Goal: Task Accomplishment & Management: Complete application form

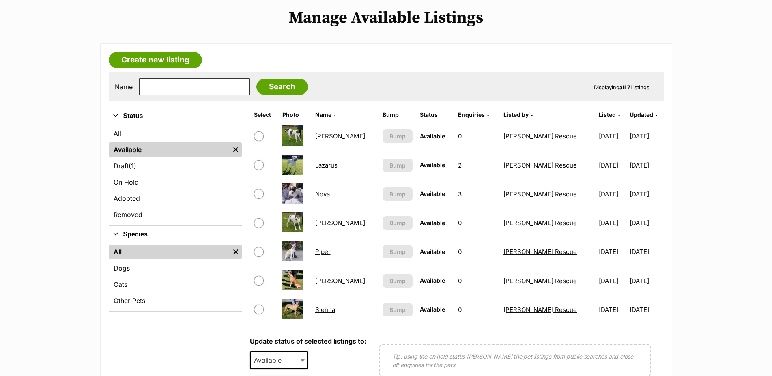
scroll to position [165, 0]
click at [259, 199] on input "checkbox" at bounding box center [259, 194] width 10 height 10
checkbox input "true"
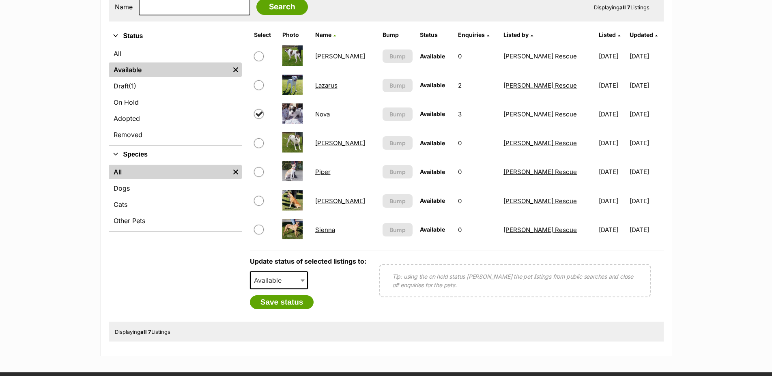
scroll to position [248, 0]
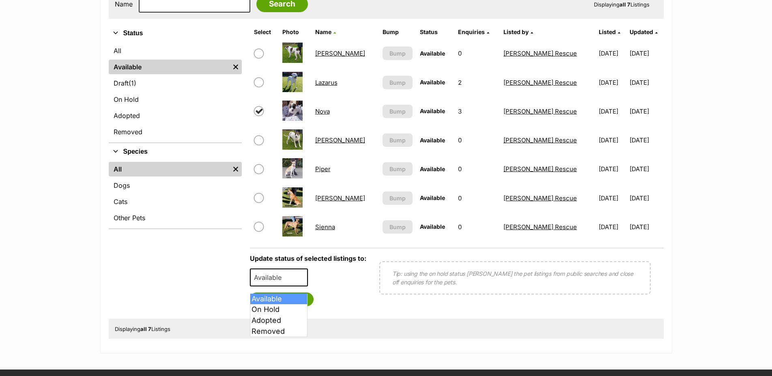
click at [300, 279] on b at bounding box center [302, 278] width 4 height 2
select select "rehomed"
click at [295, 306] on button "Save status" at bounding box center [282, 299] width 64 height 14
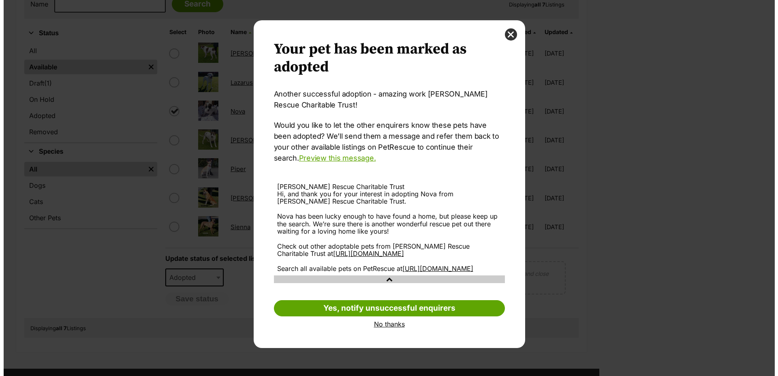
scroll to position [0, 0]
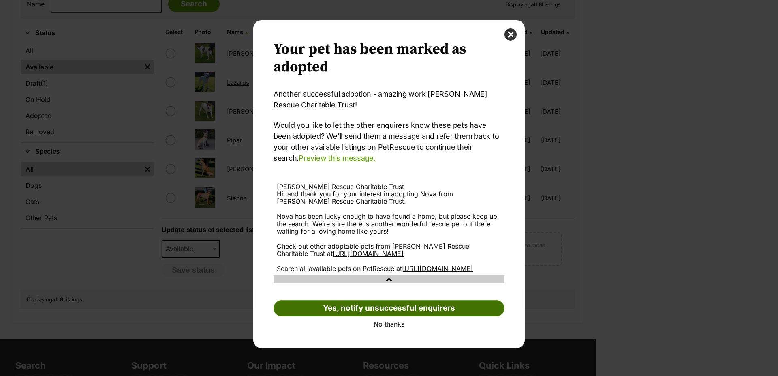
click at [376, 316] on link "Yes, notify unsuccessful enquirers" at bounding box center [389, 308] width 231 height 16
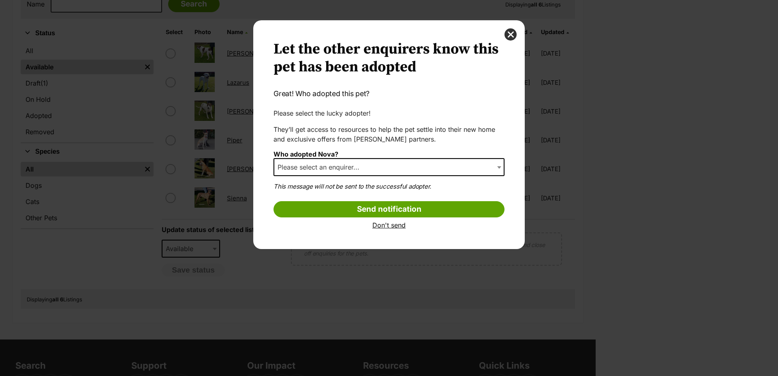
click at [378, 168] on span "Please select an enquirer..." at bounding box center [389, 167] width 231 height 18
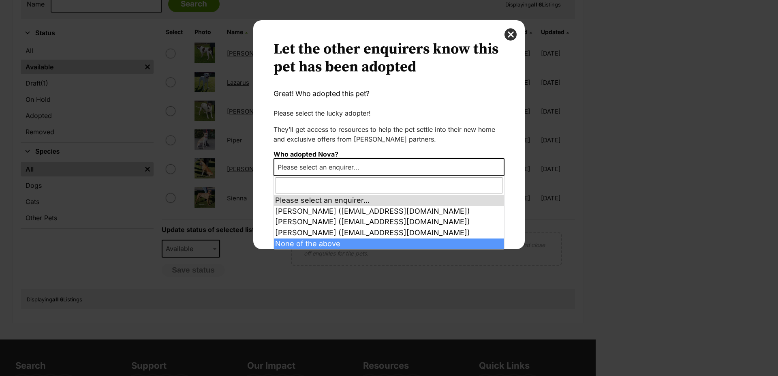
select select "other"
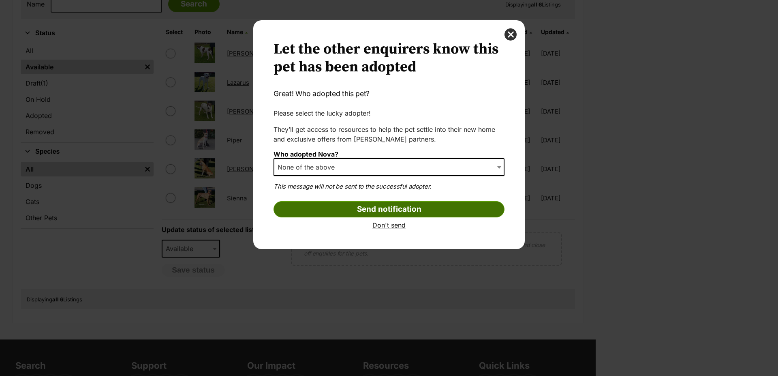
click at [370, 212] on input "Send notification" at bounding box center [389, 209] width 231 height 16
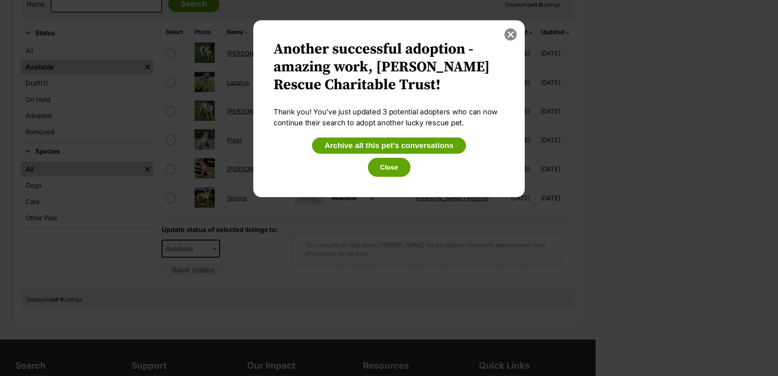
click at [513, 34] on button "close" at bounding box center [511, 34] width 12 height 12
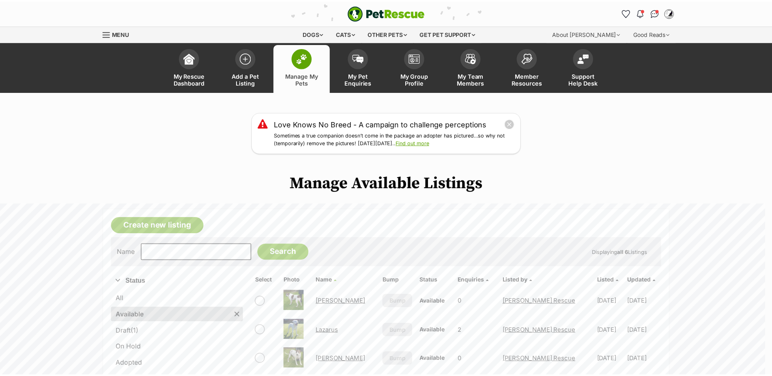
scroll to position [248, 0]
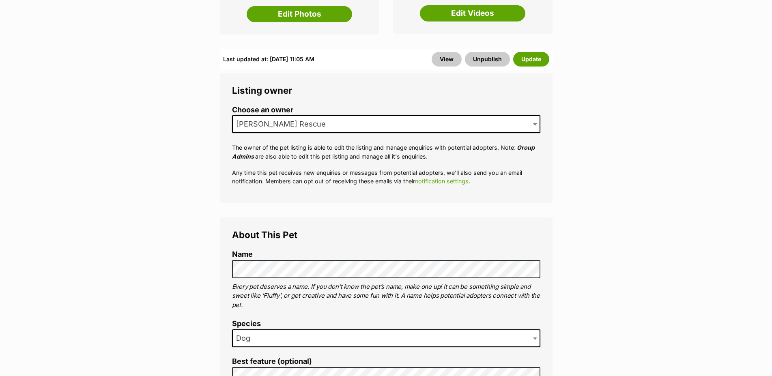
scroll to position [26, 0]
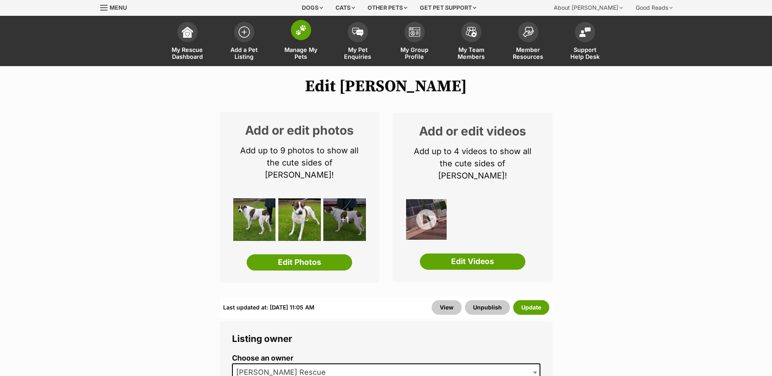
click at [302, 28] on img at bounding box center [300, 30] width 11 height 11
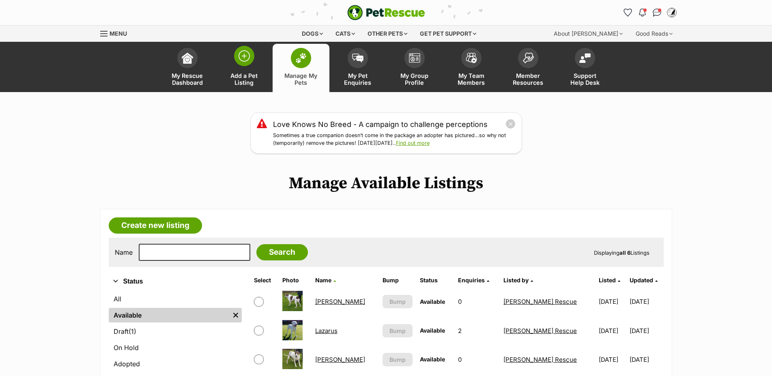
click at [245, 55] on img at bounding box center [243, 55] width 11 height 11
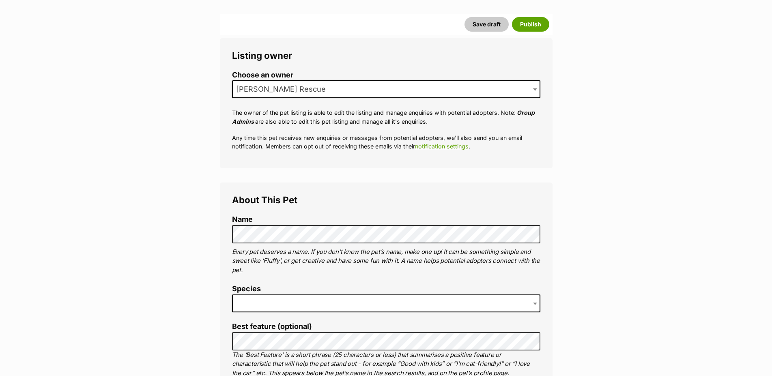
scroll to position [124, 0]
click at [281, 306] on span at bounding box center [386, 303] width 308 height 18
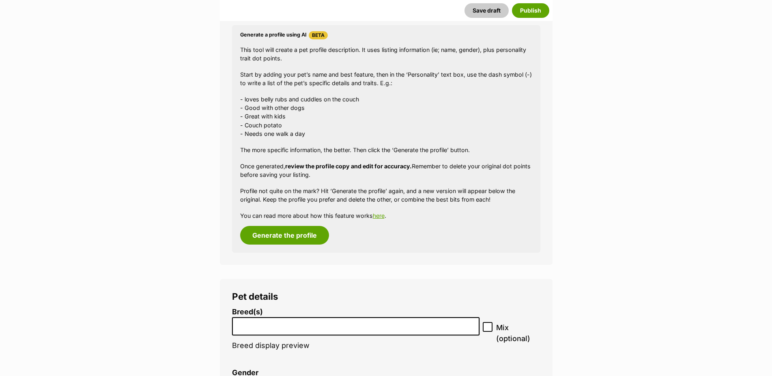
scroll to position [910, 0]
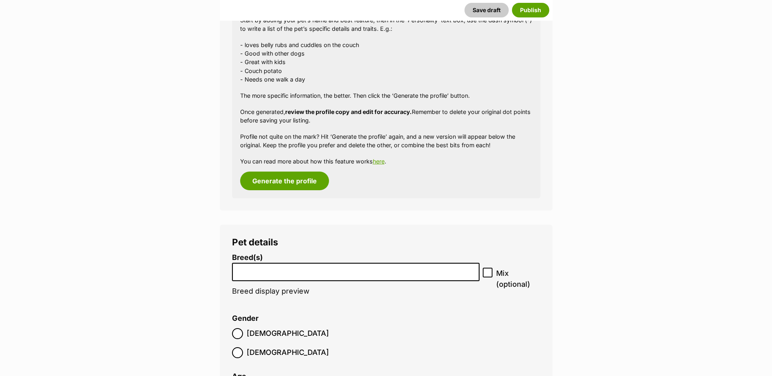
click at [327, 274] on input "search" at bounding box center [356, 270] width 242 height 9
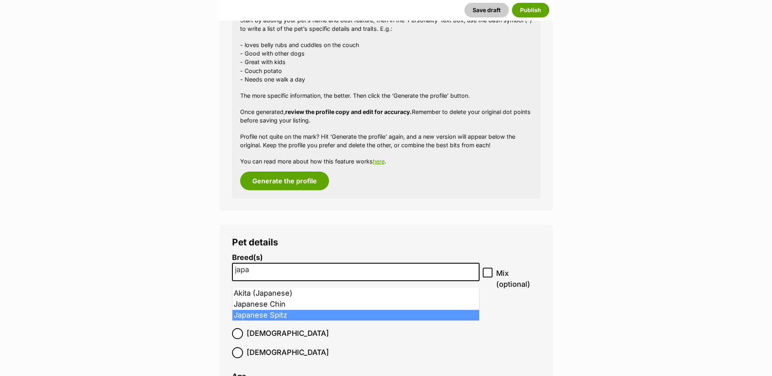
type input "japa"
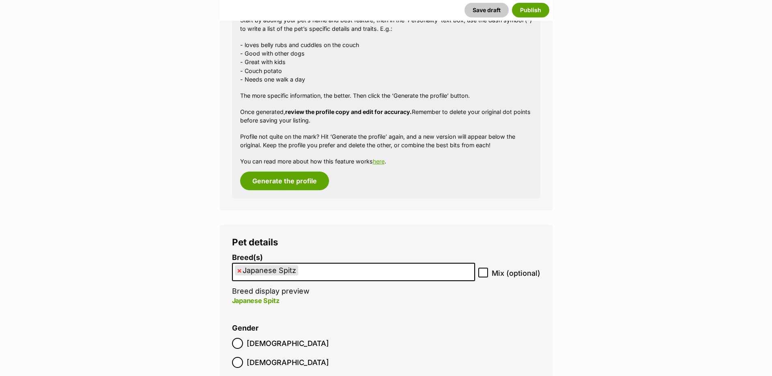
select select "1040"
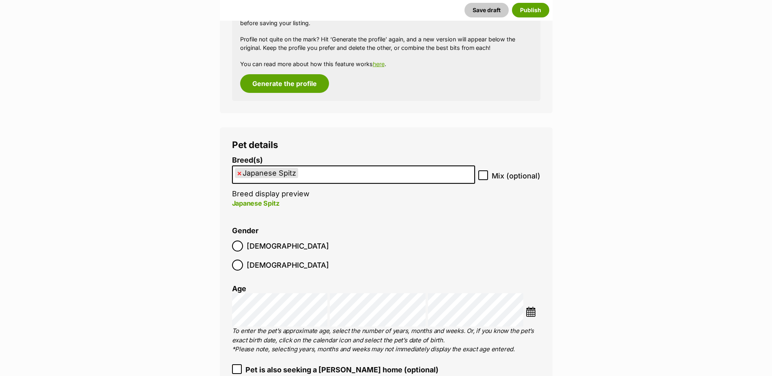
scroll to position [1034, 0]
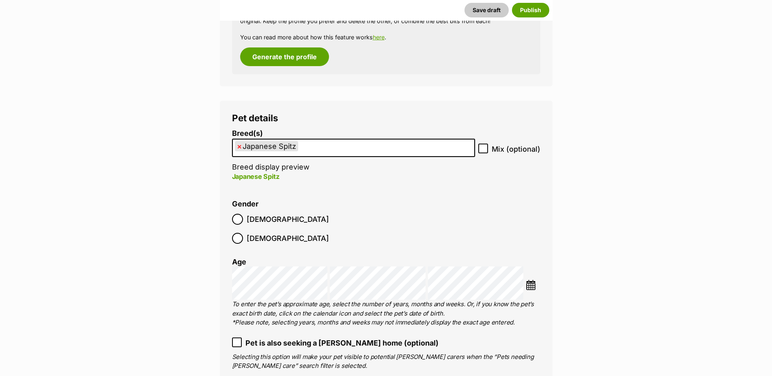
click at [531, 280] on img at bounding box center [530, 285] width 10 height 10
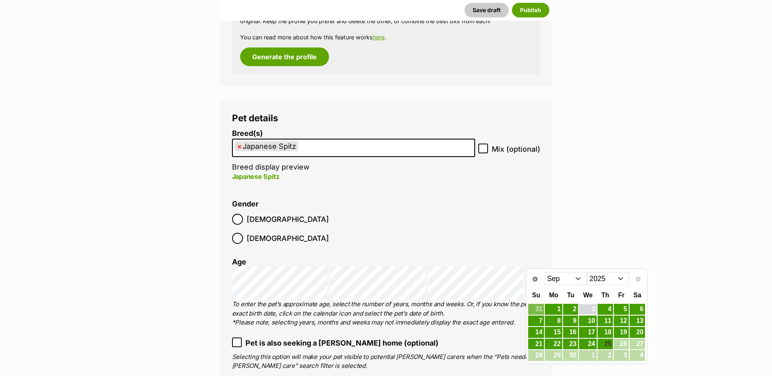
click at [589, 307] on link "3" at bounding box center [588, 309] width 18 height 10
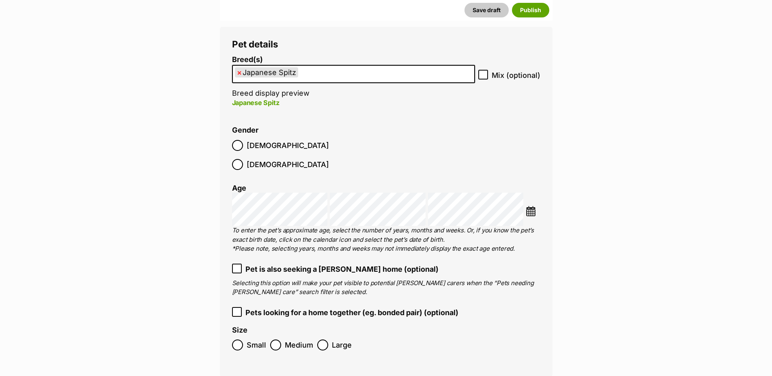
scroll to position [1117, 0]
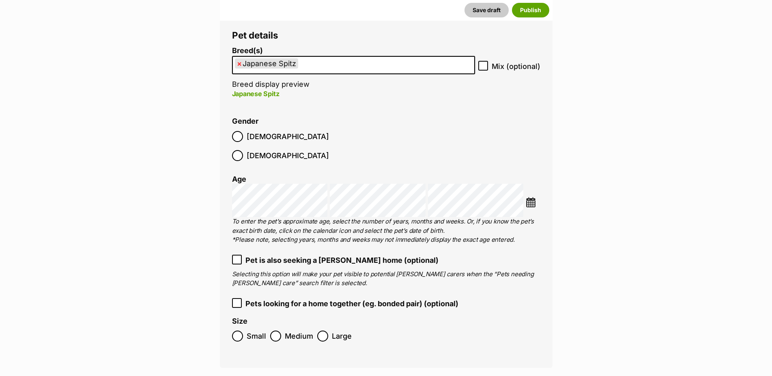
click at [530, 197] on img at bounding box center [530, 202] width 10 height 10
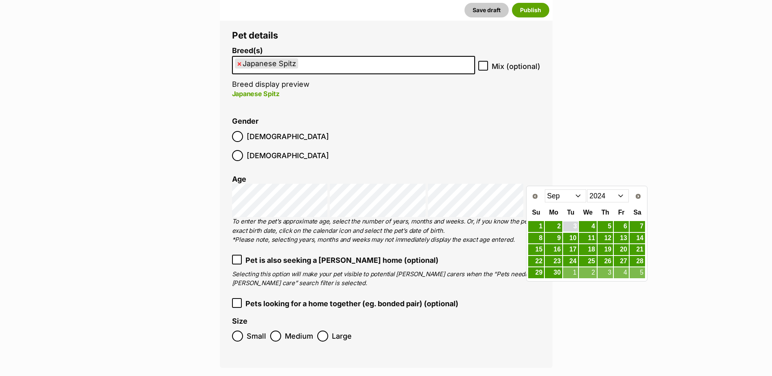
click at [573, 224] on link "3" at bounding box center [570, 226] width 15 height 10
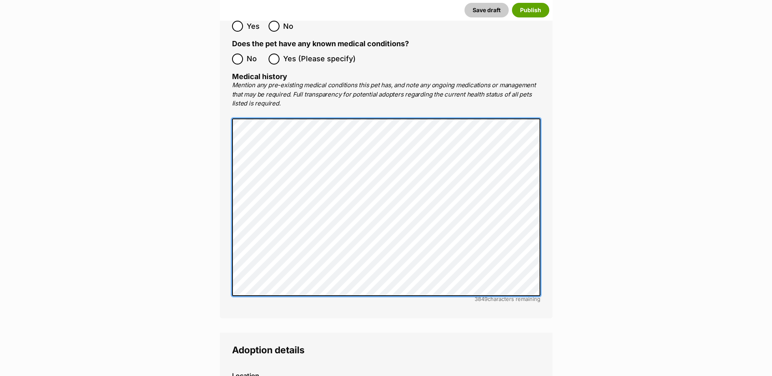
scroll to position [1820, 0]
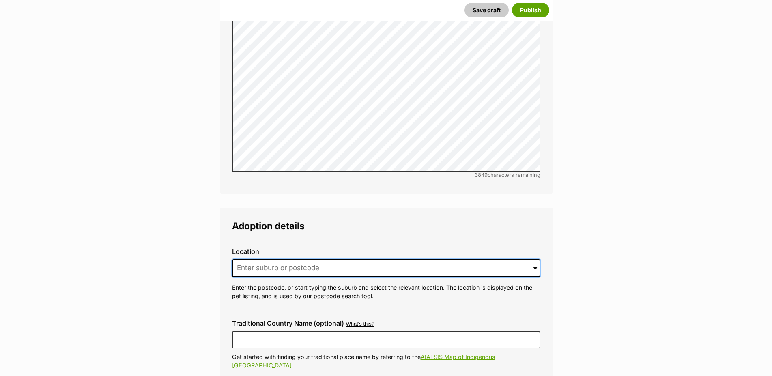
click at [323, 261] on input at bounding box center [386, 268] width 308 height 18
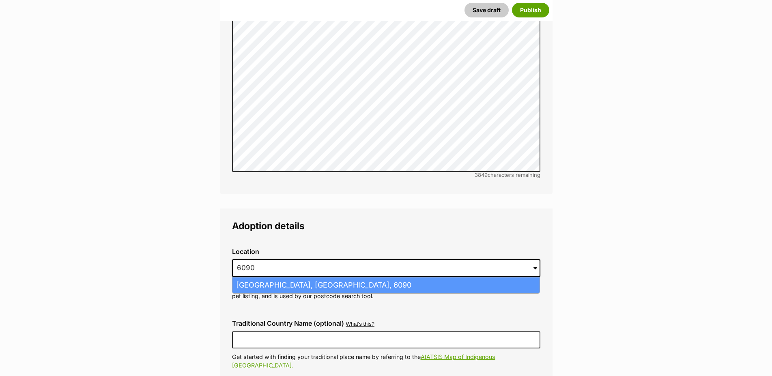
click at [285, 277] on li "Malaga, Western Australia, 6090" at bounding box center [385, 285] width 307 height 16
type input "Malaga, Western Australia, 6090"
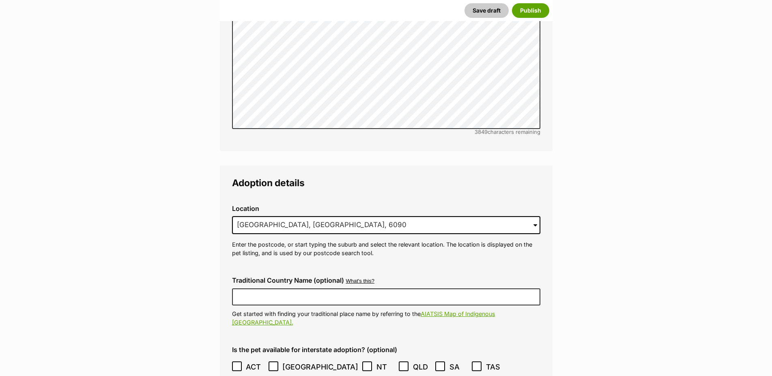
scroll to position [1944, 0]
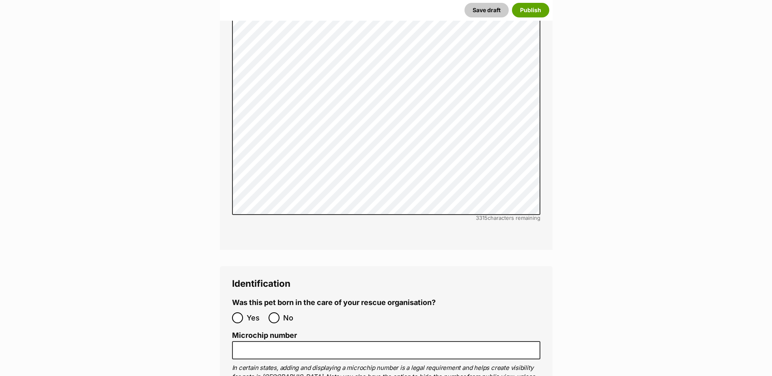
scroll to position [2564, 0]
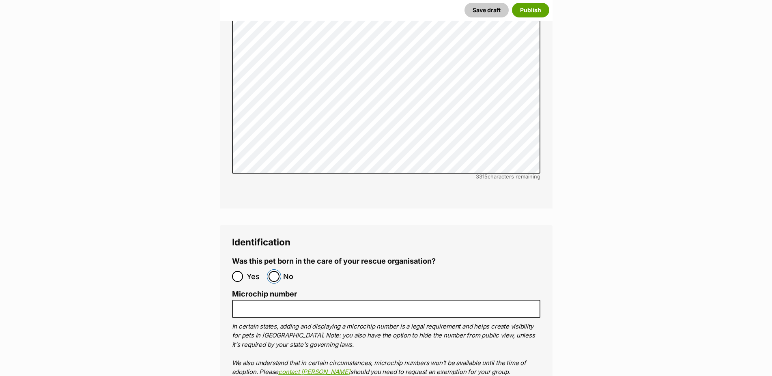
click at [273, 271] on input "No" at bounding box center [273, 276] width 11 height 11
radio input "true"
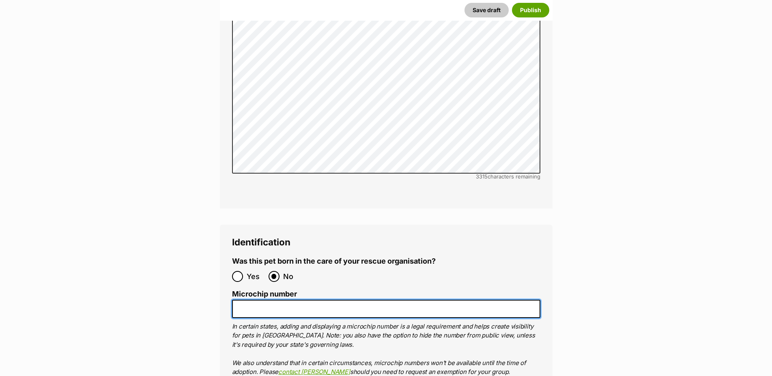
click at [254, 300] on input "Microchip number" at bounding box center [386, 309] width 308 height 18
click at [475, 300] on input "Microchip number" at bounding box center [386, 309] width 308 height 18
paste input "953010006772235"
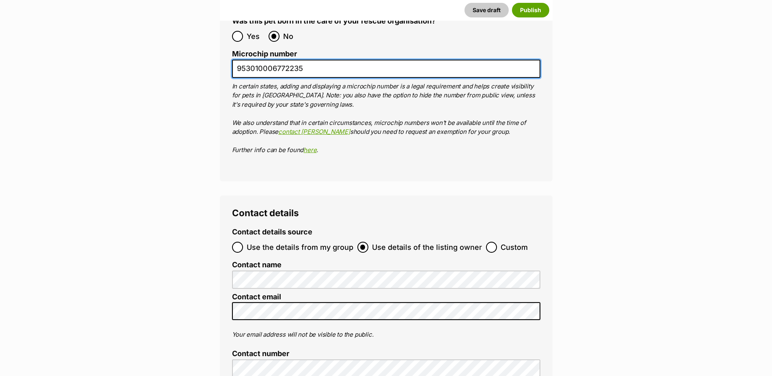
scroll to position [2854, 0]
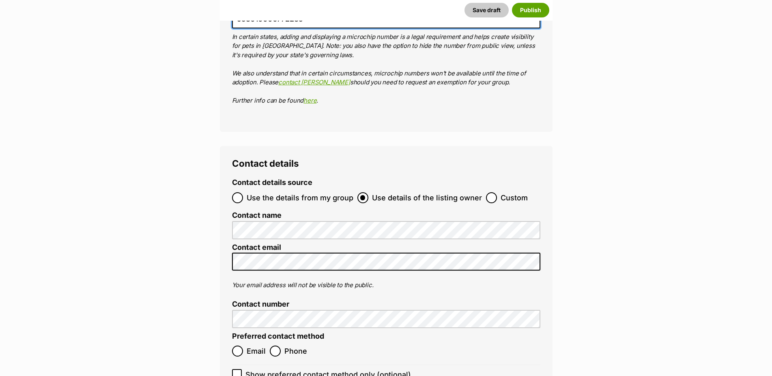
type input "953010006772235"
click at [235, 345] on input "Email" at bounding box center [237, 350] width 11 height 11
radio input "true"
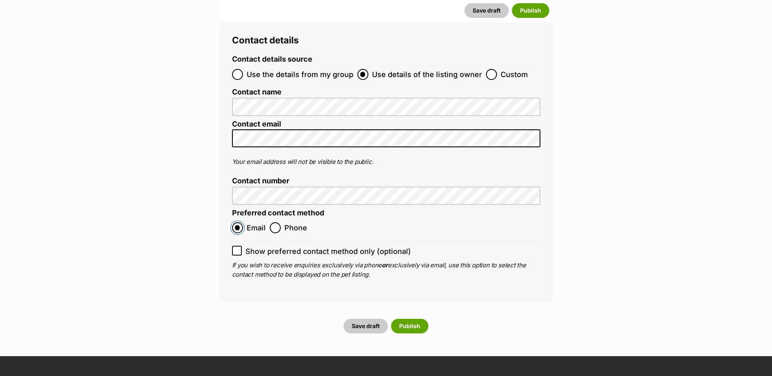
scroll to position [2978, 0]
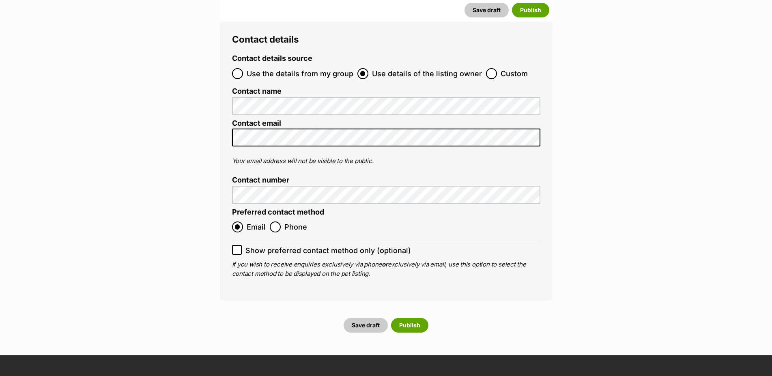
click at [231, 207] on div "Contact details Contact details source Use the details from my group Use detail…" at bounding box center [386, 161] width 332 height 279
click at [235, 245] on input "Show preferred contact method only (optional)" at bounding box center [237, 250] width 10 height 10
checkbox input "true"
click at [373, 318] on button "Save draft" at bounding box center [365, 325] width 44 height 15
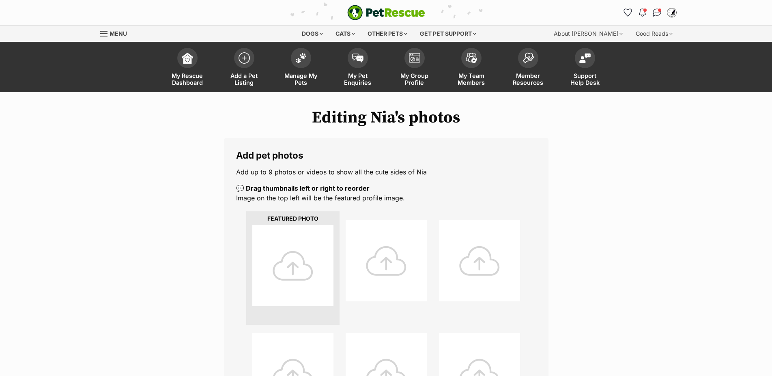
click at [298, 268] on div at bounding box center [292, 265] width 81 height 81
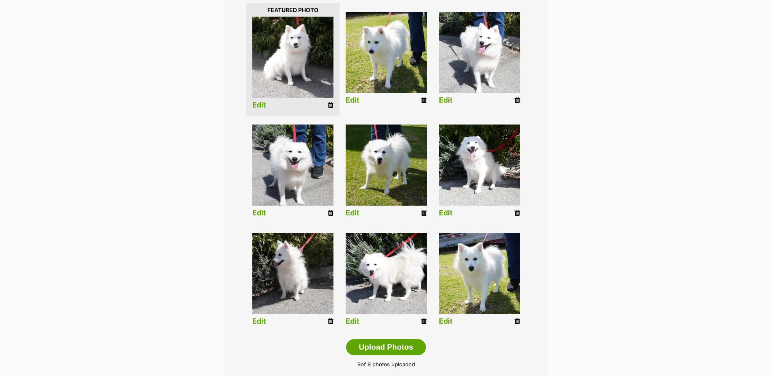
scroll to position [248, 0]
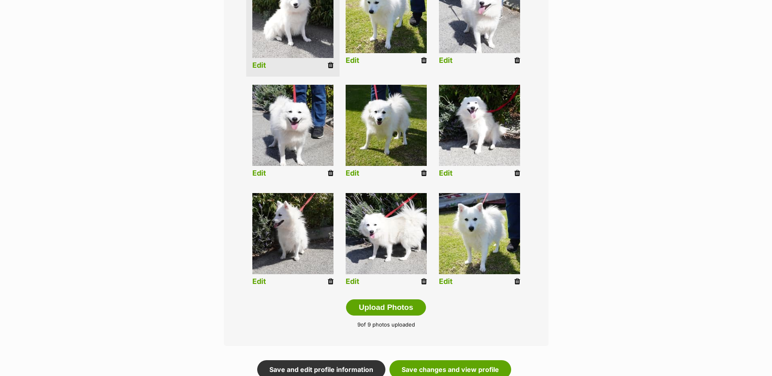
click at [424, 177] on icon at bounding box center [424, 172] width 6 height 7
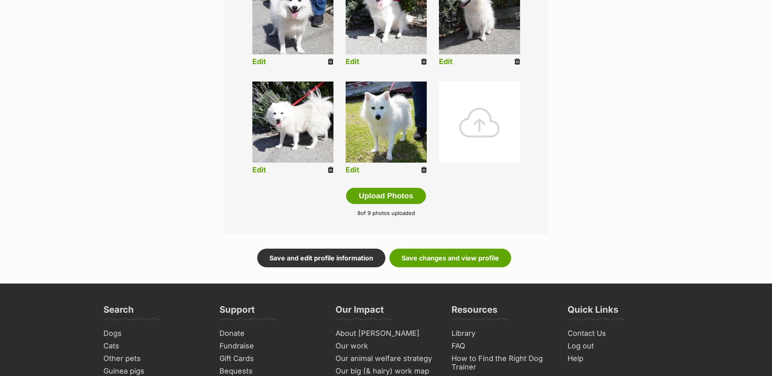
scroll to position [372, 0]
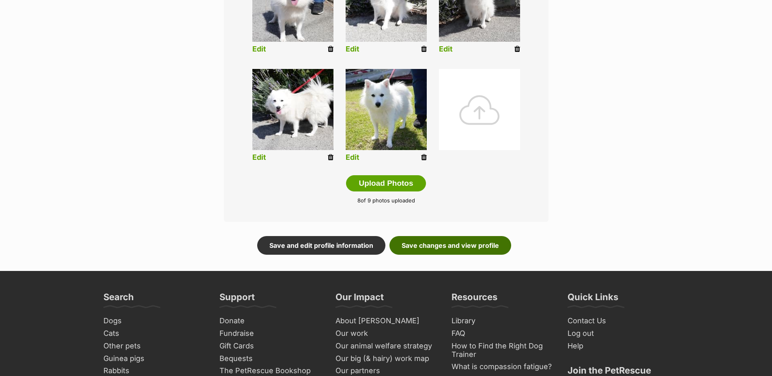
click at [431, 253] on link "Save changes and view profile" at bounding box center [450, 245] width 122 height 19
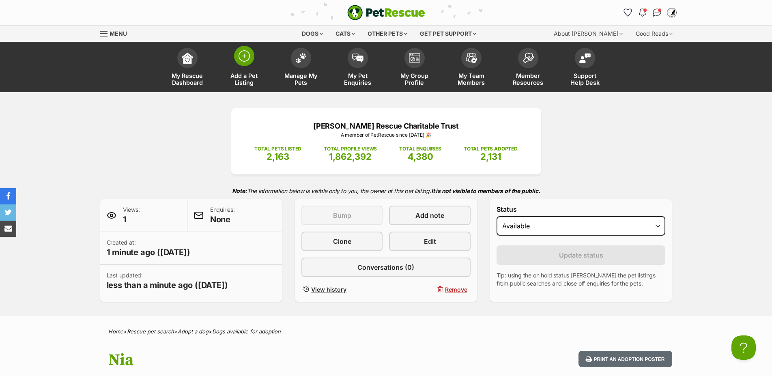
click at [245, 58] on img at bounding box center [243, 55] width 11 height 11
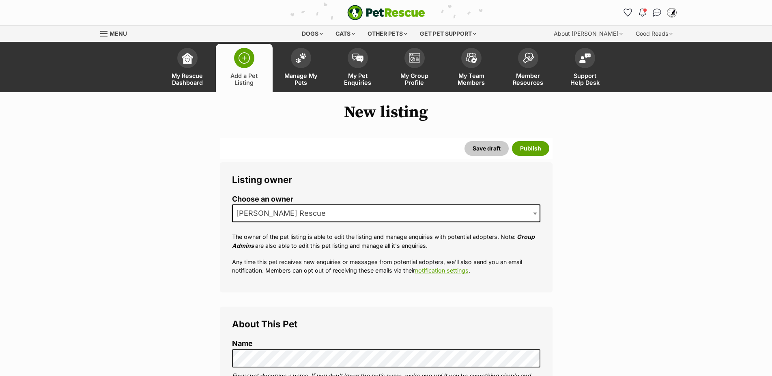
select select
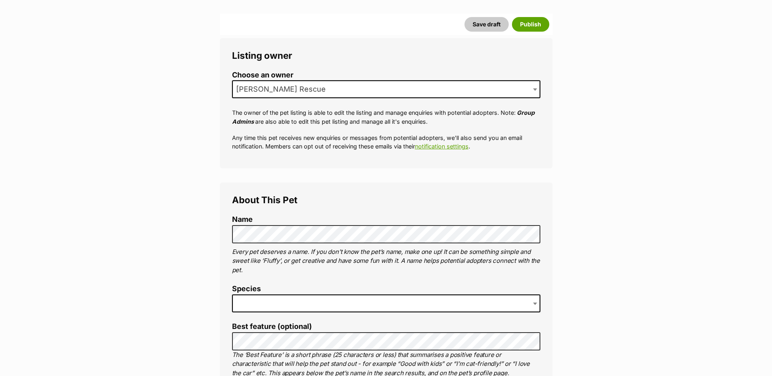
scroll to position [124, 0]
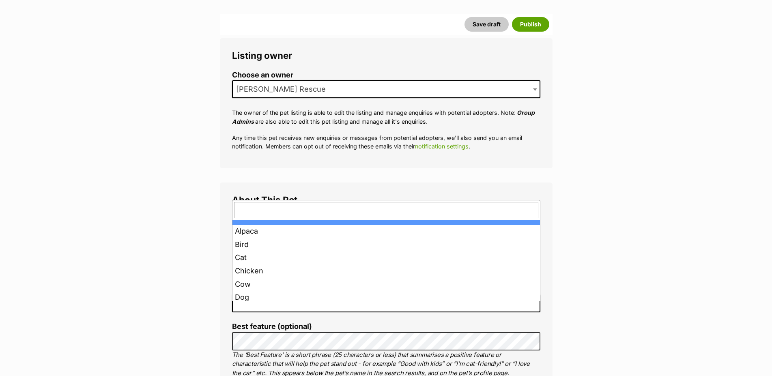
click at [272, 311] on span at bounding box center [386, 303] width 308 height 18
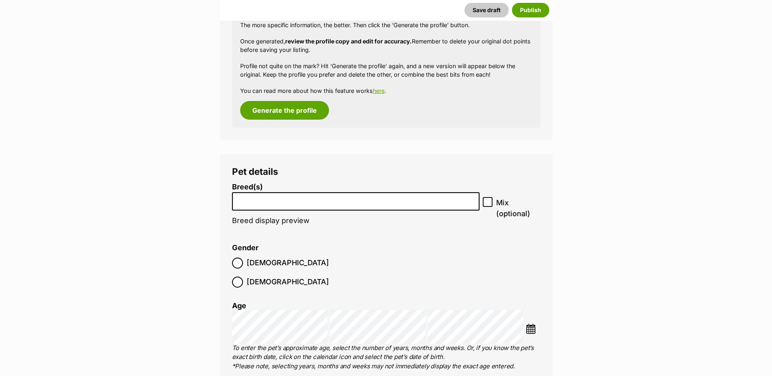
scroll to position [993, 0]
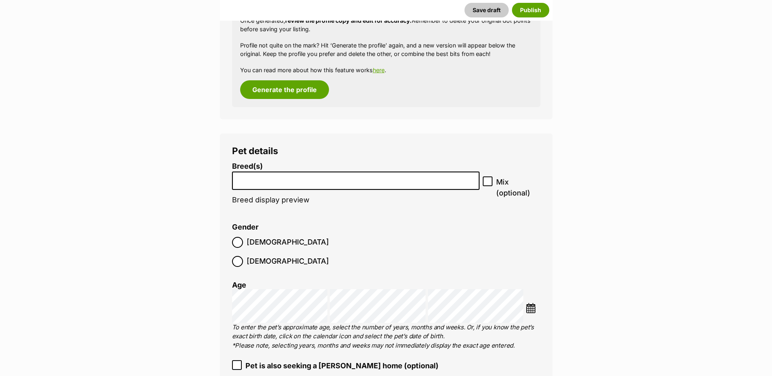
click at [403, 183] on input "search" at bounding box center [356, 178] width 242 height 9
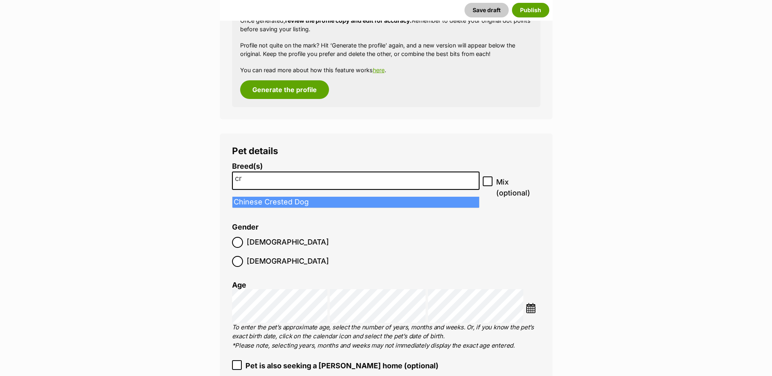
type input "c"
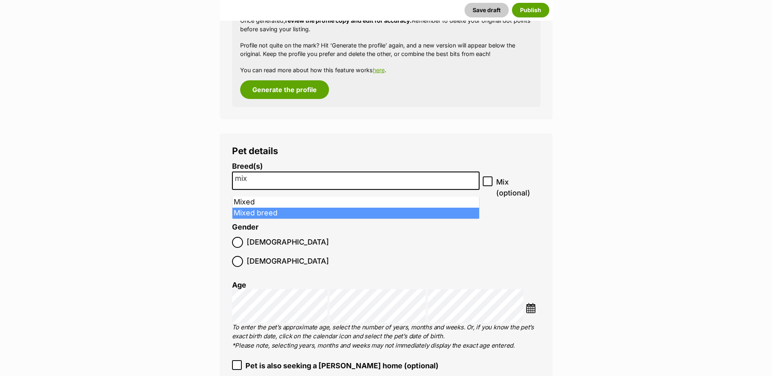
type input "mix"
select select "252261"
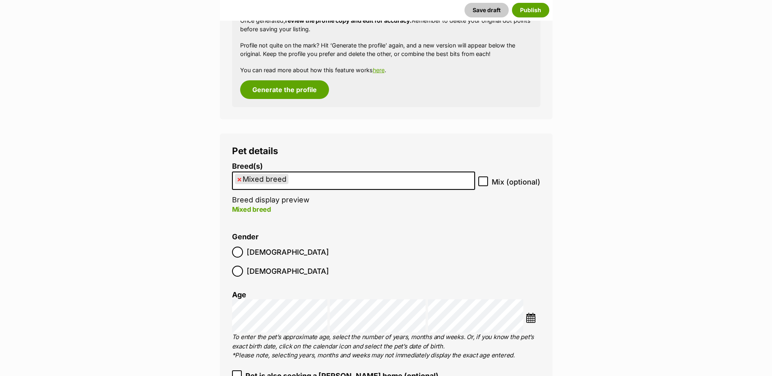
scroll to position [9, 0]
click at [531, 313] on img at bounding box center [530, 318] width 10 height 10
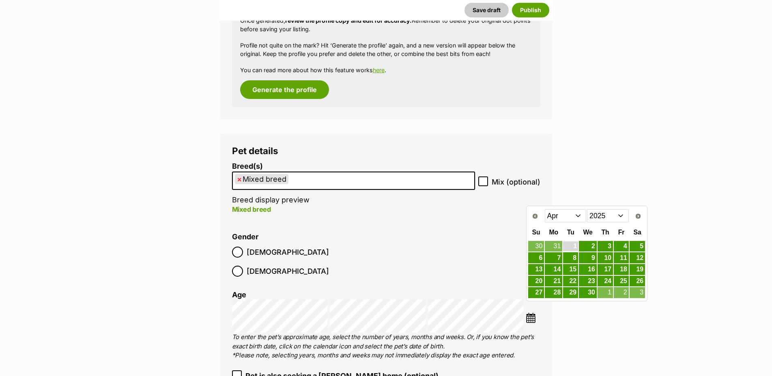
click at [577, 247] on link "1" at bounding box center [570, 246] width 15 height 10
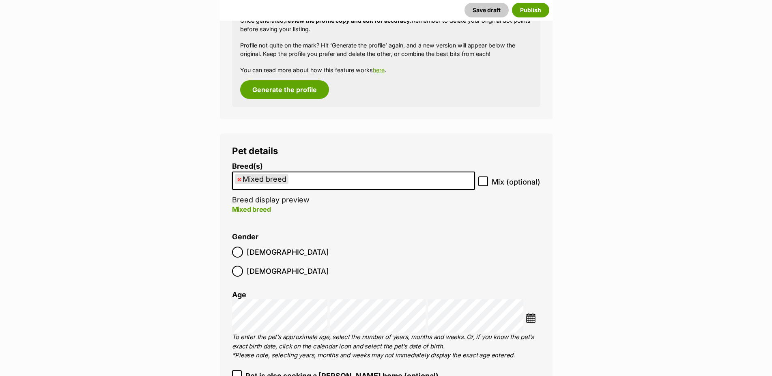
drag, startPoint x: 591, startPoint y: 336, endPoint x: 594, endPoint y: 332, distance: 5.1
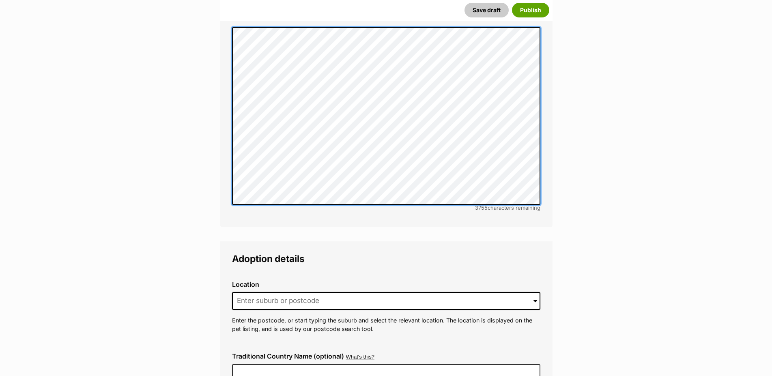
scroll to position [1820, 0]
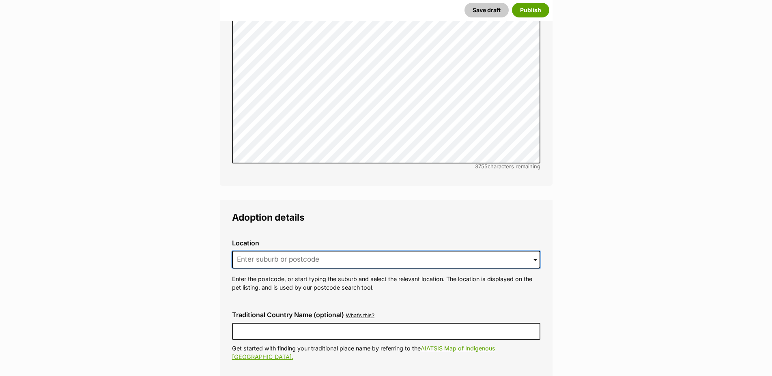
click at [413, 251] on input at bounding box center [386, 260] width 308 height 18
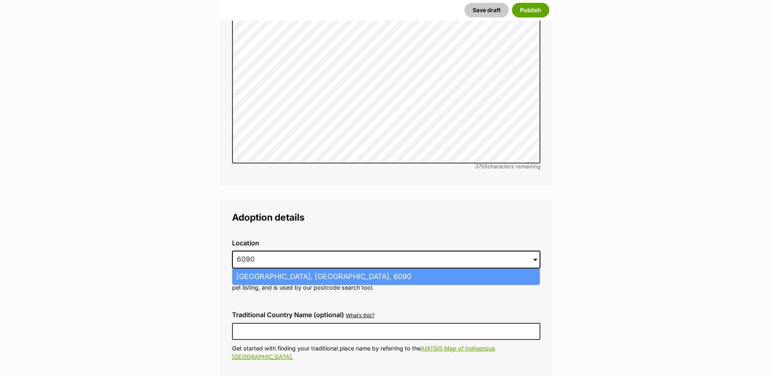
click at [369, 269] on li "Malaga, Western Australia, 6090" at bounding box center [385, 277] width 307 height 16
type input "Malaga, Western Australia, 6090"
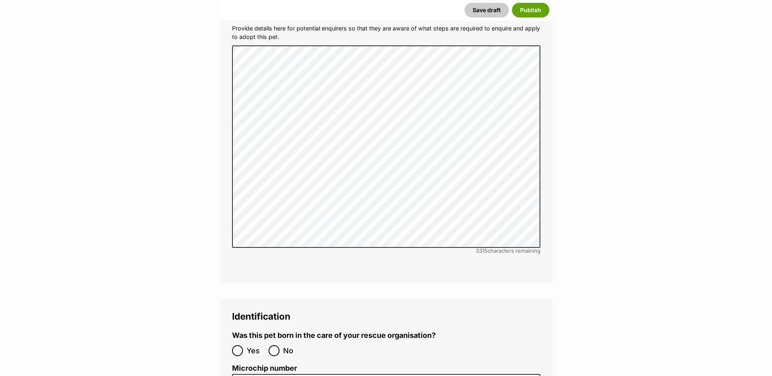
scroll to position [2605, 0]
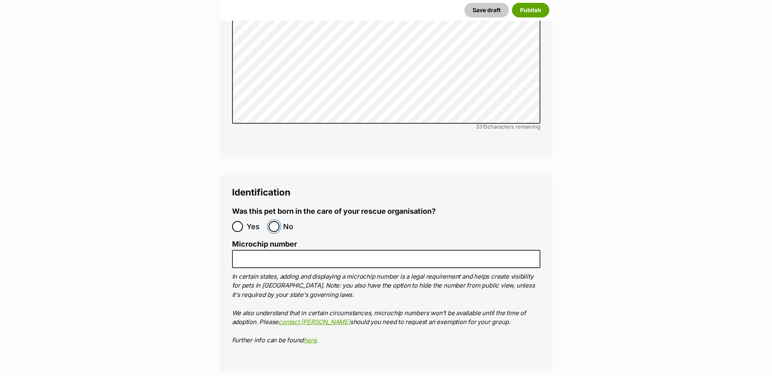
click at [270, 221] on input "No" at bounding box center [273, 226] width 11 height 11
radio input "true"
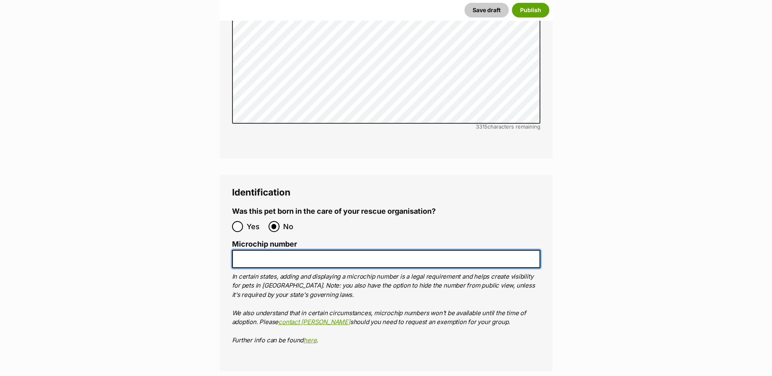
click at [250, 250] on input "Microchip number" at bounding box center [386, 259] width 308 height 18
click at [408, 250] on input "Microchip number" at bounding box center [386, 259] width 308 height 18
paste input "941000031116817"
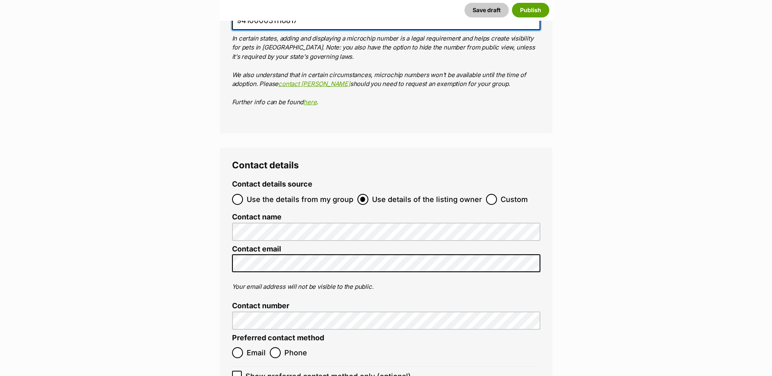
scroll to position [2978, 0]
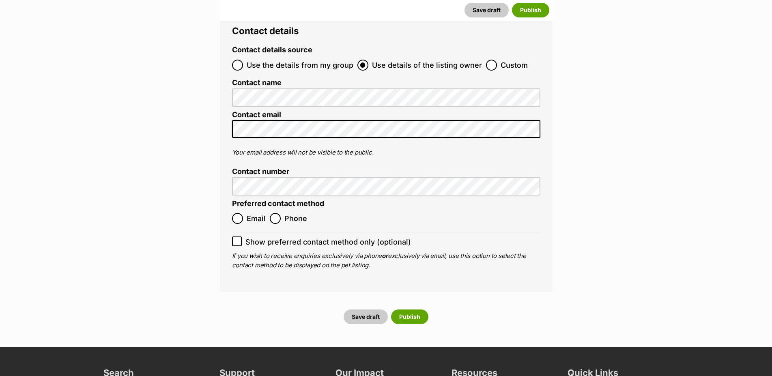
type input "941000031116817"
click at [237, 213] on input "Email" at bounding box center [237, 218] width 11 height 11
radio input "true"
click at [235, 238] on icon at bounding box center [237, 241] width 6 height 6
click at [235, 236] on input "Show preferred contact method only (optional)" at bounding box center [237, 241] width 10 height 10
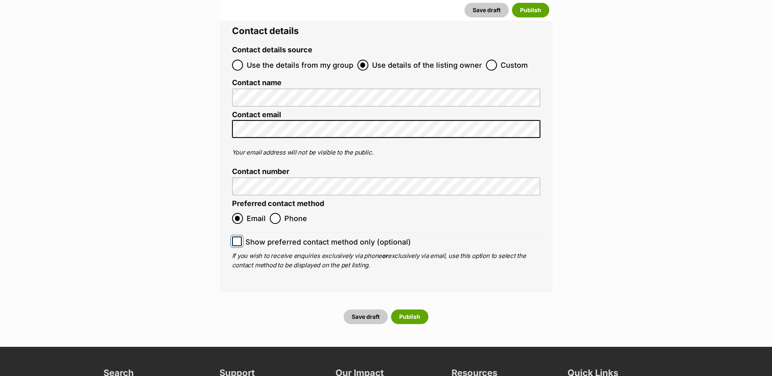
checkbox input "true"
click at [357, 309] on button "Save draft" at bounding box center [365, 316] width 44 height 15
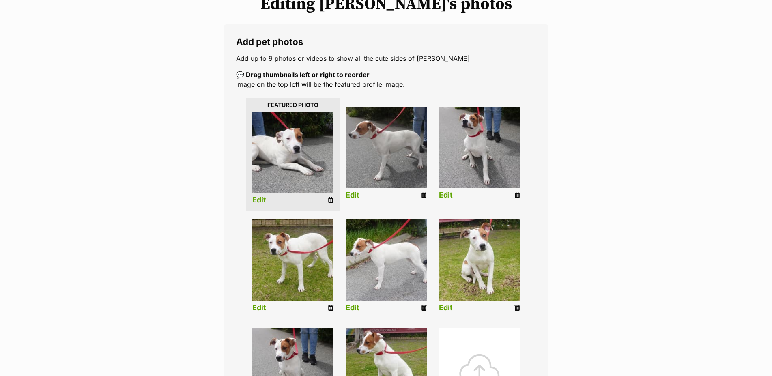
scroll to position [165, 0]
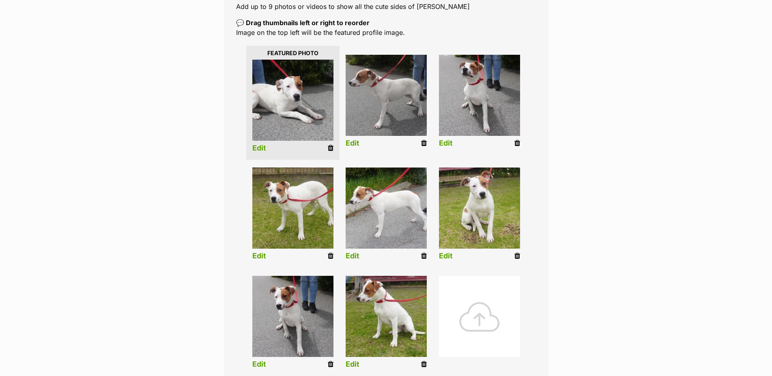
click at [260, 152] on link "Edit" at bounding box center [259, 148] width 14 height 9
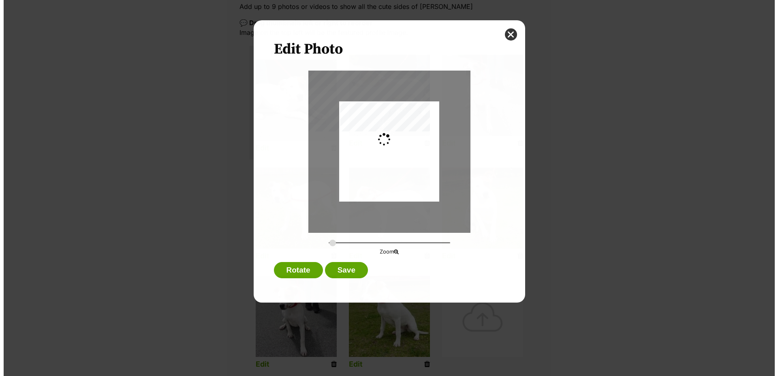
scroll to position [0, 0]
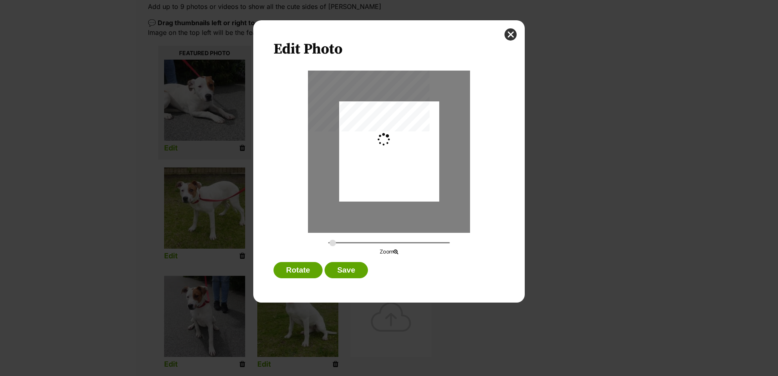
type input "0.3643"
click at [414, 158] on div "Dialog Window - Close (Press escape to close)" at bounding box center [392, 151] width 133 height 100
click at [352, 271] on button "Save" at bounding box center [346, 270] width 43 height 16
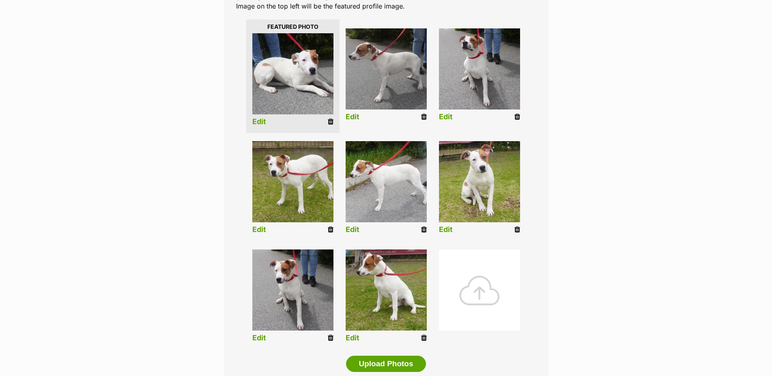
scroll to position [207, 0]
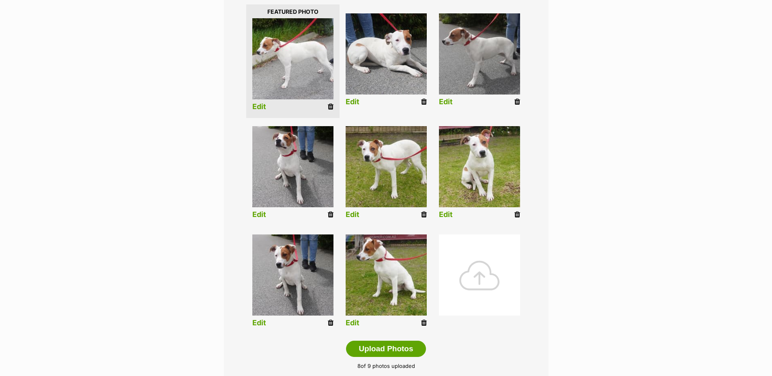
click at [264, 111] on link "Edit" at bounding box center [259, 107] width 14 height 9
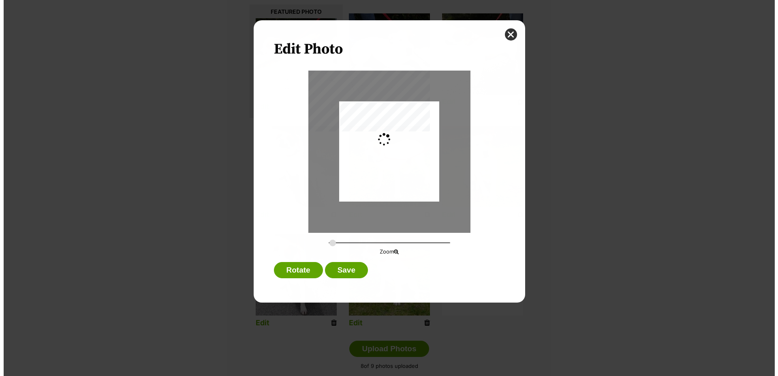
scroll to position [0, 0]
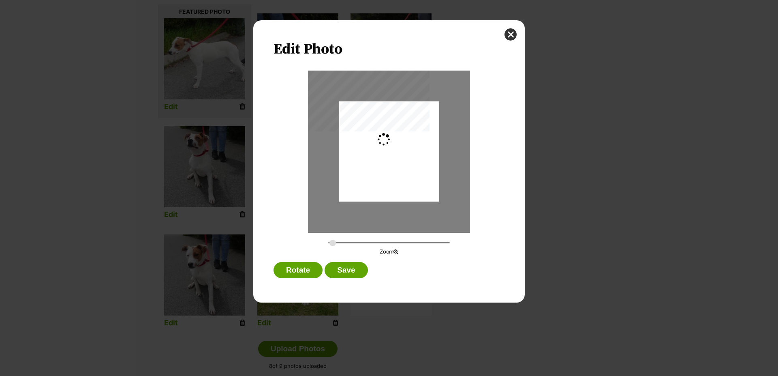
type input "0.3163"
drag, startPoint x: 377, startPoint y: 136, endPoint x: 382, endPoint y: 134, distance: 4.9
click at [382, 134] on div "Dialog Window - Close (Press escape to close)" at bounding box center [394, 151] width 116 height 100
click at [345, 273] on button "Save" at bounding box center [346, 270] width 43 height 16
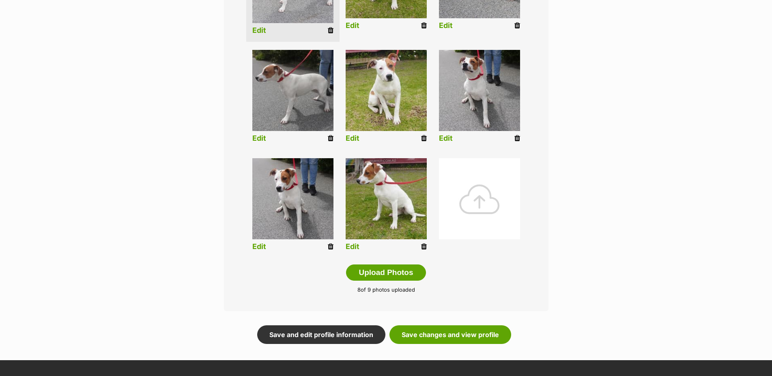
scroll to position [289, 0]
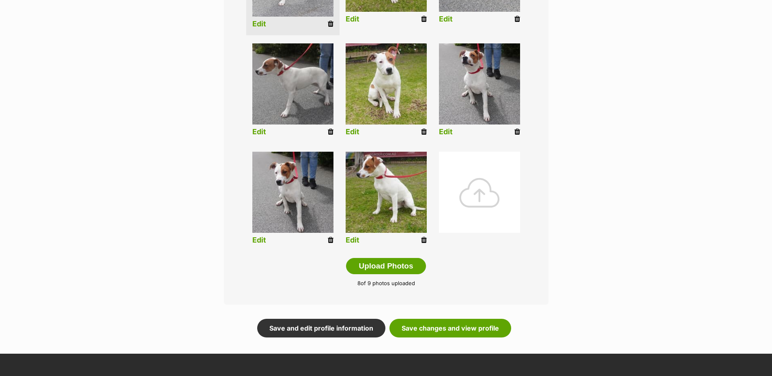
click at [330, 244] on icon at bounding box center [331, 239] width 6 height 7
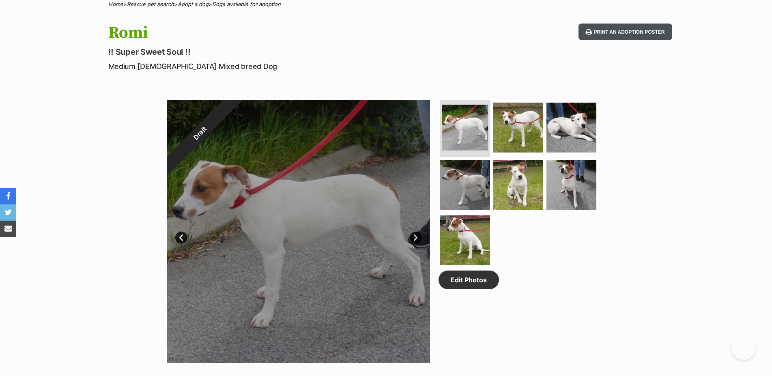
scroll to position [248, 0]
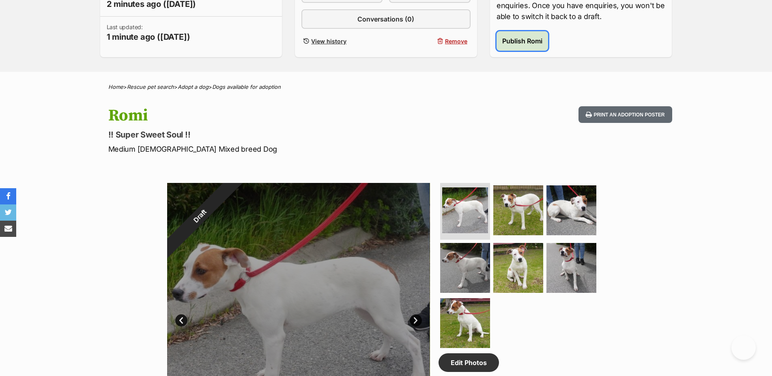
drag, startPoint x: 525, startPoint y: 45, endPoint x: 612, endPoint y: 89, distance: 97.4
click at [525, 45] on span "Publish Romi" at bounding box center [522, 41] width 40 height 10
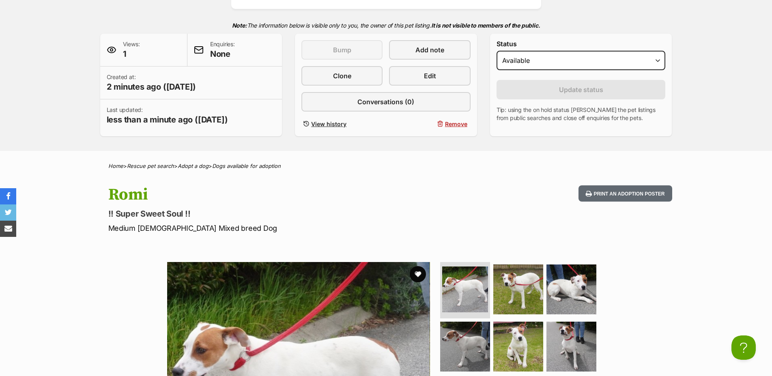
scroll to position [331, 0]
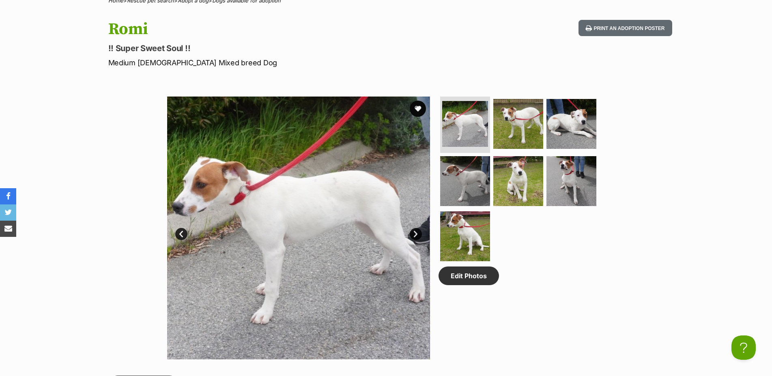
click at [39, 92] on div "Available 1 of 7 images 1 of 7 images 1 of 7 images 1 of 7 images 1 of 7 images…" at bounding box center [386, 221] width 772 height 275
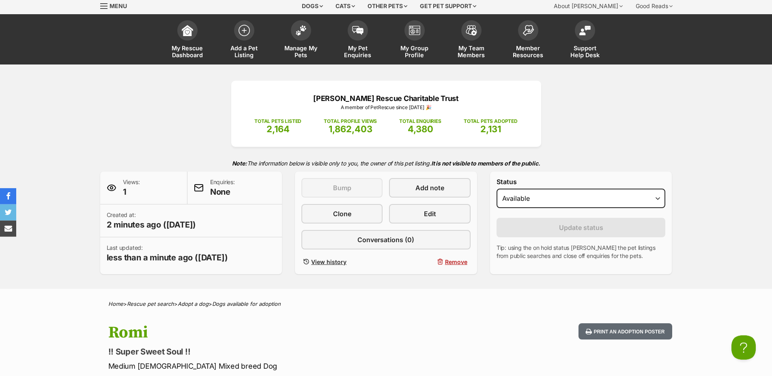
scroll to position [0, 0]
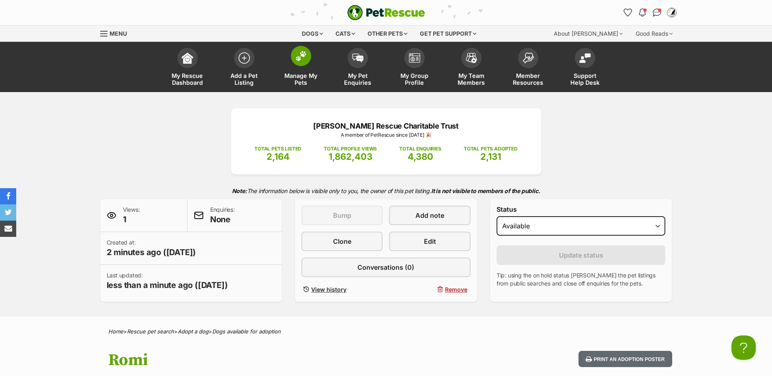
click at [306, 62] on span at bounding box center [301, 56] width 20 height 20
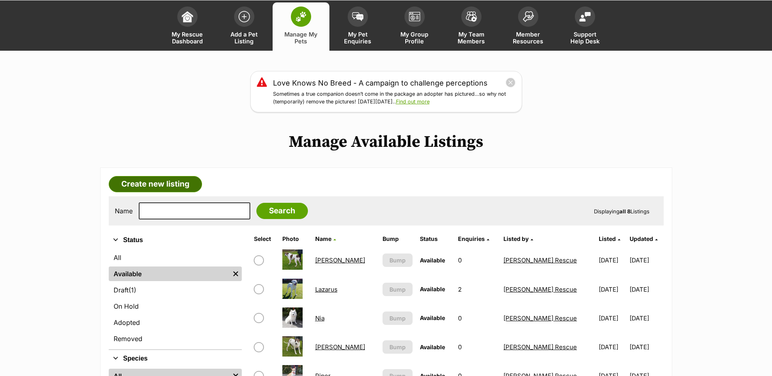
click at [163, 189] on link "Create new listing" at bounding box center [155, 184] width 93 height 16
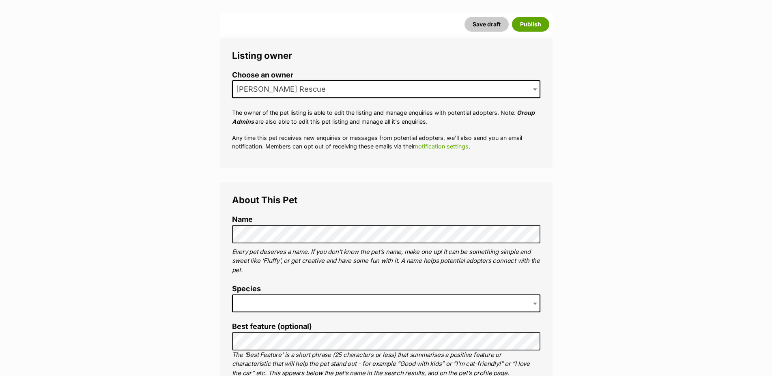
scroll to position [124, 0]
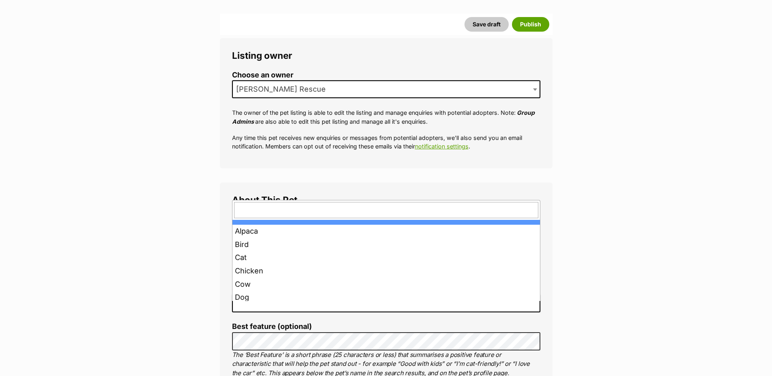
click at [301, 311] on span at bounding box center [386, 303] width 308 height 18
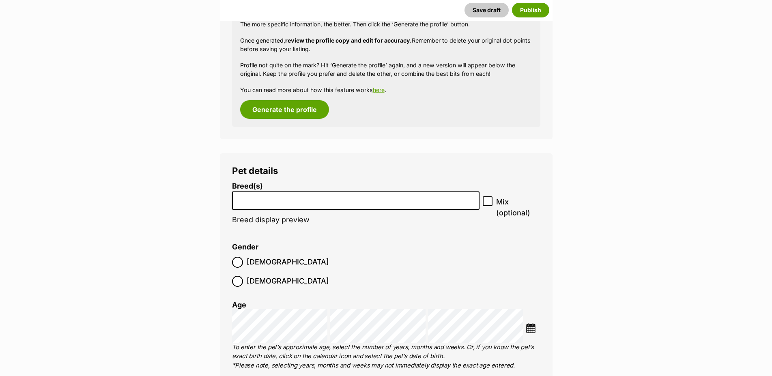
scroll to position [951, 0]
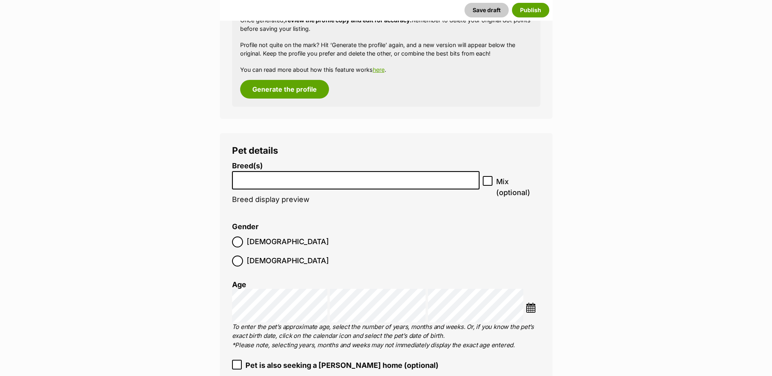
click at [277, 182] on input "search" at bounding box center [356, 178] width 242 height 9
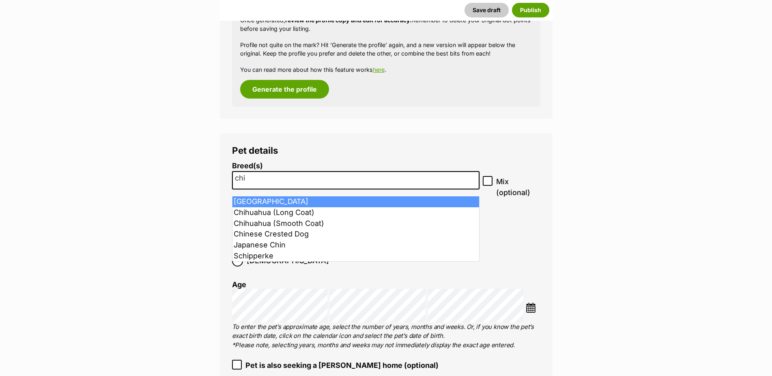
type input "chi"
select select "59"
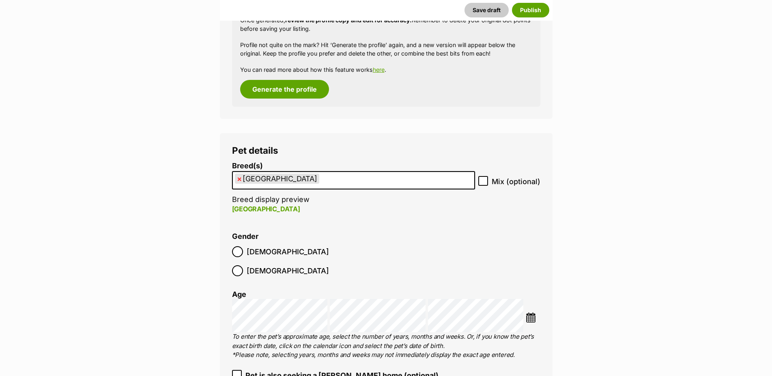
scroll to position [9, 0]
click at [482, 184] on icon at bounding box center [483, 181] width 6 height 6
click at [482, 186] on input "Mix (optional)" at bounding box center [483, 181] width 10 height 10
checkbox input "true"
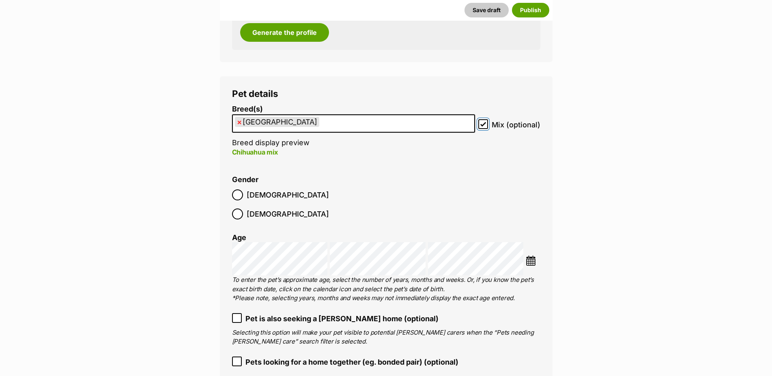
scroll to position [1034, 0]
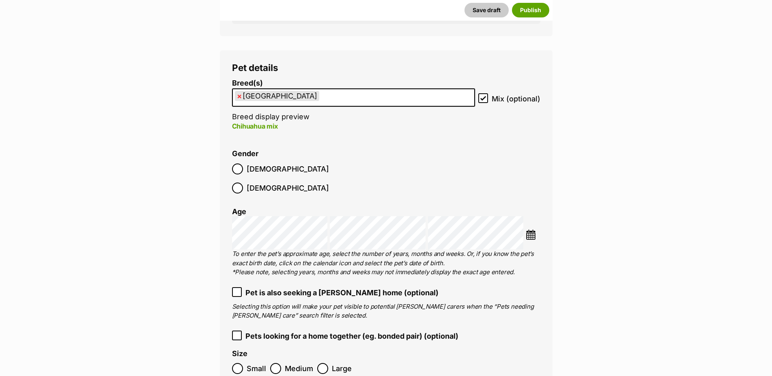
click at [530, 229] on img at bounding box center [530, 234] width 10 height 10
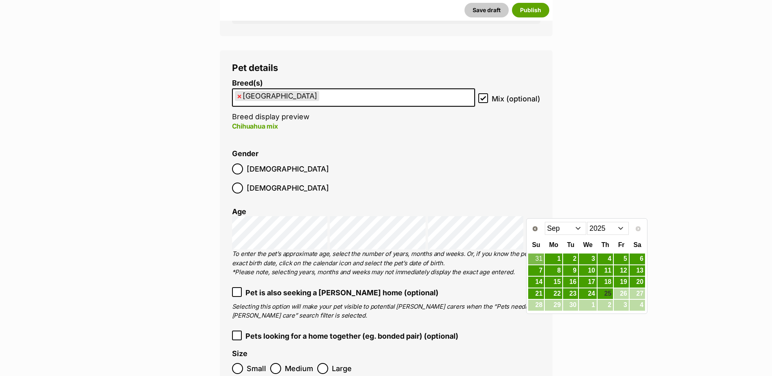
click at [619, 230] on select "2015 2016 2017 2018 2019 2020 2021 2022 2023 2024 2025" at bounding box center [608, 228] width 42 height 13
click at [587, 222] on select "2015 2016 2017 2018 2019 2020 2021 2022 2023 2024 2025" at bounding box center [608, 228] width 42 height 13
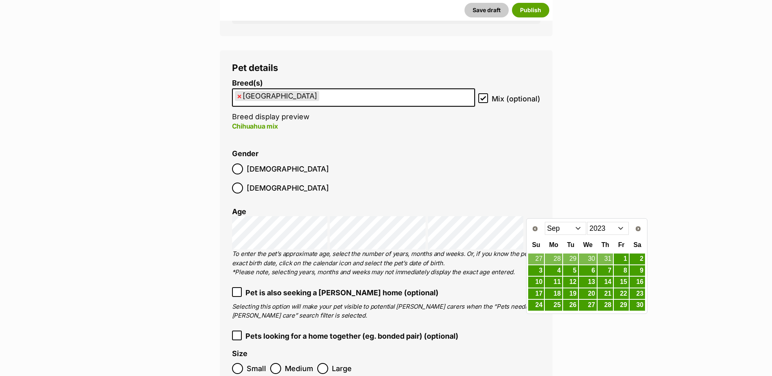
click at [545, 222] on select "Jan Feb Mar Apr May Jun Jul Aug Sep Oct Nov Dec" at bounding box center [566, 228] width 42 height 13
click at [624, 259] on link "1" at bounding box center [620, 259] width 15 height 10
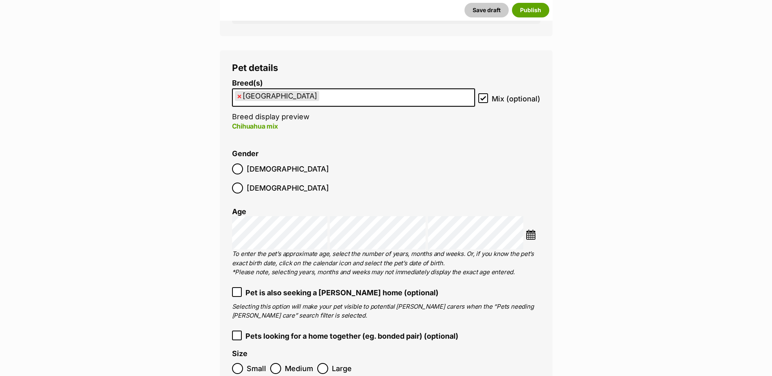
click at [530, 229] on img at bounding box center [530, 234] width 10 height 10
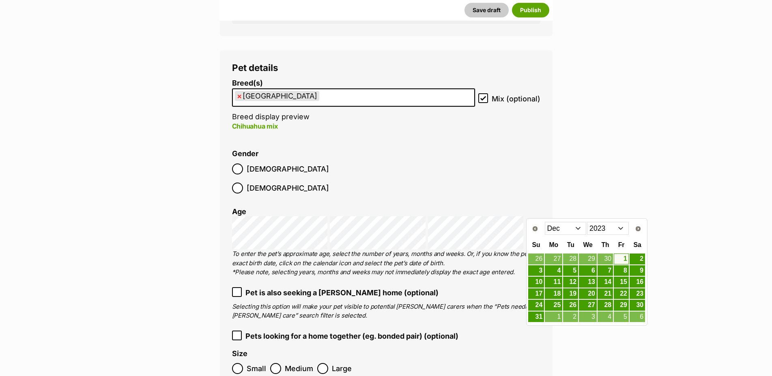
click at [587, 222] on select "2013 2014 2015 2016 2017 2018 2019 2020 2021 2022 2023 2024 2025" at bounding box center [608, 228] width 42 height 13
click at [608, 257] on link "1" at bounding box center [604, 259] width 15 height 10
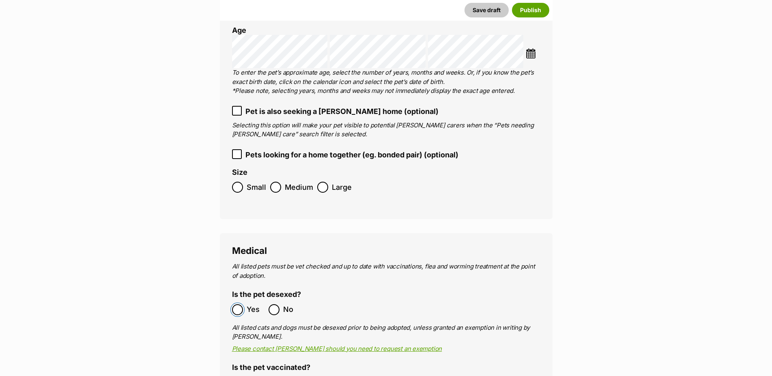
scroll to position [1406, 0]
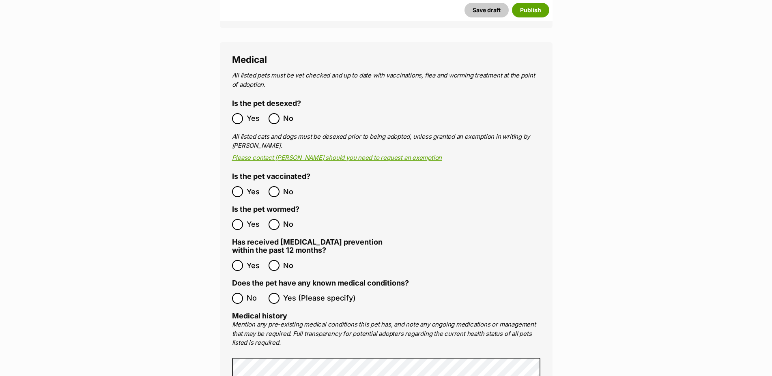
click at [240, 182] on ol "Yes No" at bounding box center [309, 191] width 154 height 19
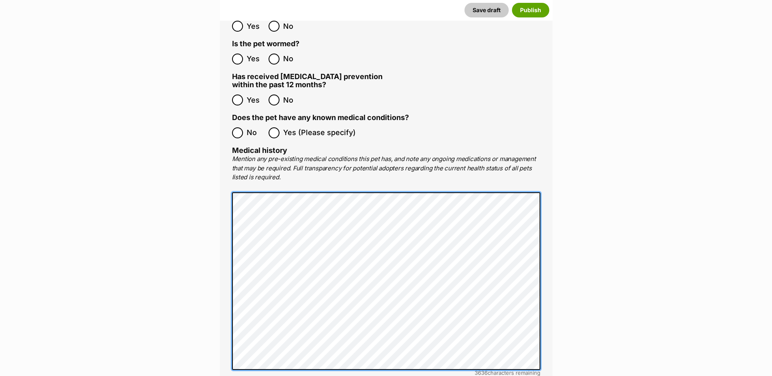
scroll to position [1778, 0]
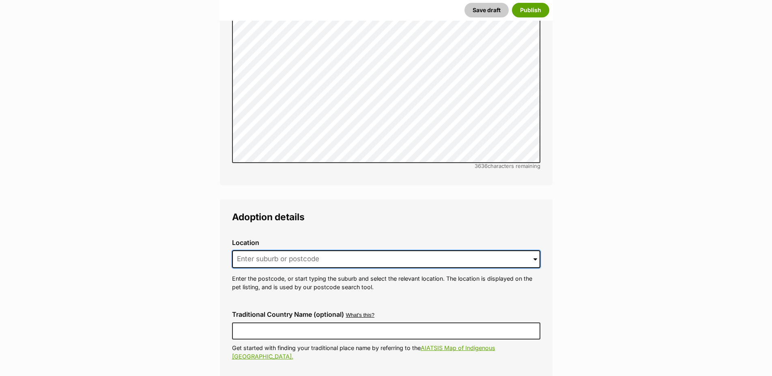
click at [350, 250] on input at bounding box center [386, 259] width 308 height 18
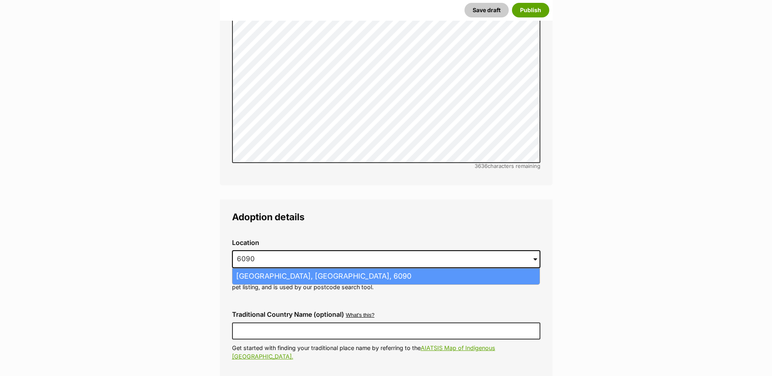
click at [314, 268] on li "Malaga, Western Australia, 6090" at bounding box center [385, 276] width 307 height 16
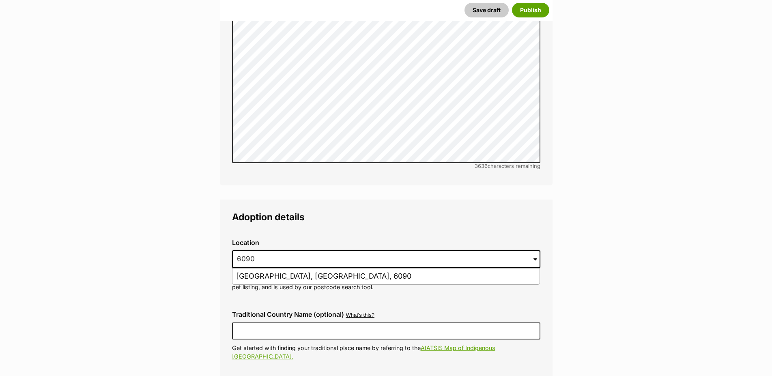
type input "Malaga, Western Australia, 6090"
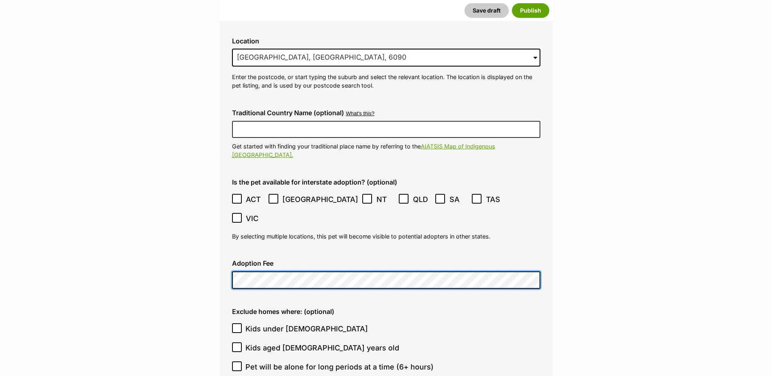
scroll to position [2068, 0]
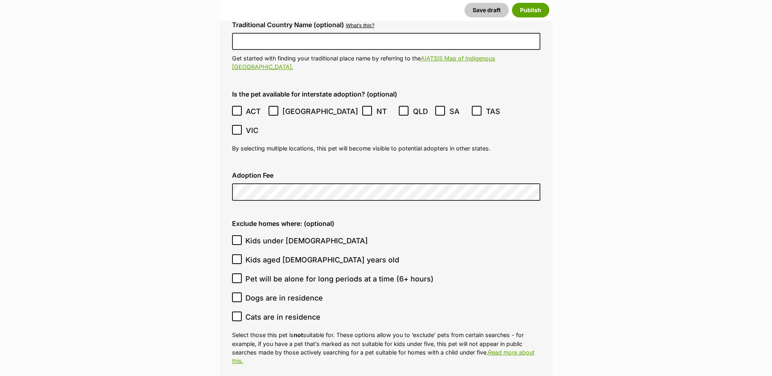
click at [237, 237] on icon at bounding box center [237, 240] width 6 height 6
click at [237, 235] on input "Kids under [DEMOGRAPHIC_DATA]" at bounding box center [237, 240] width 10 height 10
checkbox input "true"
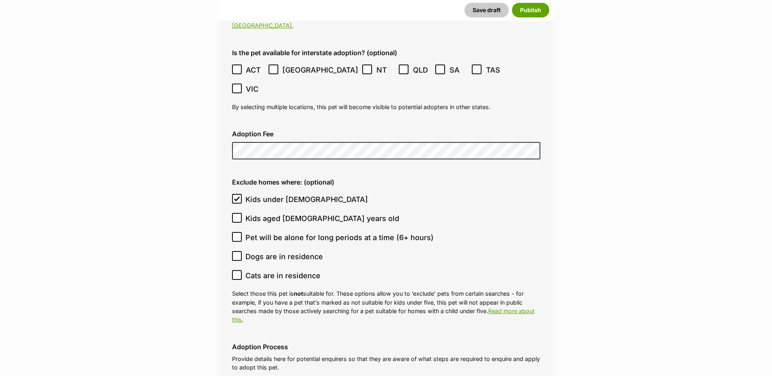
click at [235, 215] on icon at bounding box center [237, 218] width 6 height 6
click at [235, 213] on input "Kids aged [DEMOGRAPHIC_DATA] years old" at bounding box center [237, 218] width 10 height 10
checkbox input "true"
click at [236, 234] on icon at bounding box center [237, 237] width 6 height 6
click at [236, 232] on input "Pet will be alone for long periods at a time (6+ hours)" at bounding box center [237, 237] width 10 height 10
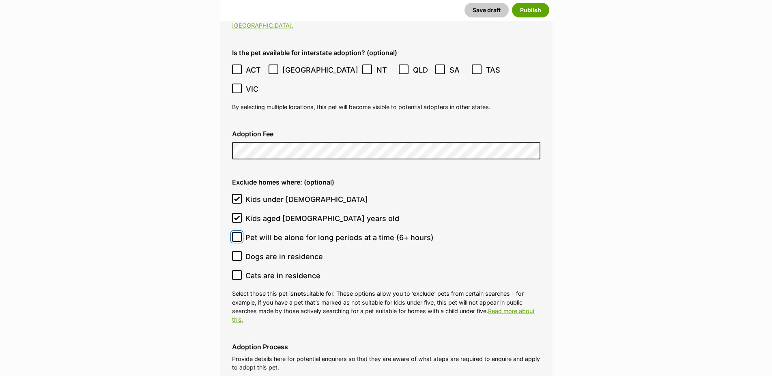
checkbox input "true"
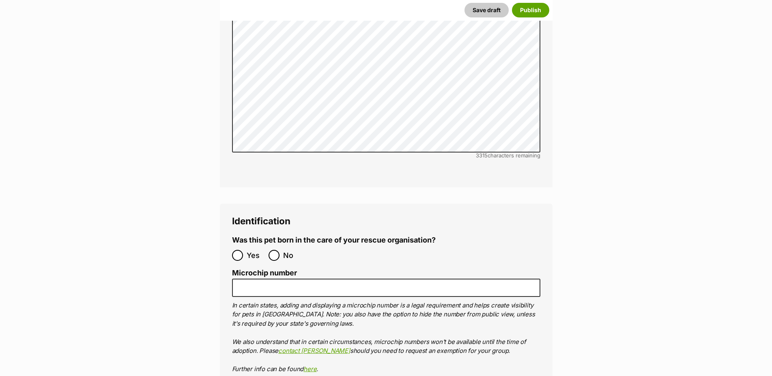
scroll to position [2564, 0]
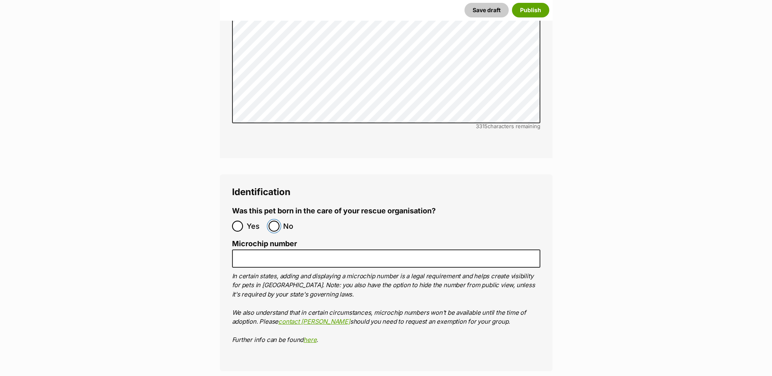
click at [275, 221] on input "No" at bounding box center [273, 226] width 11 height 11
radio input "true"
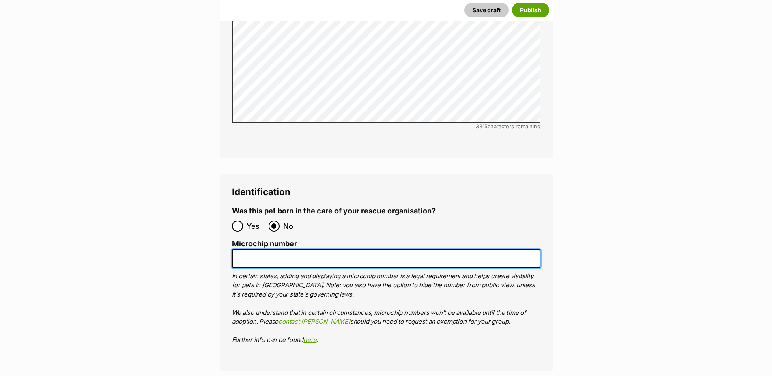
click at [280, 249] on input "Microchip number" at bounding box center [386, 258] width 308 height 18
click at [409, 249] on input "Microchip number" at bounding box center [386, 258] width 308 height 18
type input "900000000000999"
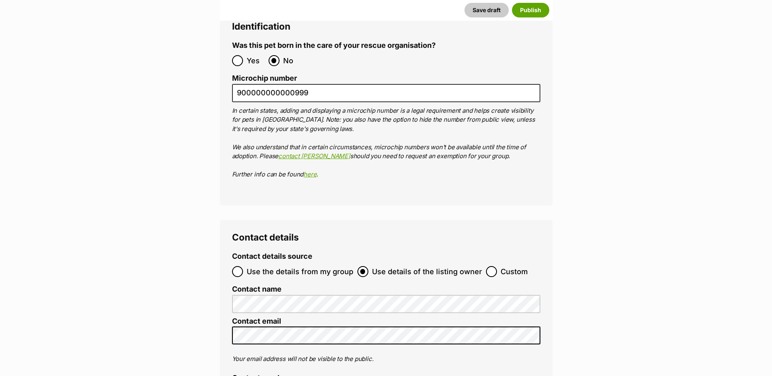
scroll to position [2812, 0]
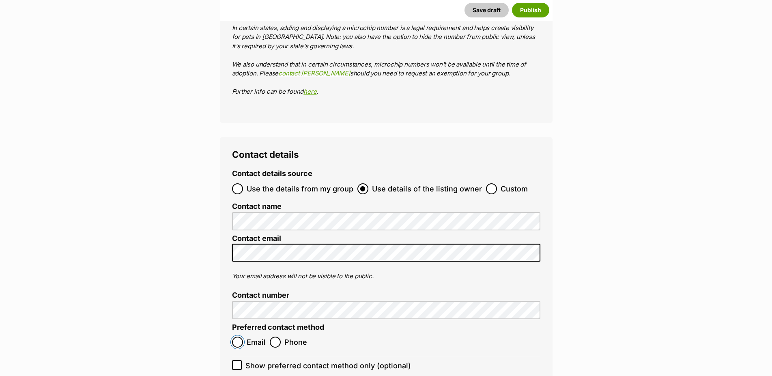
drag, startPoint x: 236, startPoint y: 304, endPoint x: 237, endPoint y: 323, distance: 19.1
click at [236, 332] on ol "Email Phone" at bounding box center [309, 341] width 154 height 19
click at [237, 362] on icon at bounding box center [237, 365] width 6 height 6
click at [237, 360] on input "Show preferred contact method only (optional)" at bounding box center [237, 365] width 10 height 10
checkbox input "true"
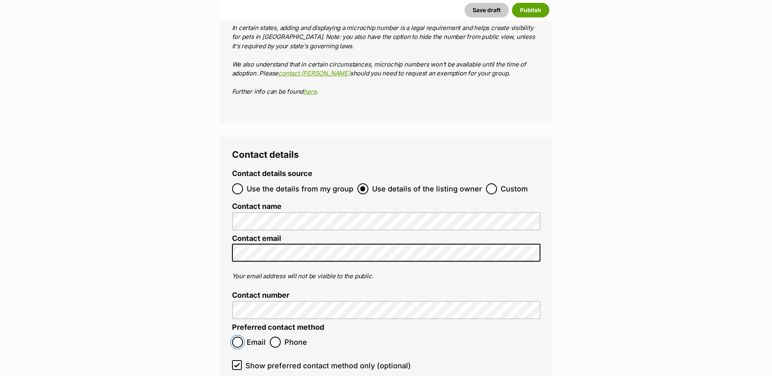
click at [238, 337] on input "Email" at bounding box center [237, 342] width 11 height 11
radio input "true"
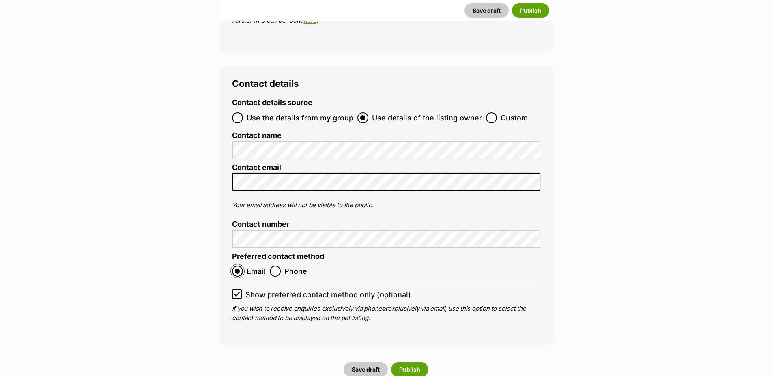
scroll to position [2936, 0]
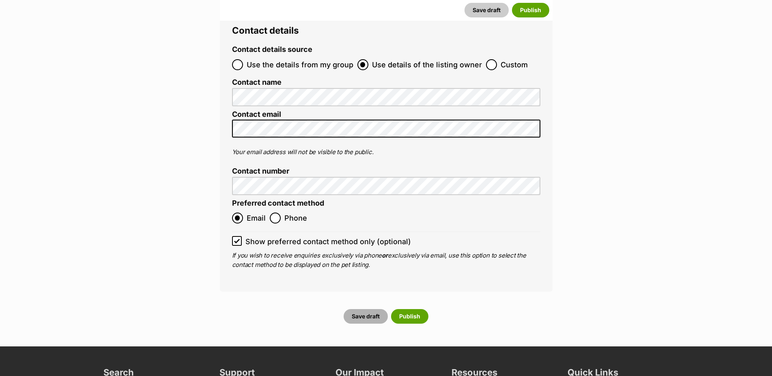
click at [355, 309] on button "Save draft" at bounding box center [365, 316] width 44 height 15
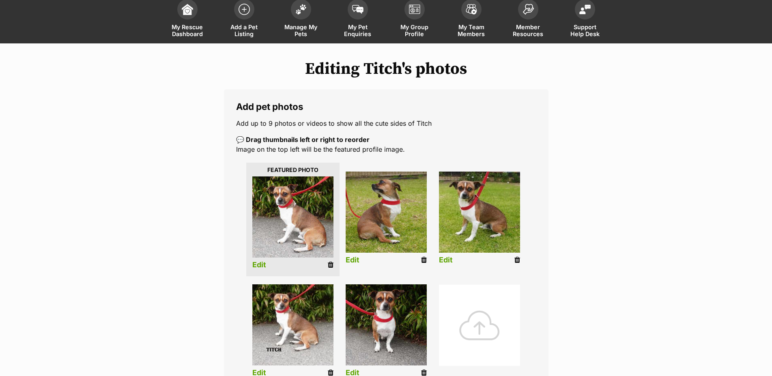
scroll to position [165, 0]
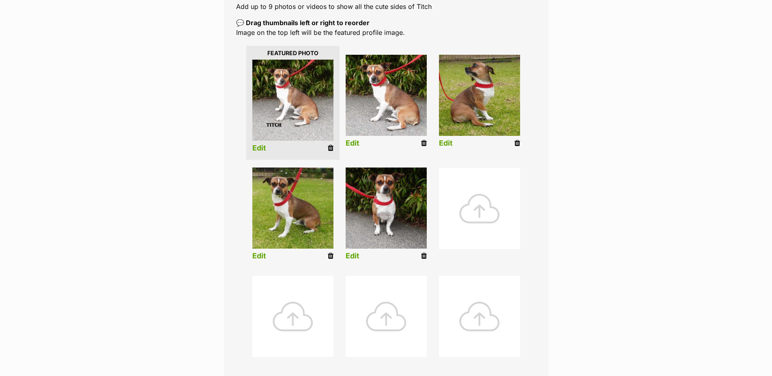
click at [260, 152] on link "Edit" at bounding box center [259, 148] width 14 height 9
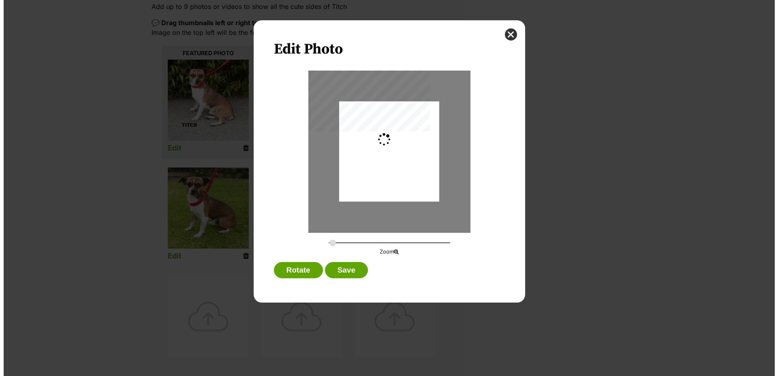
scroll to position [0, 0]
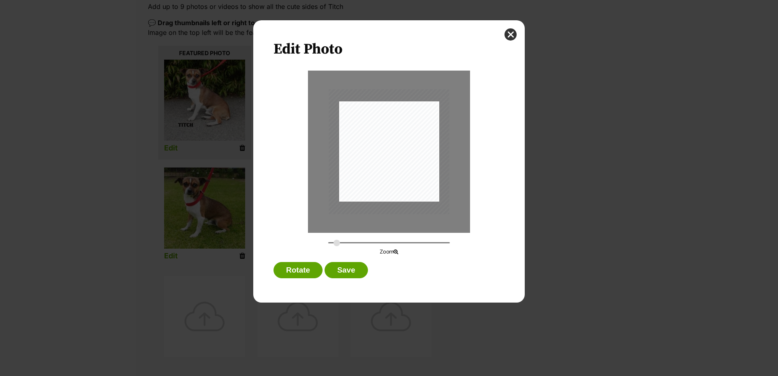
type input "0.3305"
click at [337, 247] on input "Dialog Window - Close (Press escape to close)" at bounding box center [389, 243] width 122 height 8
click at [346, 278] on button "Save" at bounding box center [346, 270] width 43 height 16
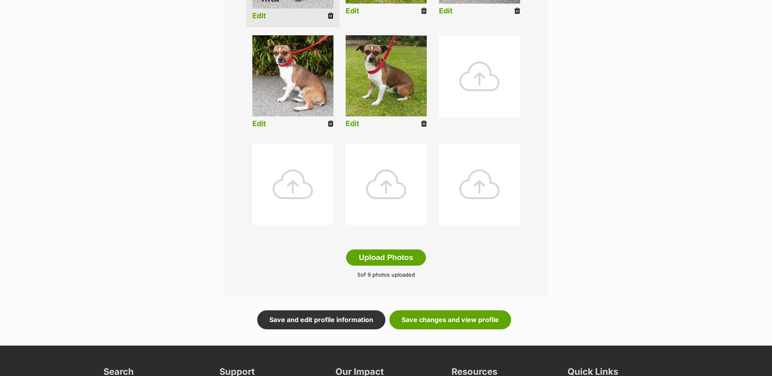
scroll to position [372, 0]
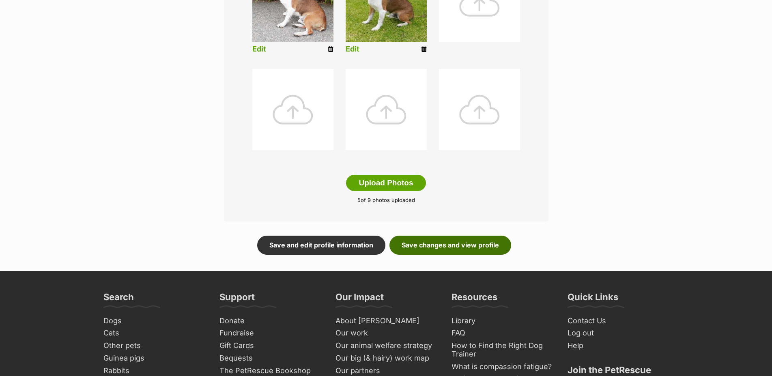
click at [461, 252] on link "Save changes and view profile" at bounding box center [450, 245] width 122 height 19
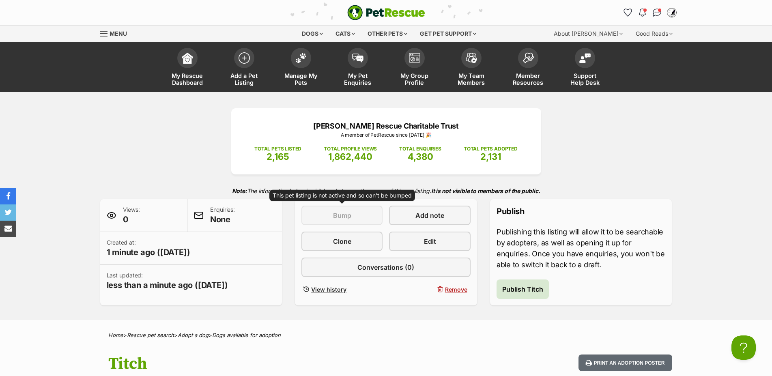
scroll to position [165, 0]
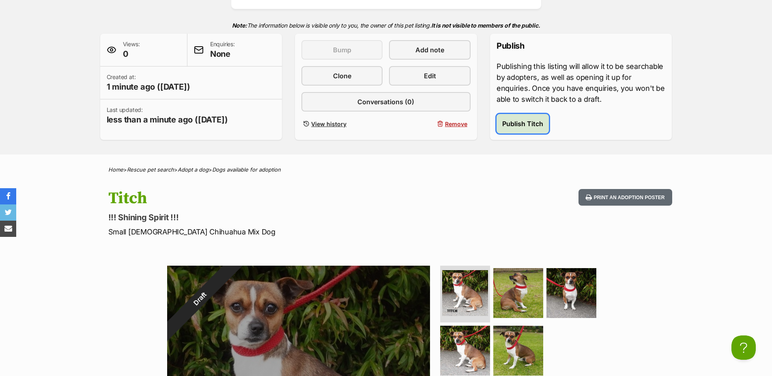
click at [523, 128] on span "Publish Titch" at bounding box center [522, 124] width 41 height 10
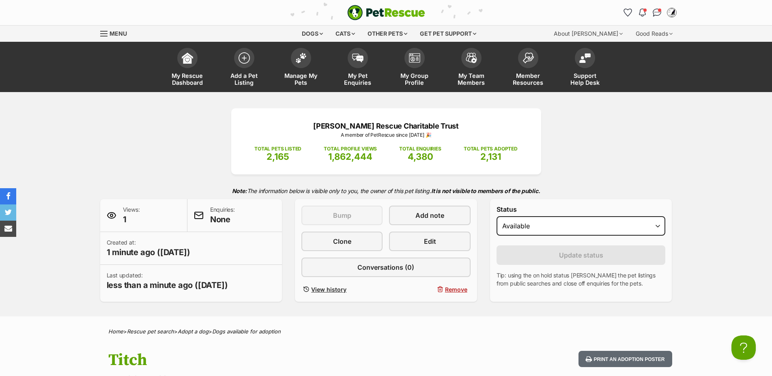
click at [293, 59] on span at bounding box center [301, 58] width 20 height 20
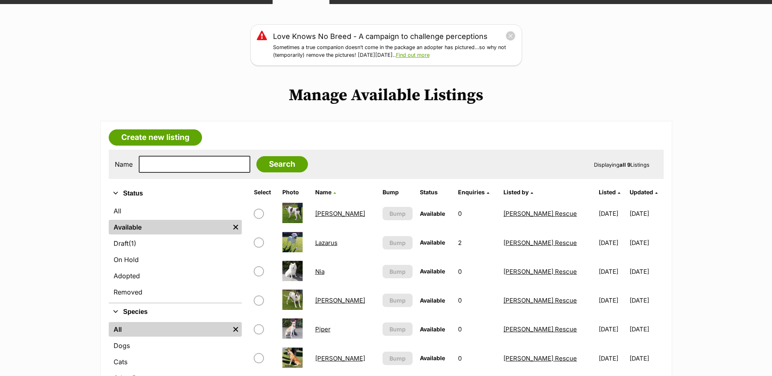
scroll to position [124, 0]
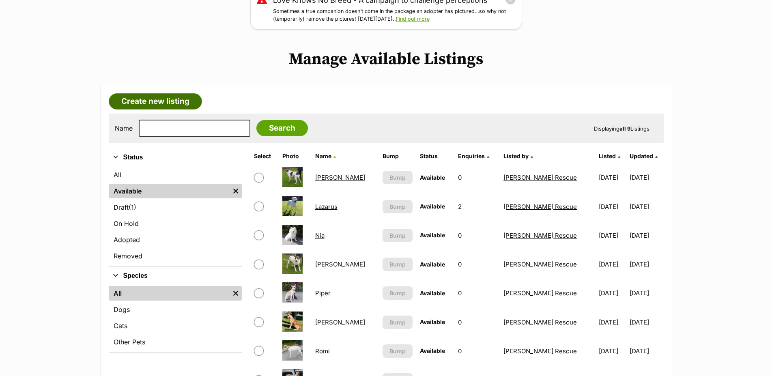
click at [159, 107] on link "Create new listing" at bounding box center [155, 101] width 93 height 16
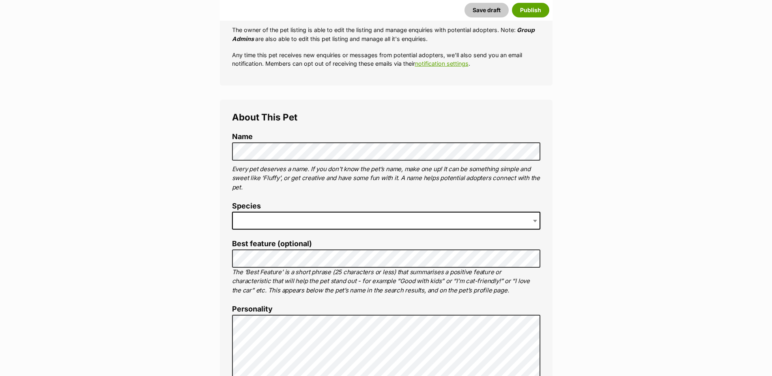
scroll to position [207, 0]
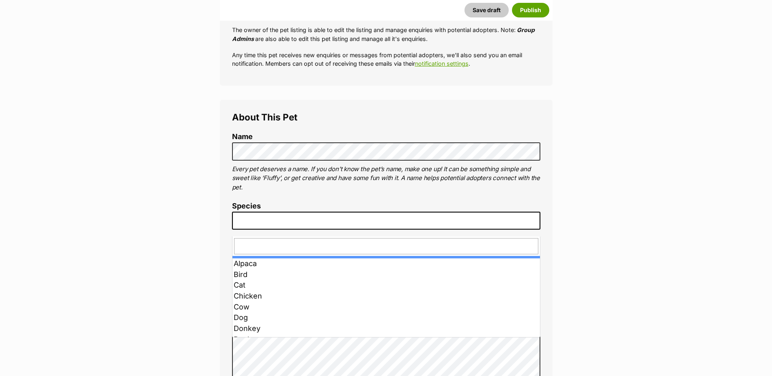
click at [263, 226] on span at bounding box center [386, 221] width 308 height 18
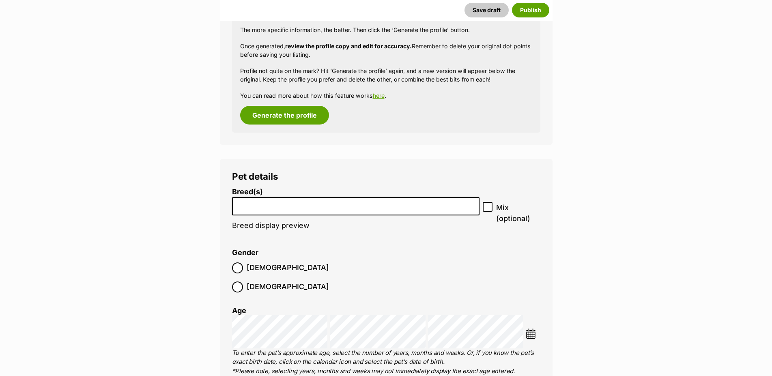
scroll to position [951, 0]
click at [326, 208] on input "search" at bounding box center [356, 203] width 242 height 9
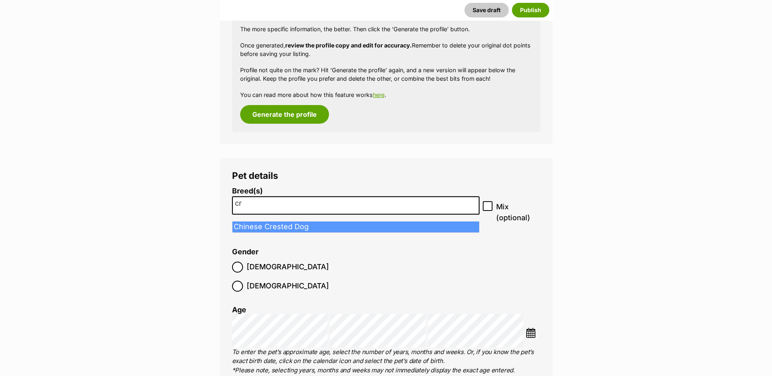
type input "c"
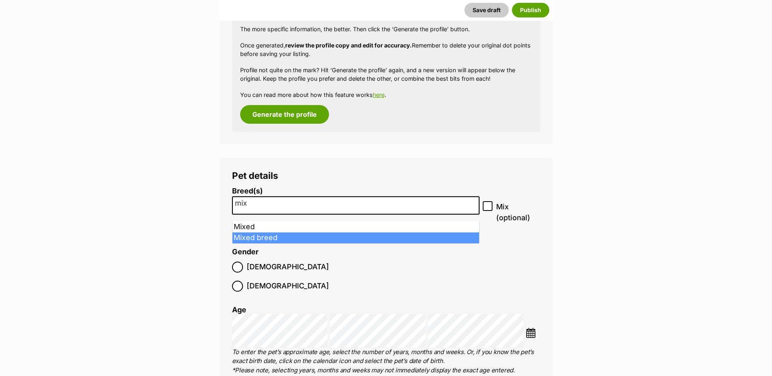
type input "mix"
select select "252261"
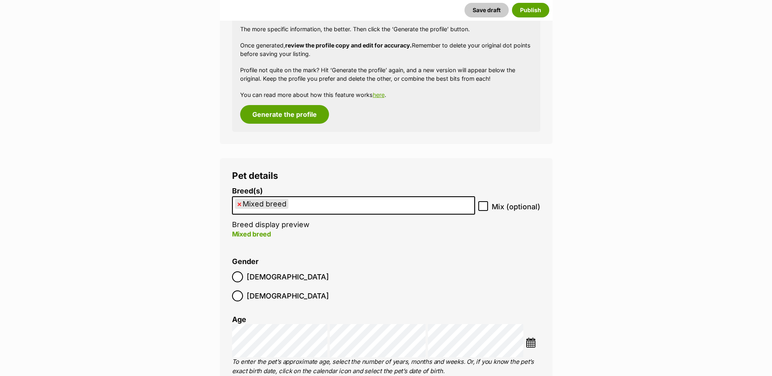
scroll to position [993, 0]
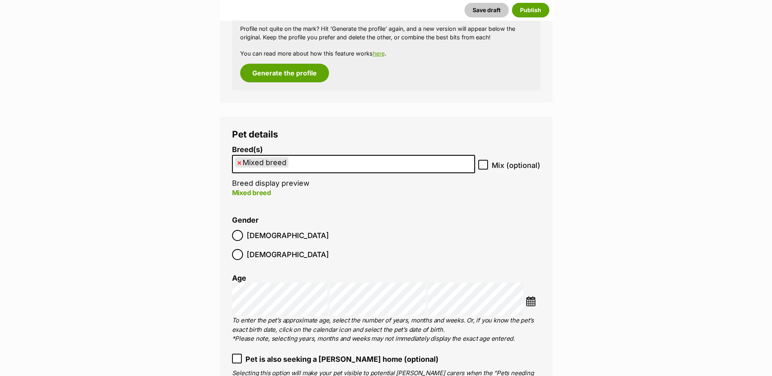
click at [530, 296] on img at bounding box center [530, 301] width 10 height 10
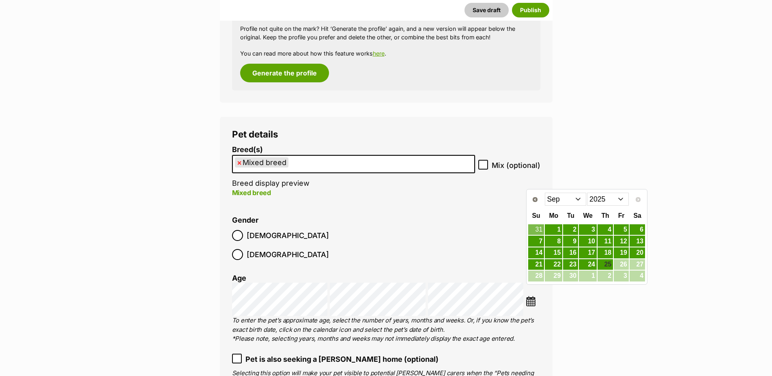
drag, startPoint x: 578, startPoint y: 200, endPoint x: 622, endPoint y: 199, distance: 44.2
click at [587, 193] on select "2015 2016 2017 2018 2019 2020 2021 2022 2023 2024 2025" at bounding box center [608, 199] width 42 height 13
click at [607, 263] on link "24" at bounding box center [604, 264] width 15 height 10
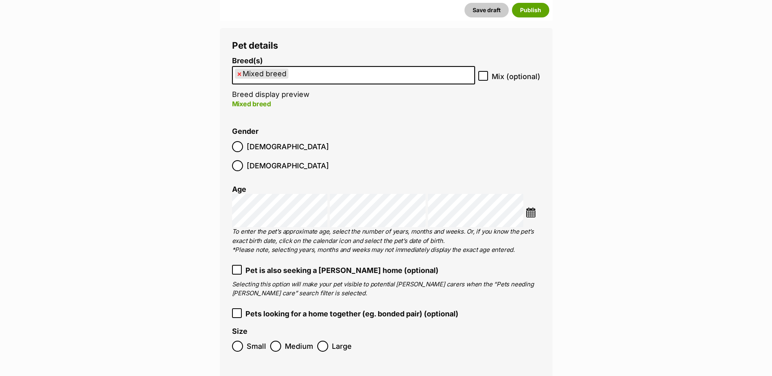
scroll to position [1117, 0]
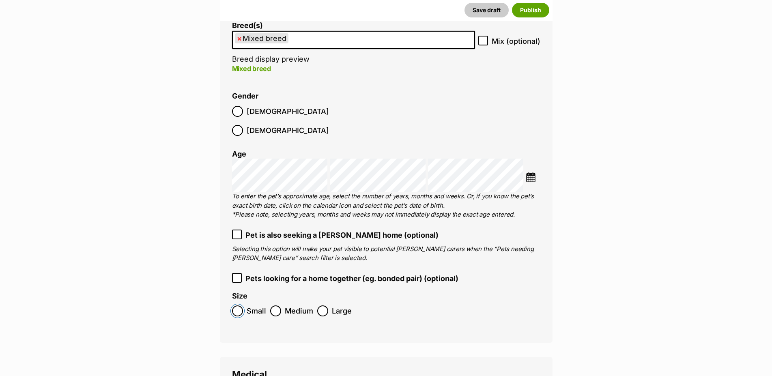
click at [247, 305] on label "Small" at bounding box center [249, 310] width 34 height 11
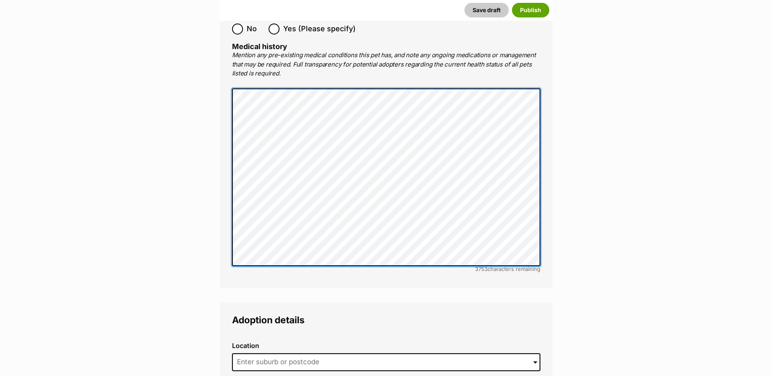
scroll to position [1820, 0]
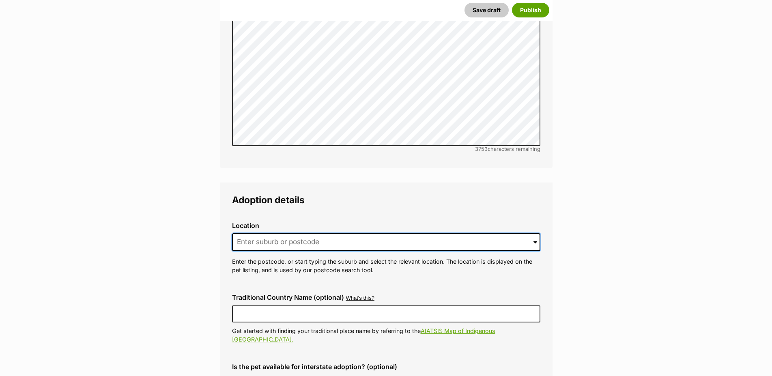
drag, startPoint x: 332, startPoint y: 232, endPoint x: 315, endPoint y: 227, distance: 16.7
click at [331, 233] on input at bounding box center [386, 242] width 308 height 18
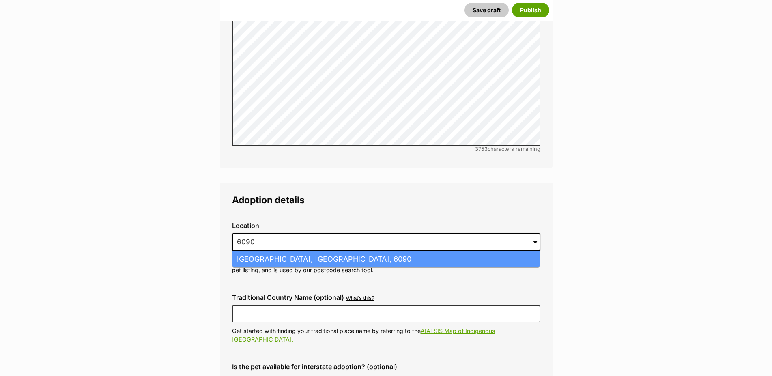
click at [344, 251] on li "Malaga, Western Australia, 6090" at bounding box center [385, 259] width 307 height 16
type input "Malaga, Western Australia, 6090"
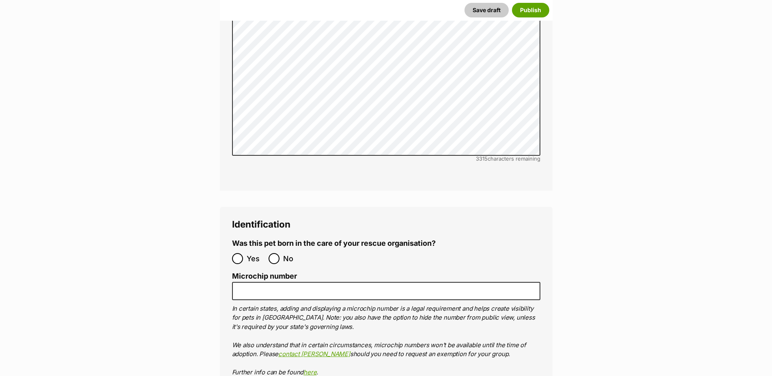
scroll to position [2606, 0]
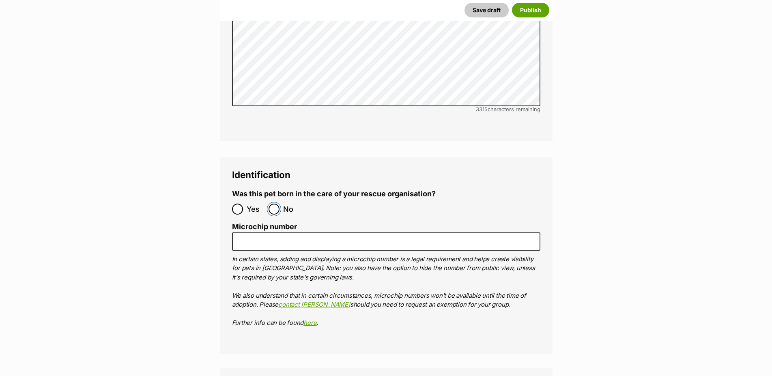
click at [274, 204] on input "No" at bounding box center [273, 209] width 11 height 11
radio input "true"
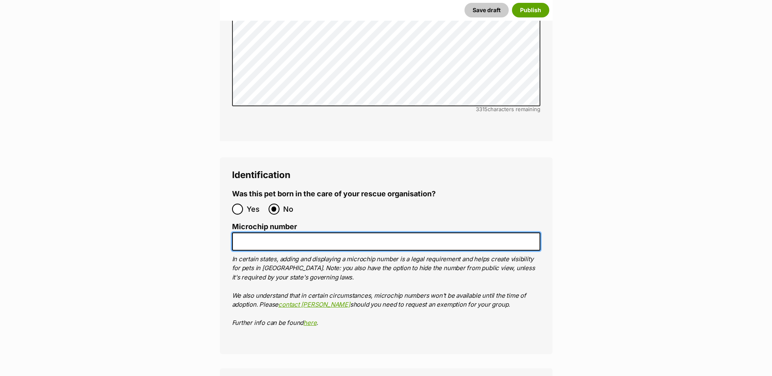
drag, startPoint x: 279, startPoint y: 204, endPoint x: 613, endPoint y: 219, distance: 334.4
click at [279, 232] on input "Microchip number" at bounding box center [386, 241] width 308 height 18
click at [328, 232] on input "Microchip number" at bounding box center [386, 241] width 308 height 18
paste input "953010007732262"
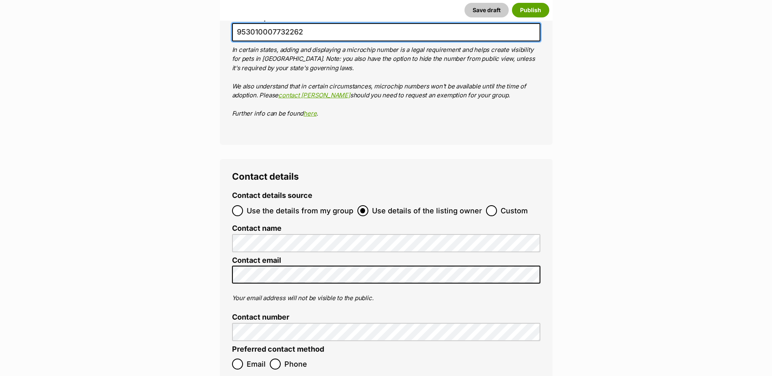
scroll to position [2896, 0]
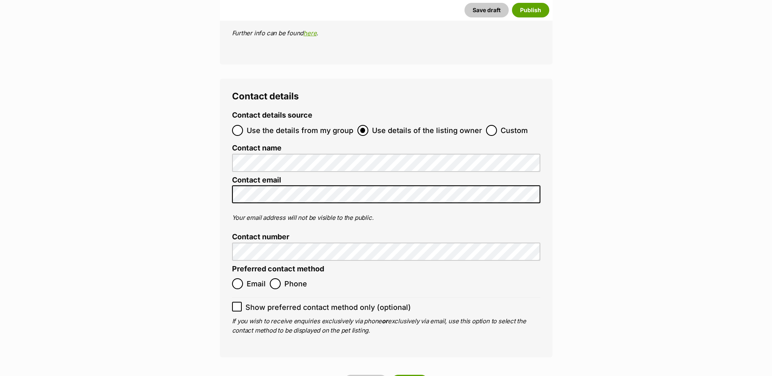
type input "953010007732262"
click at [239, 278] on input "Email" at bounding box center [237, 283] width 11 height 11
radio input "true"
click at [236, 304] on icon at bounding box center [237, 307] width 6 height 6
click at [236, 302] on input "Show preferred contact method only (optional)" at bounding box center [237, 307] width 10 height 10
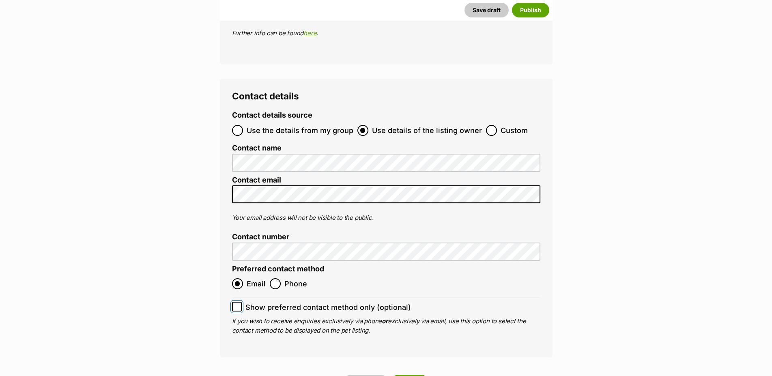
checkbox input "true"
click at [370, 375] on button "Save draft" at bounding box center [365, 382] width 44 height 15
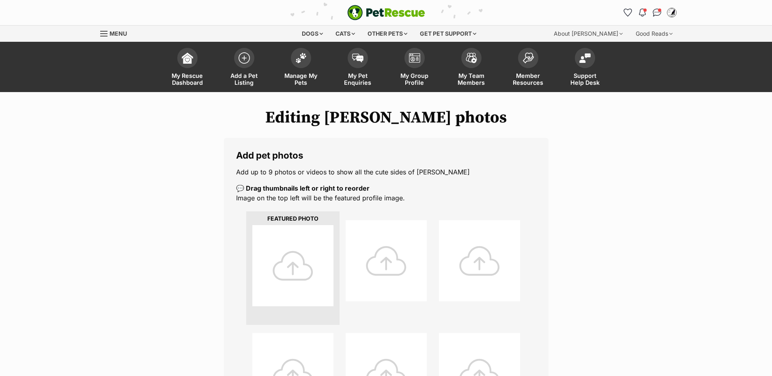
click at [297, 262] on div at bounding box center [292, 265] width 81 height 81
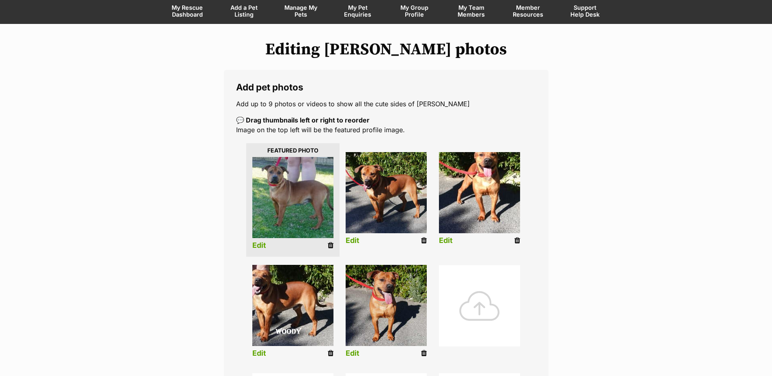
scroll to position [83, 0]
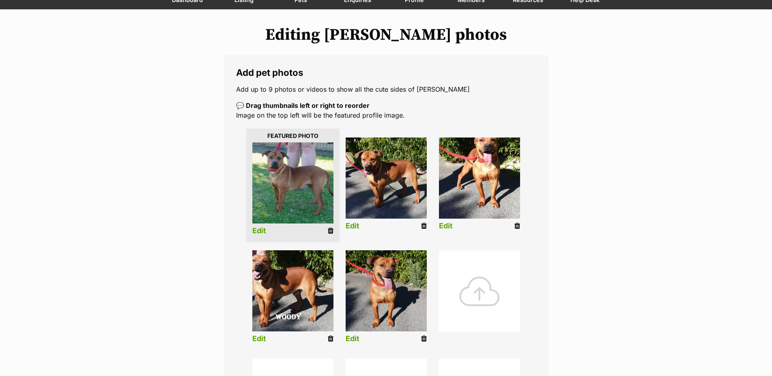
click at [443, 230] on link "Edit" at bounding box center [446, 226] width 14 height 9
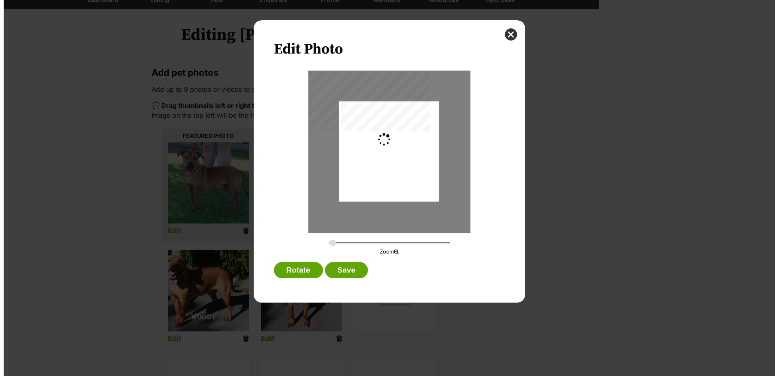
scroll to position [0, 0]
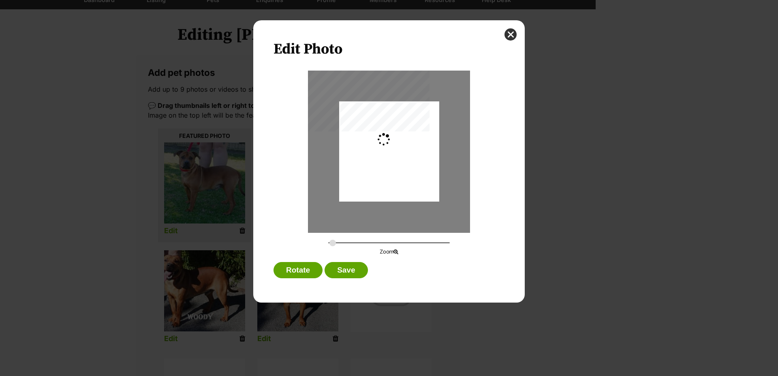
type input "0.2744"
click at [384, 159] on div "Dialog Window - Close (Press escape to close)" at bounding box center [389, 152] width 100 height 119
click at [343, 274] on button "Save" at bounding box center [346, 270] width 43 height 16
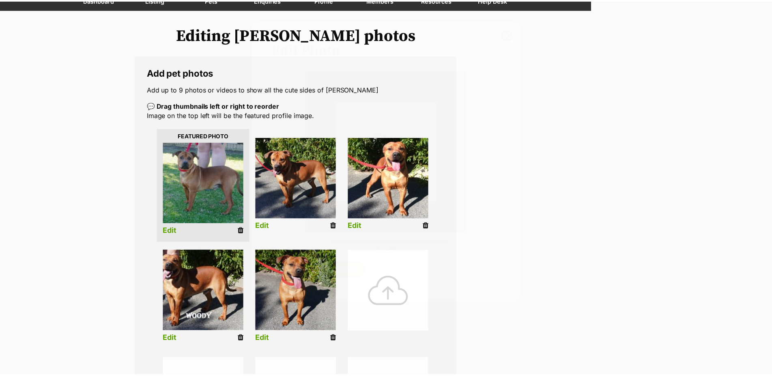
scroll to position [83, 0]
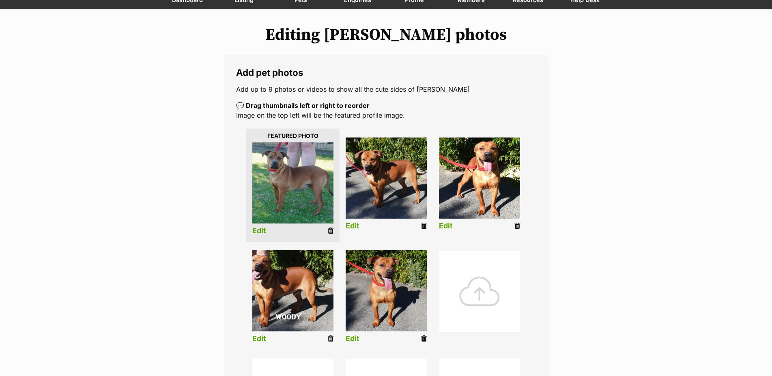
click at [258, 343] on link "Edit" at bounding box center [259, 338] width 14 height 9
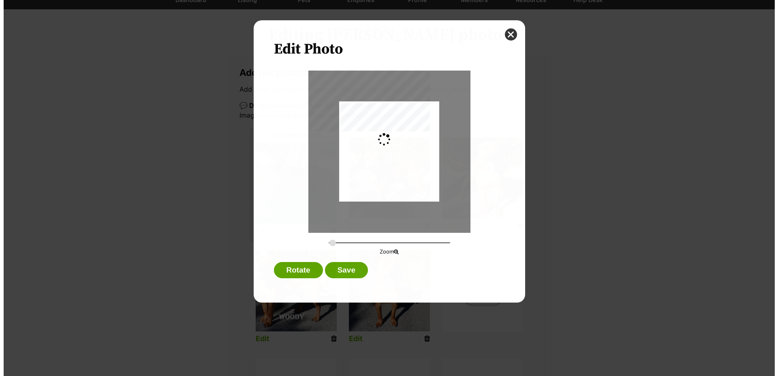
scroll to position [0, 0]
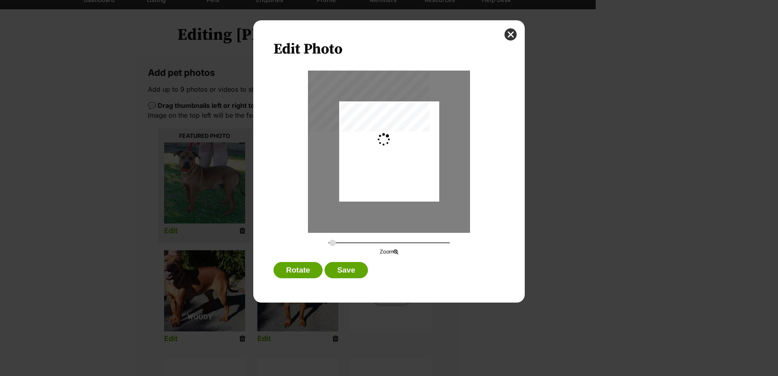
type input "0.3199"
drag, startPoint x: 366, startPoint y: 173, endPoint x: 375, endPoint y: 173, distance: 9.7
click at [375, 173] on div "Dialog Window - Close (Press escape to close)" at bounding box center [397, 151] width 117 height 100
click at [344, 273] on button "Save" at bounding box center [346, 270] width 43 height 16
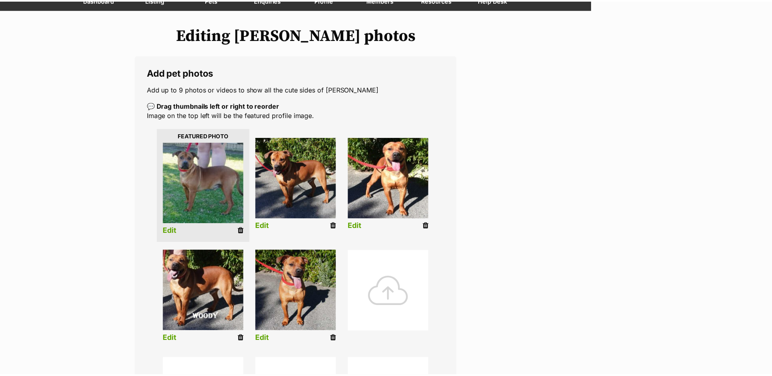
scroll to position [83, 0]
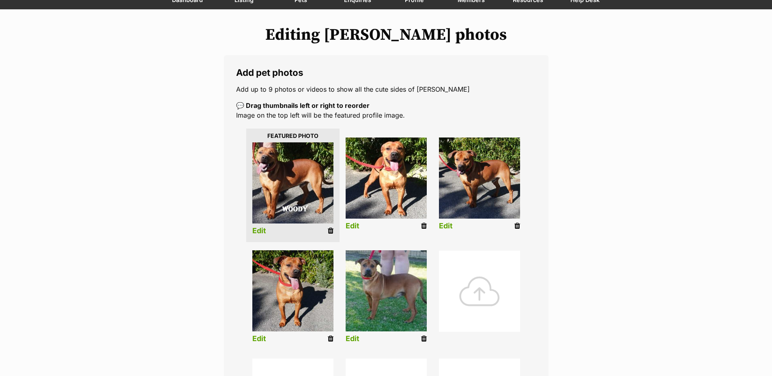
click at [446, 230] on link "Edit" at bounding box center [446, 226] width 14 height 9
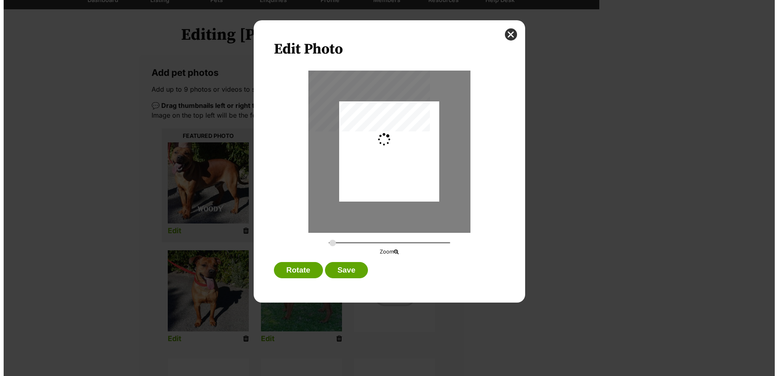
scroll to position [0, 0]
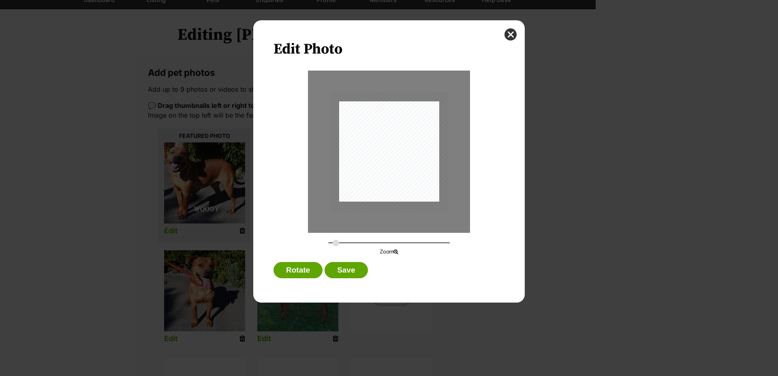
type input "0.3219"
click at [336, 247] on input "Dialog Window - Close (Press escape to close)" at bounding box center [389, 243] width 122 height 8
click at [414, 166] on div "Dialog Window - Close (Press escape to close)" at bounding box center [387, 152] width 118 height 120
drag, startPoint x: 359, startPoint y: 280, endPoint x: 367, endPoint y: 280, distance: 7.7
click at [360, 278] on button "Save" at bounding box center [346, 270] width 43 height 16
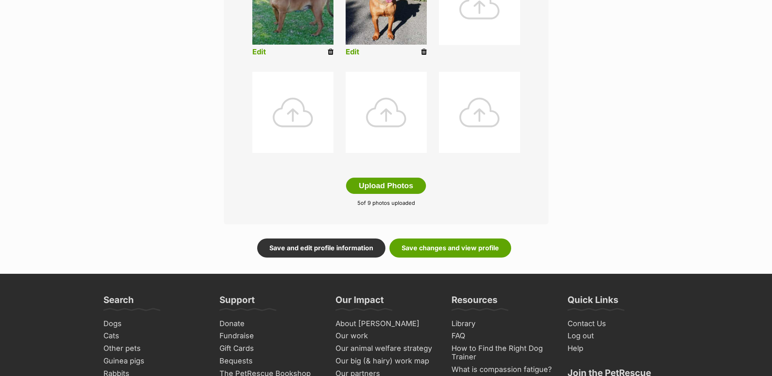
scroll to position [372, 0]
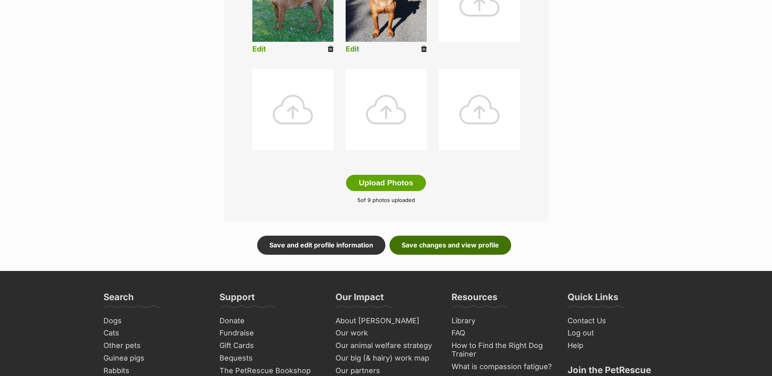
click at [438, 252] on link "Save changes and view profile" at bounding box center [450, 245] width 122 height 19
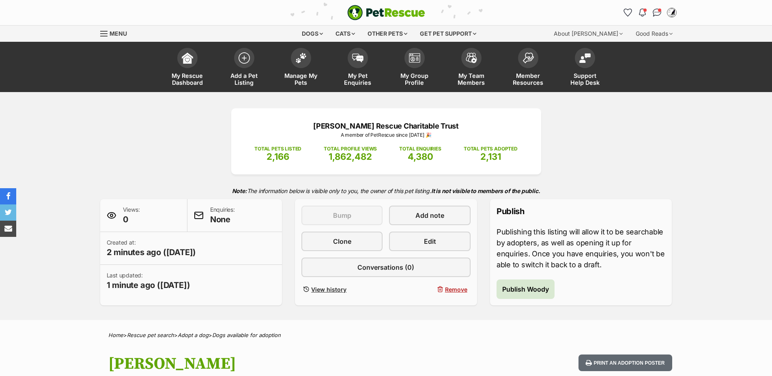
scroll to position [41, 0]
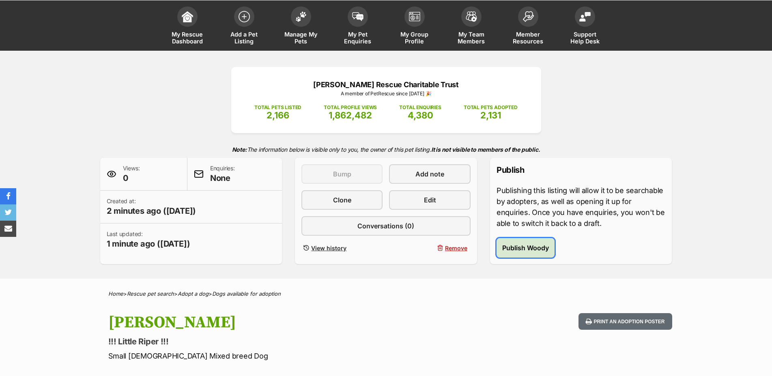
click at [511, 253] on span "Publish Woody" at bounding box center [525, 248] width 47 height 10
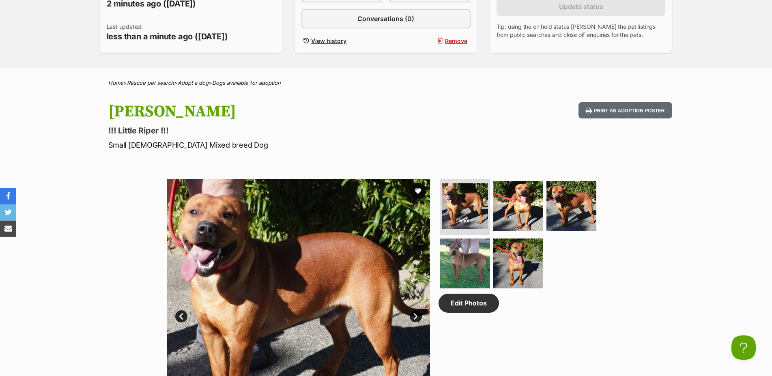
scroll to position [207, 0]
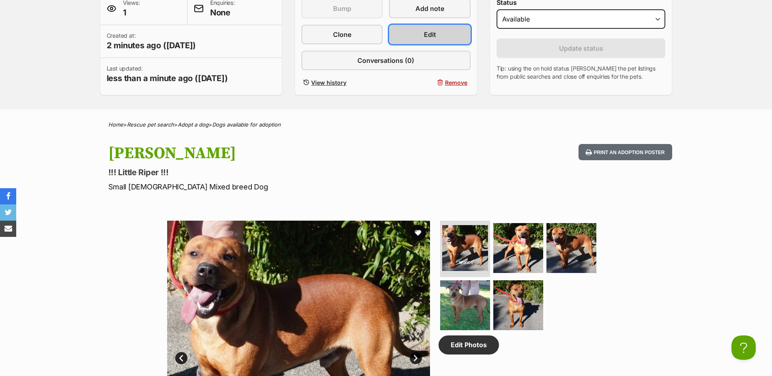
click at [431, 39] on span "Edit" at bounding box center [430, 35] width 12 height 10
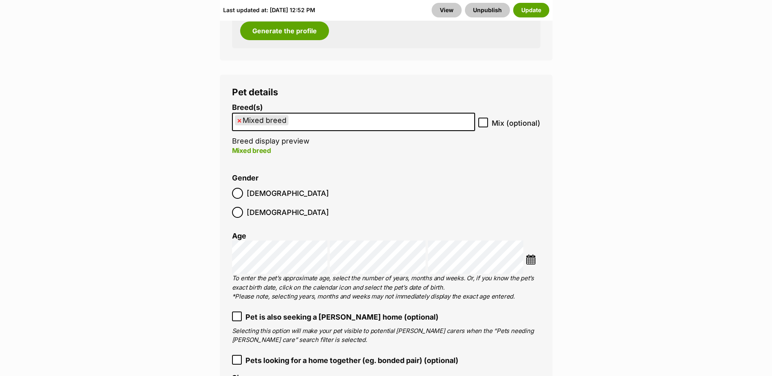
scroll to position [1241, 0]
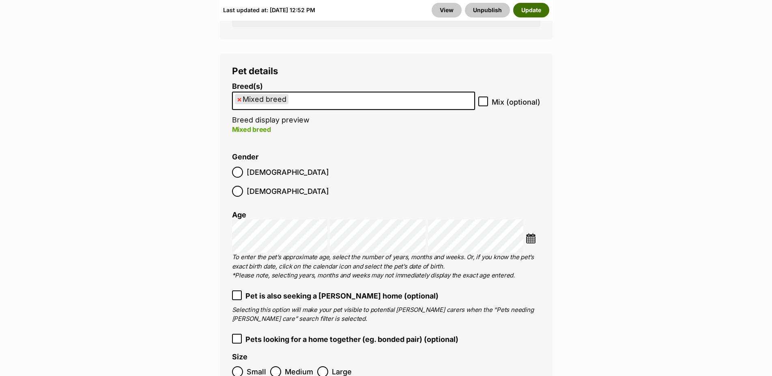
click at [531, 12] on button "Update" at bounding box center [531, 10] width 36 height 15
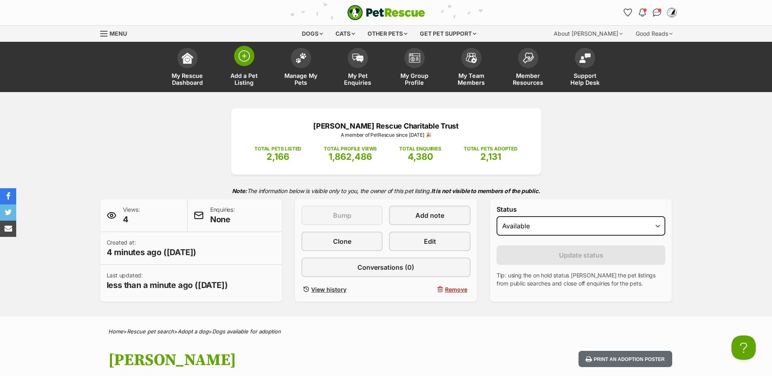
click at [245, 62] on span at bounding box center [244, 56] width 20 height 20
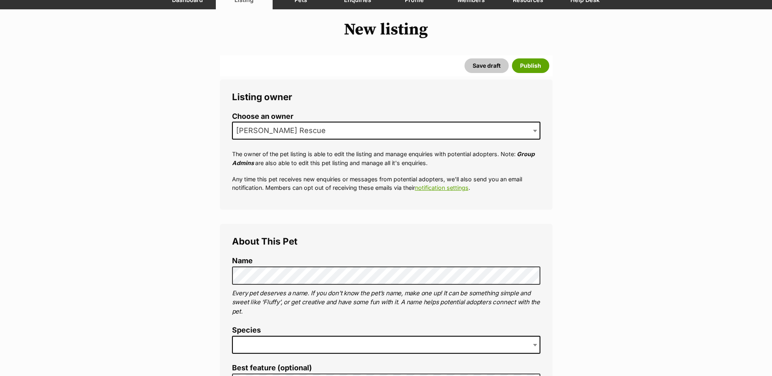
scroll to position [83, 0]
click at [301, 352] on span at bounding box center [386, 345] width 308 height 18
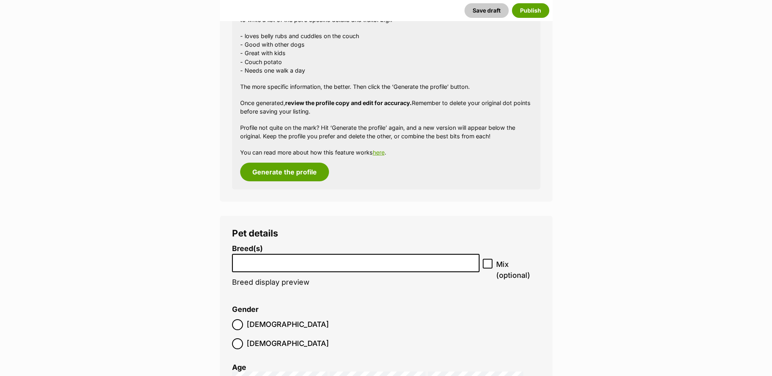
scroll to position [951, 0]
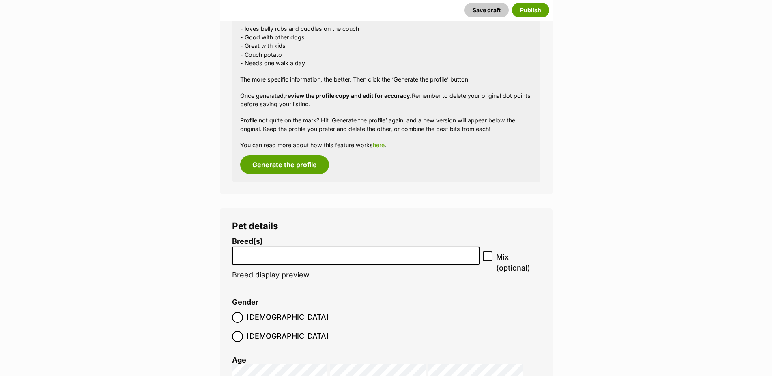
click at [288, 258] on input "search" at bounding box center [356, 253] width 242 height 9
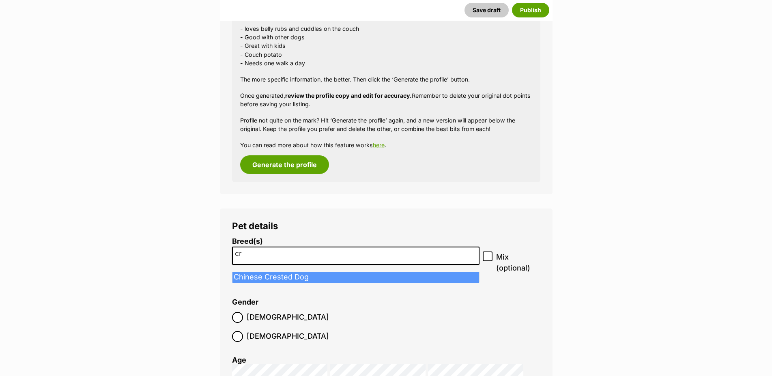
type input "c"
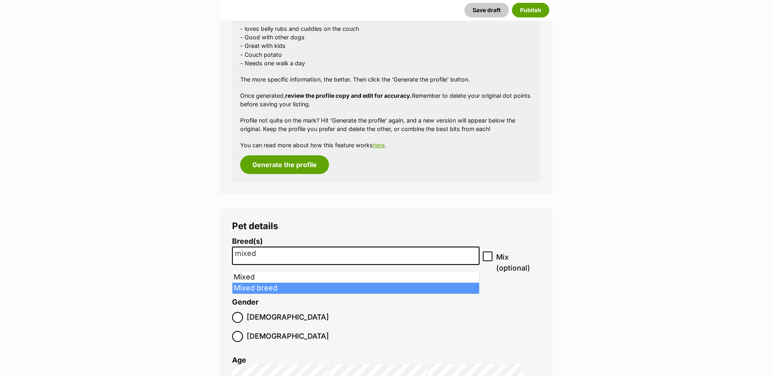
type input "mixed"
select select "252261"
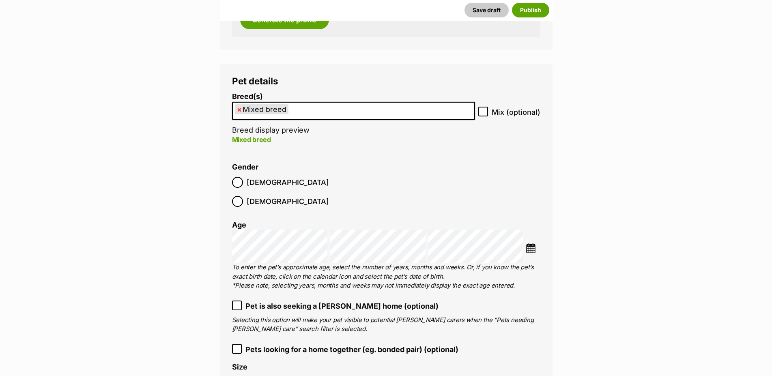
scroll to position [1117, 0]
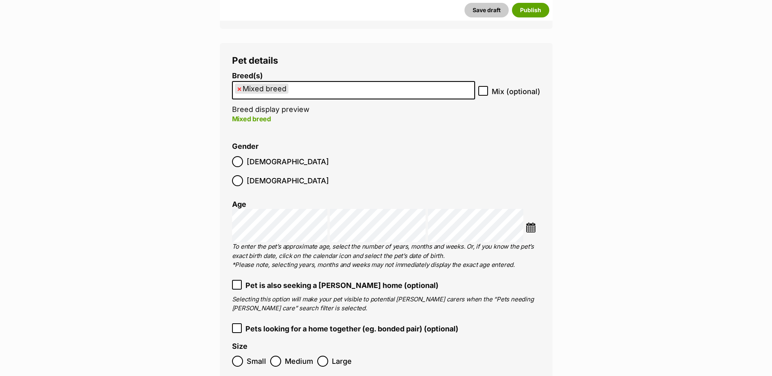
click at [527, 222] on img at bounding box center [530, 227] width 10 height 10
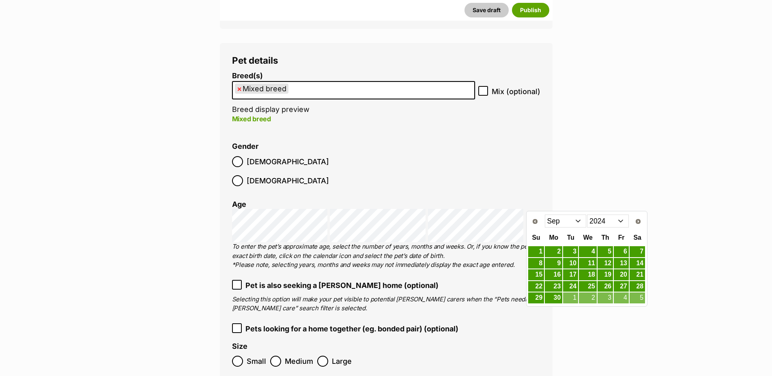
click at [545, 214] on select "Jan Feb Mar Apr May Jun Jul Aug Sep Oct Nov Dec" at bounding box center [566, 220] width 42 height 13
click at [606, 282] on link "24" at bounding box center [604, 286] width 15 height 10
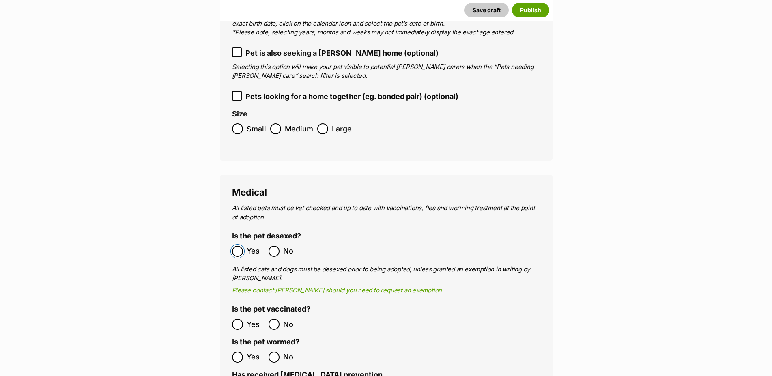
scroll to position [1447, 0]
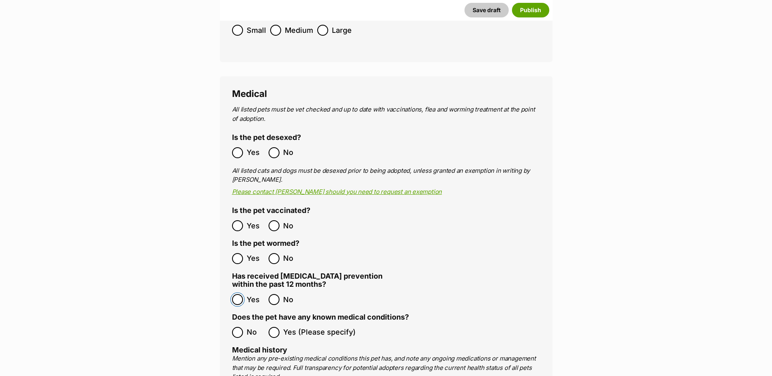
click at [241, 298] on ol "All listed pets must be vet checked and up to date with vaccinations, flea and …" at bounding box center [386, 340] width 308 height 470
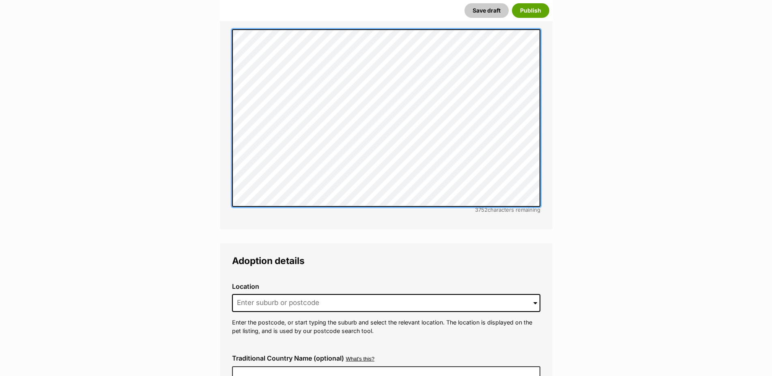
scroll to position [1902, 0]
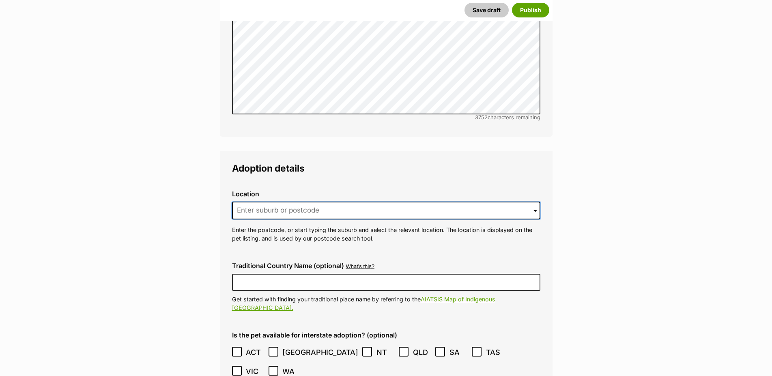
click at [292, 202] on input at bounding box center [386, 211] width 308 height 18
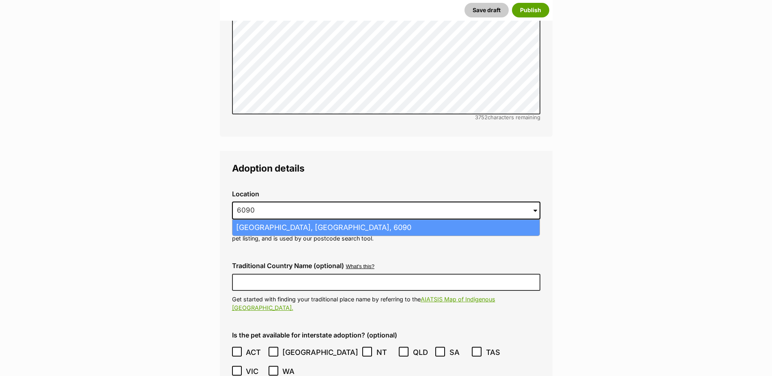
click at [319, 220] on li "Malaga, Western Australia, 6090" at bounding box center [385, 228] width 307 height 16
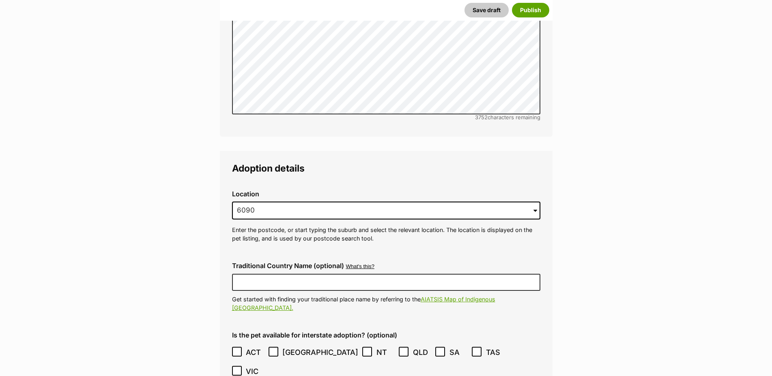
type input "Malaga, Western Australia, 6090"
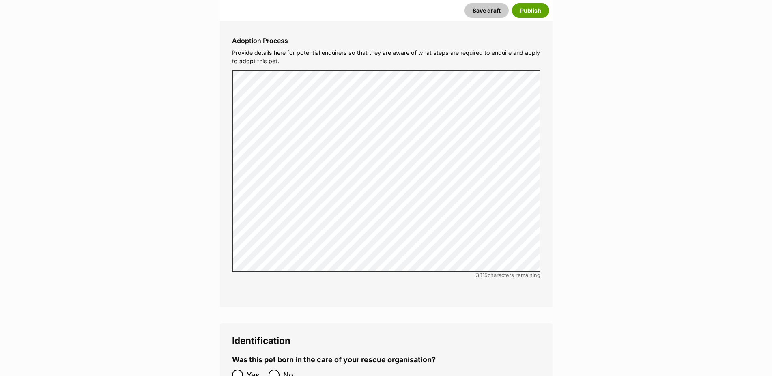
scroll to position [2564, 0]
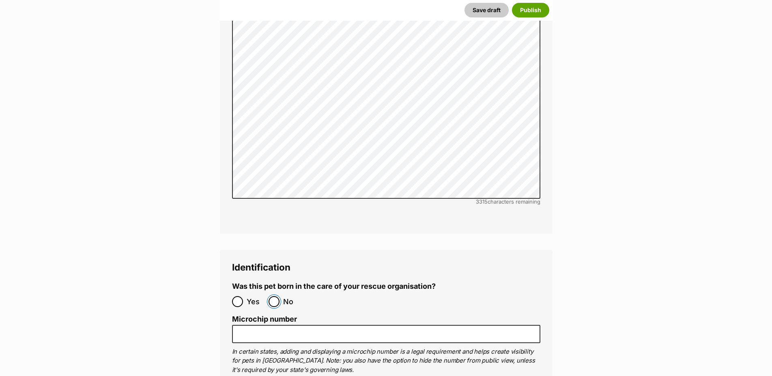
click at [277, 296] on input "No" at bounding box center [273, 301] width 11 height 11
radio input "true"
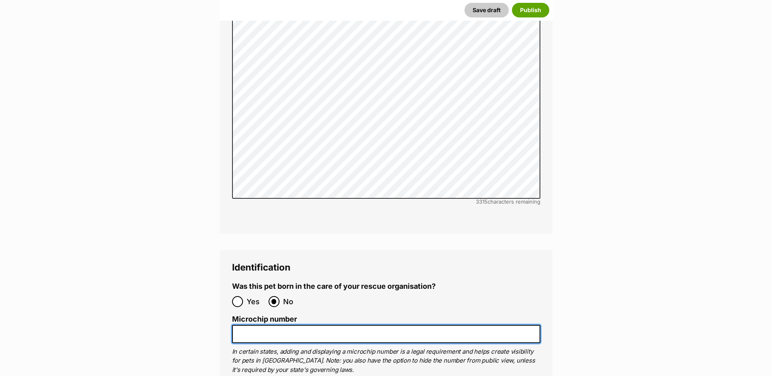
click at [268, 325] on input "Microchip number" at bounding box center [386, 334] width 308 height 18
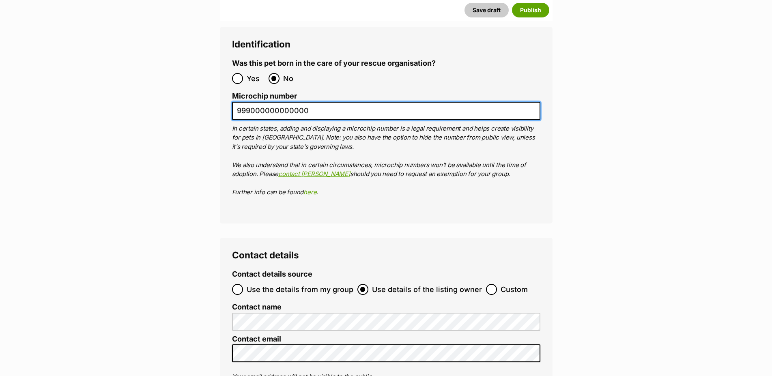
scroll to position [2854, 0]
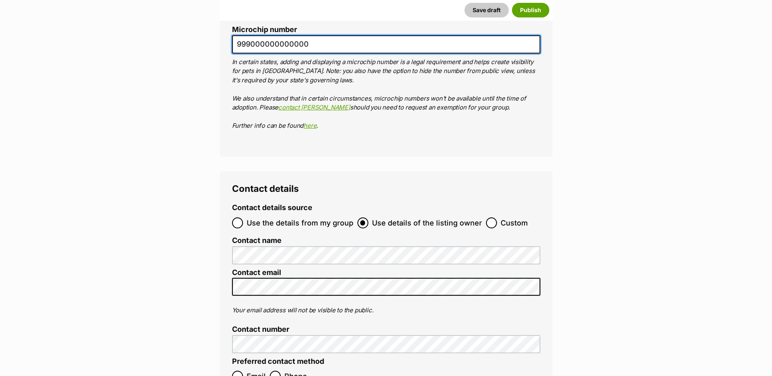
type input "999000000000000"
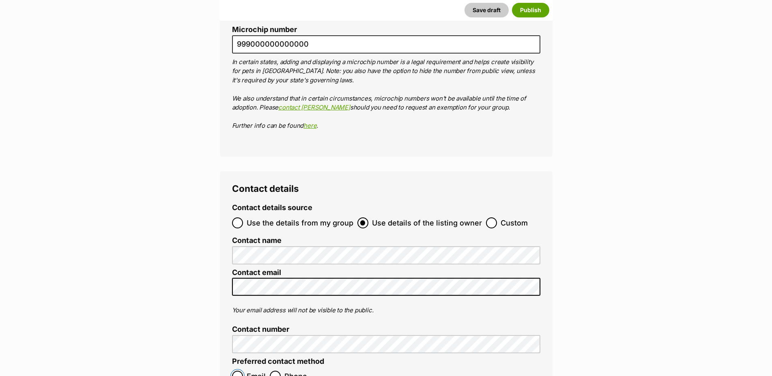
click at [238, 371] on input "Email" at bounding box center [237, 376] width 11 height 11
radio input "true"
checkbox input "true"
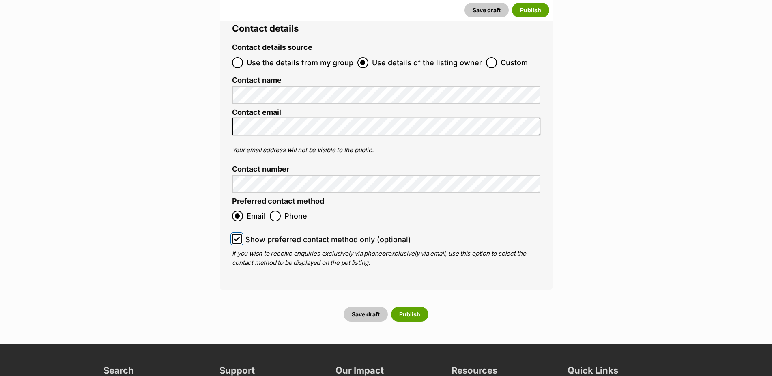
scroll to position [3019, 0]
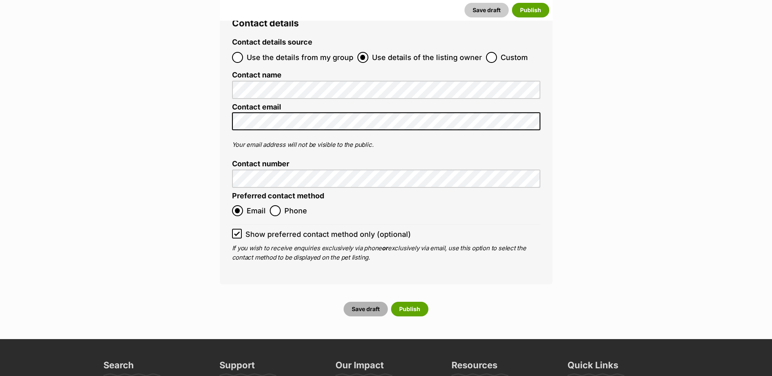
click at [367, 302] on button "Save draft" at bounding box center [365, 309] width 44 height 15
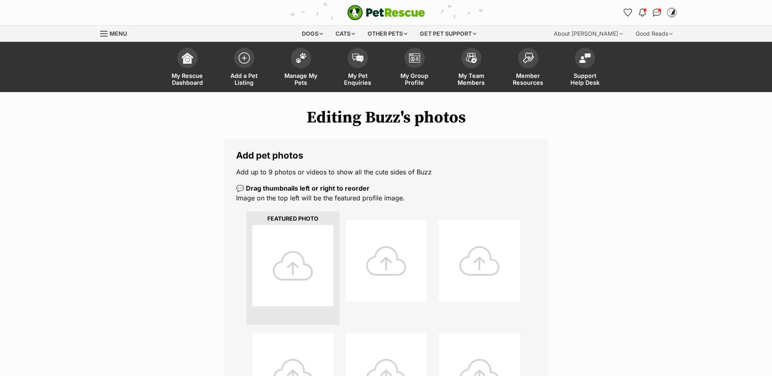
click at [289, 270] on div at bounding box center [292, 265] width 81 height 81
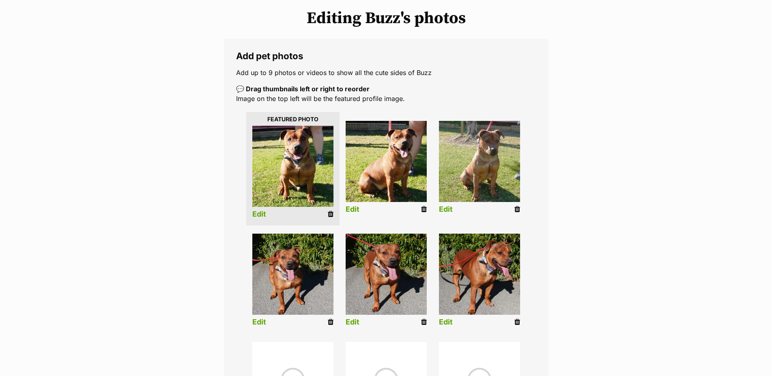
scroll to position [124, 0]
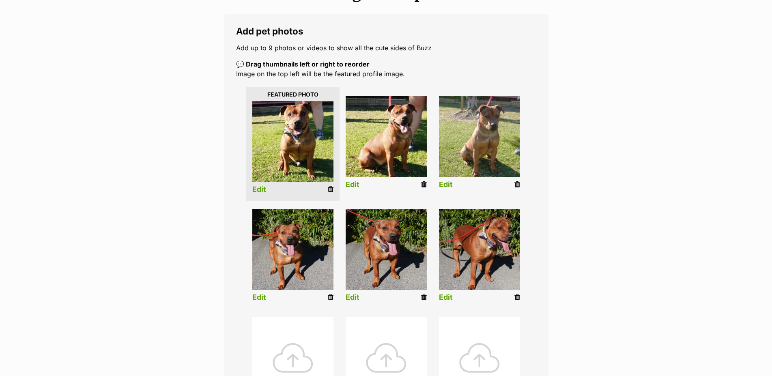
click at [446, 189] on link "Edit" at bounding box center [446, 184] width 14 height 9
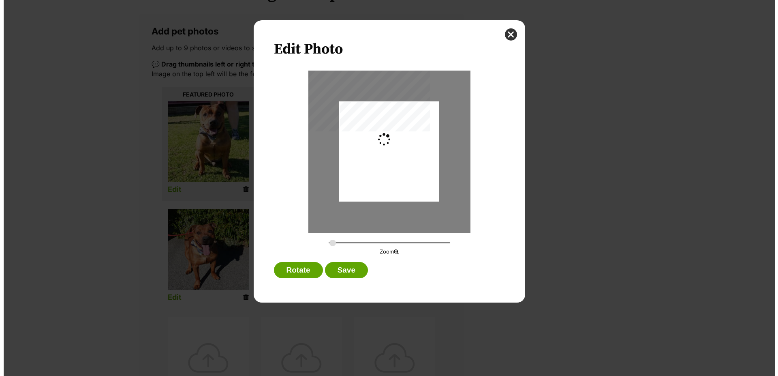
scroll to position [0, 0]
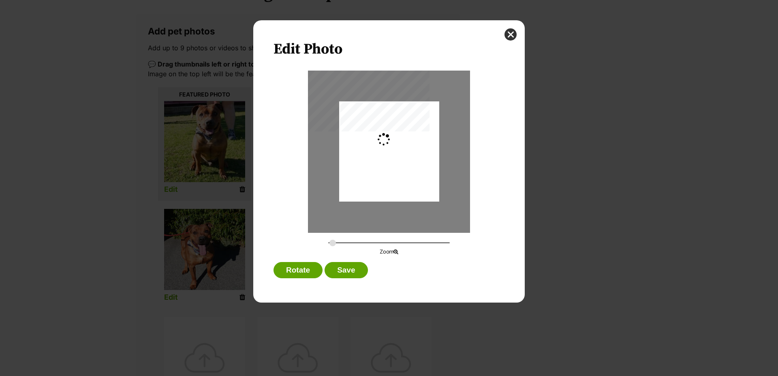
type input "0.2744"
click at [392, 155] on div "Dialog Window - Close (Press escape to close)" at bounding box center [389, 151] width 100 height 114
click at [352, 274] on button "Save" at bounding box center [346, 270] width 43 height 16
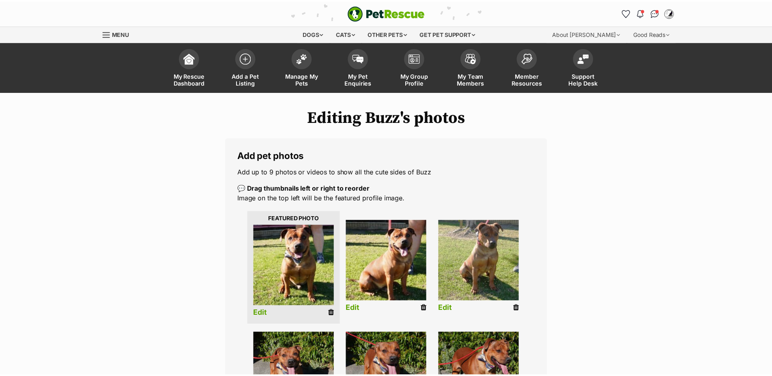
scroll to position [124, 0]
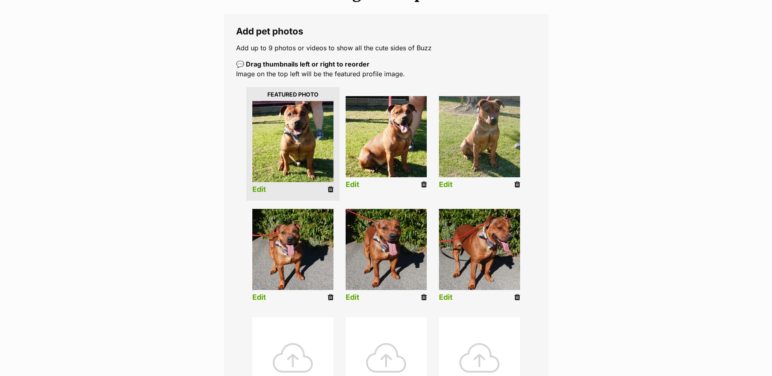
click at [352, 189] on link "Edit" at bounding box center [352, 184] width 14 height 9
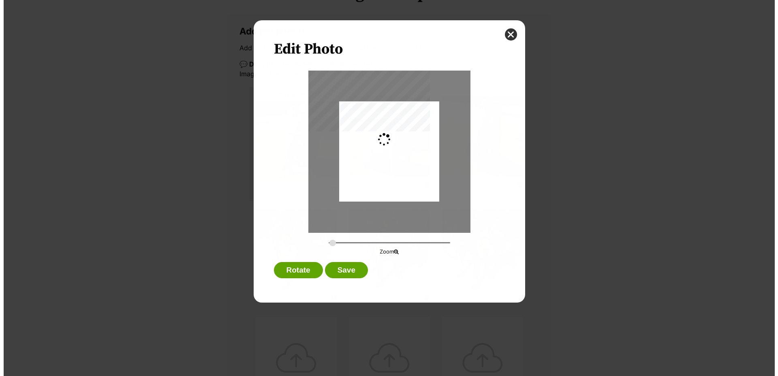
scroll to position [0, 0]
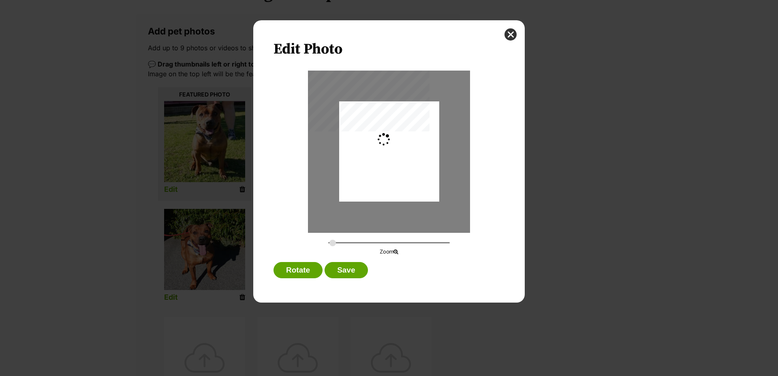
type input "0.2744"
click at [389, 167] on div "Dialog Window - Close (Press escape to close)" at bounding box center [389, 154] width 100 height 116
drag, startPoint x: 380, startPoint y: 180, endPoint x: 381, endPoint y: 174, distance: 5.7
click at [381, 174] on div "Dialog Window - Close (Press escape to close)" at bounding box center [389, 150] width 100 height 116
click at [352, 277] on button "Save" at bounding box center [346, 270] width 43 height 16
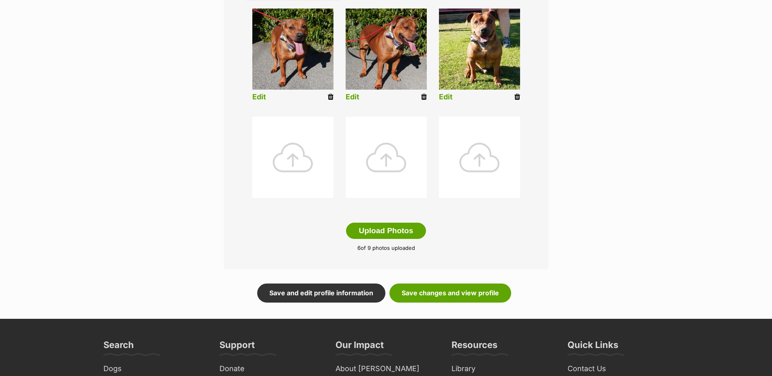
scroll to position [372, 0]
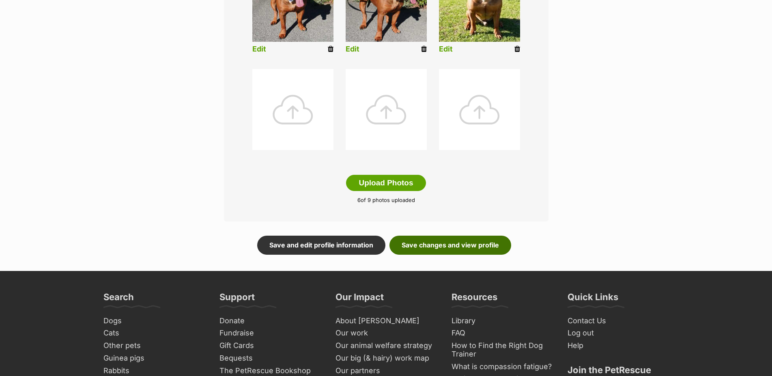
drag, startPoint x: 467, startPoint y: 247, endPoint x: 549, endPoint y: 244, distance: 81.5
click at [467, 247] on link "Save changes and view profile" at bounding box center [450, 245] width 122 height 19
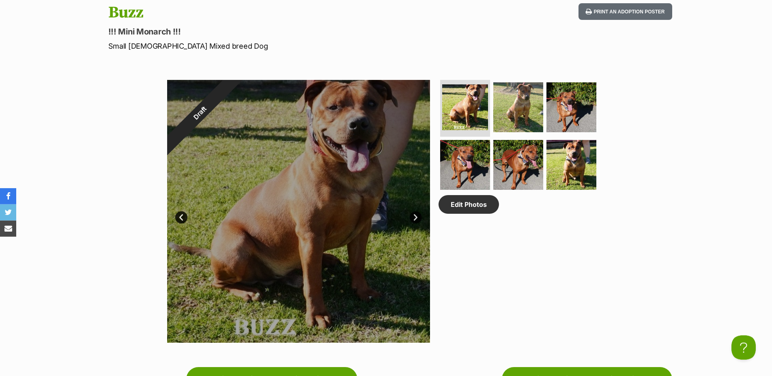
scroll to position [165, 0]
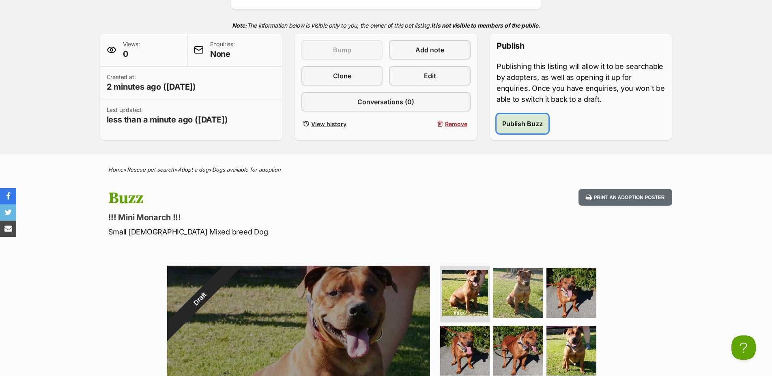
click at [537, 128] on span "Publish Buzz" at bounding box center [522, 124] width 41 height 10
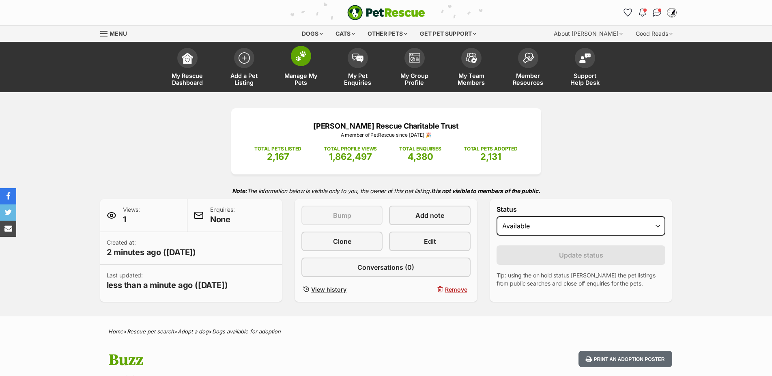
click at [301, 58] on img at bounding box center [300, 56] width 11 height 11
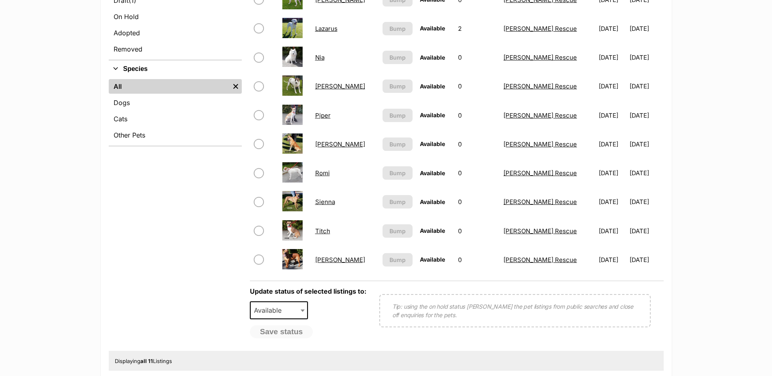
scroll to position [331, 0]
click at [330, 264] on link "[PERSON_NAME]" at bounding box center [340, 260] width 50 height 8
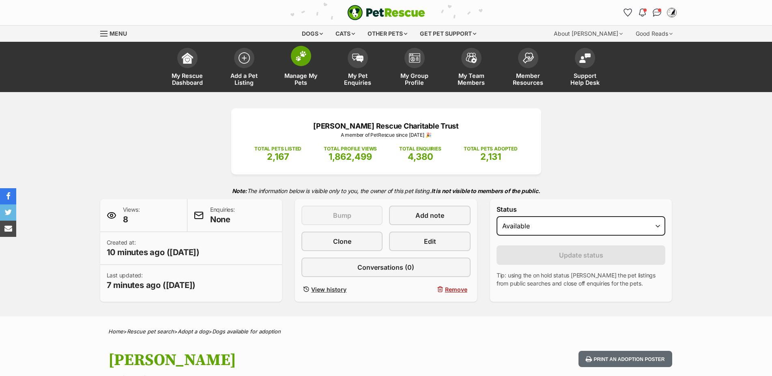
click at [302, 58] on img at bounding box center [300, 56] width 11 height 11
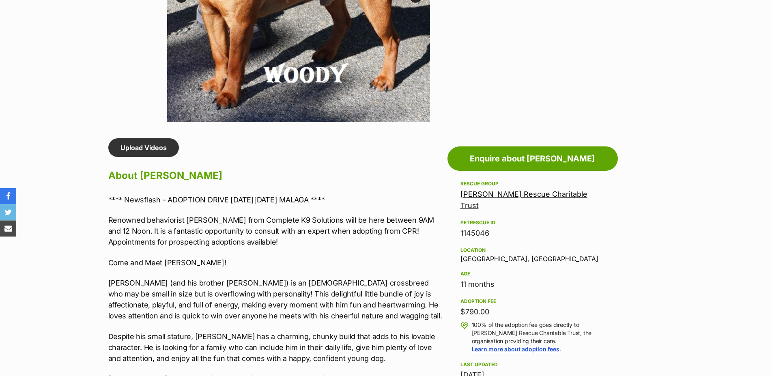
scroll to position [331, 0]
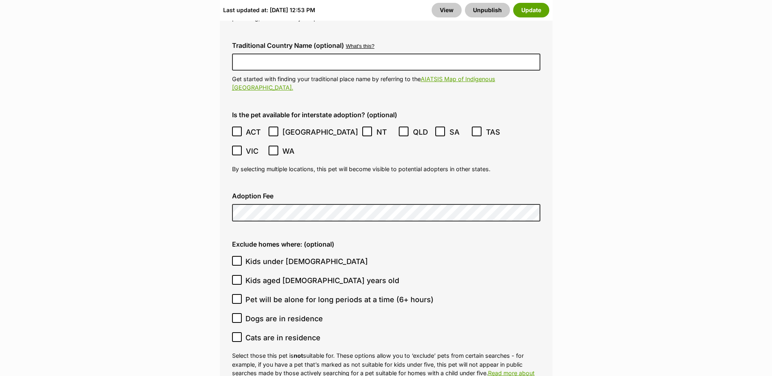
scroll to position [2300, 0]
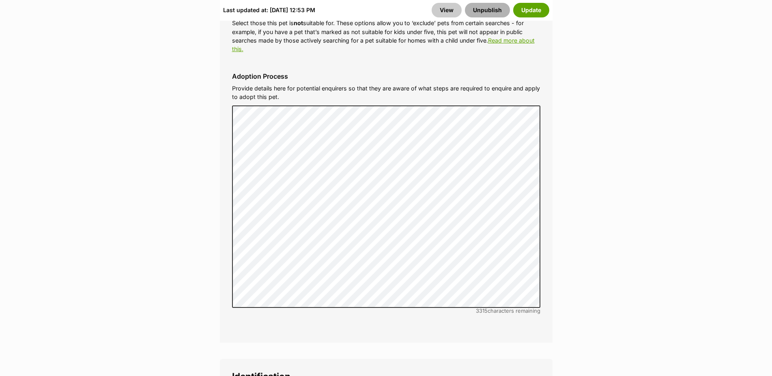
scroll to position [2713, 0]
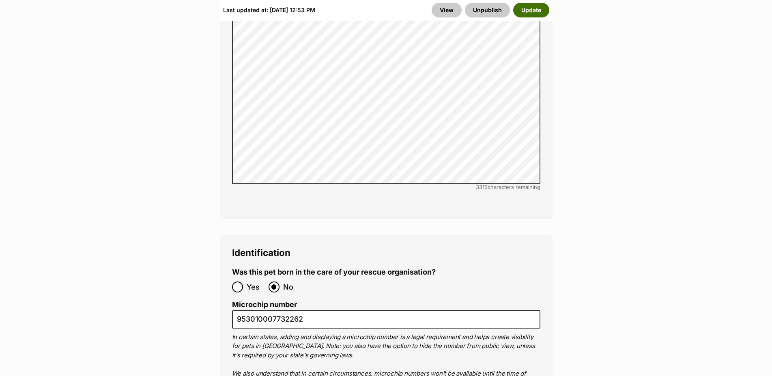
click at [532, 9] on button "Update" at bounding box center [531, 10] width 36 height 15
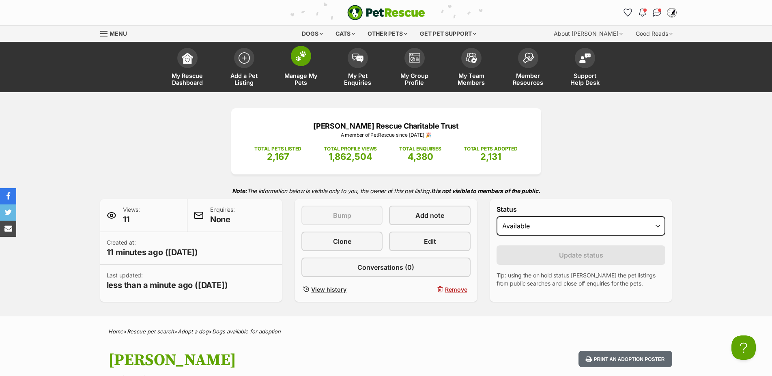
click at [304, 60] on img at bounding box center [300, 56] width 11 height 11
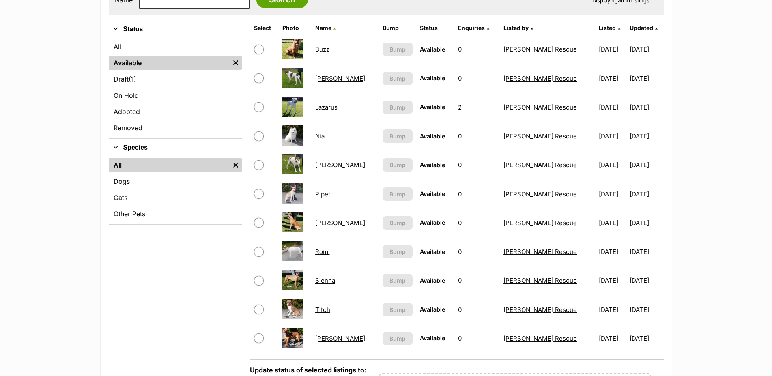
scroll to position [289, 0]
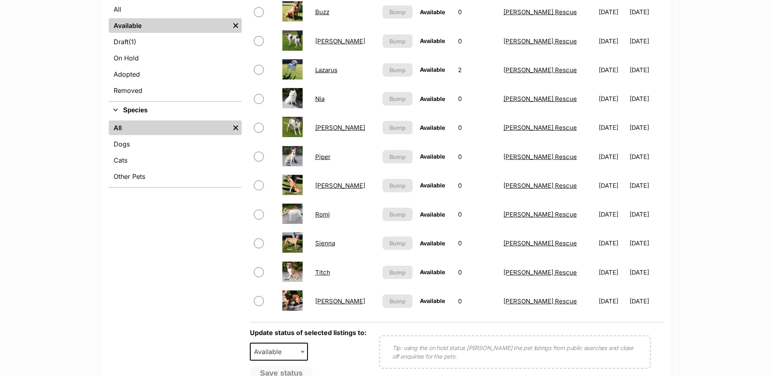
click at [328, 276] on link "Titch" at bounding box center [322, 272] width 15 height 8
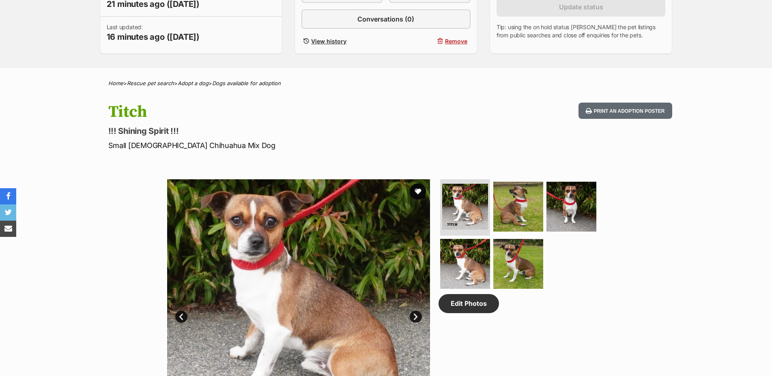
scroll to position [83, 0]
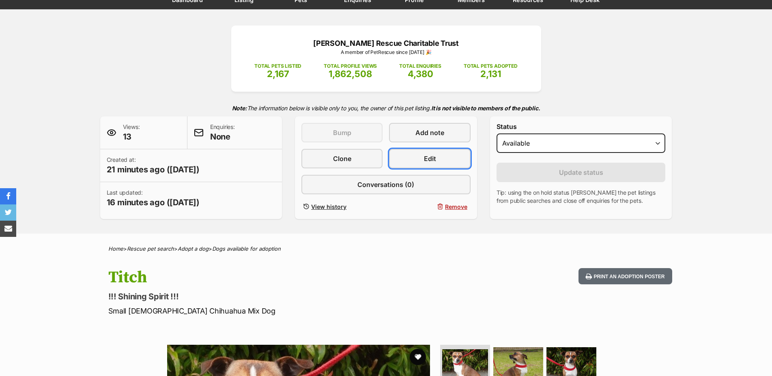
click at [427, 161] on span "Edit" at bounding box center [430, 159] width 12 height 10
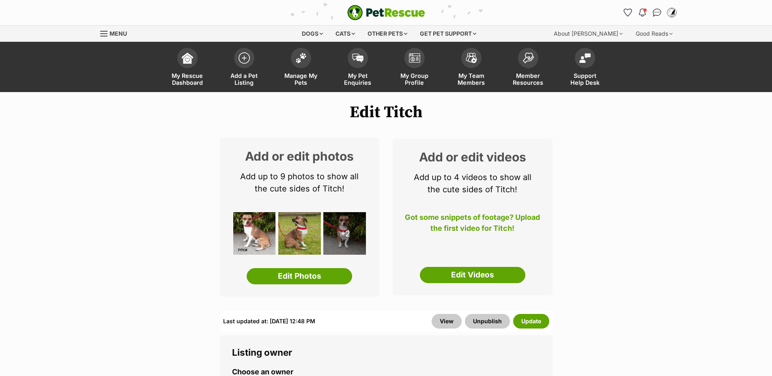
scroll to position [768, 0]
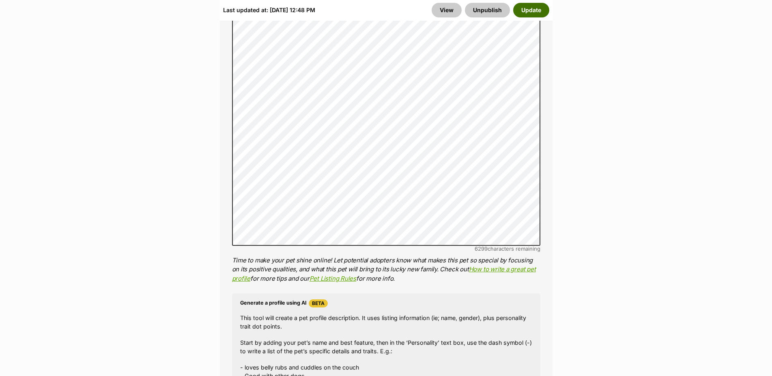
click at [536, 8] on button "Update" at bounding box center [531, 10] width 36 height 15
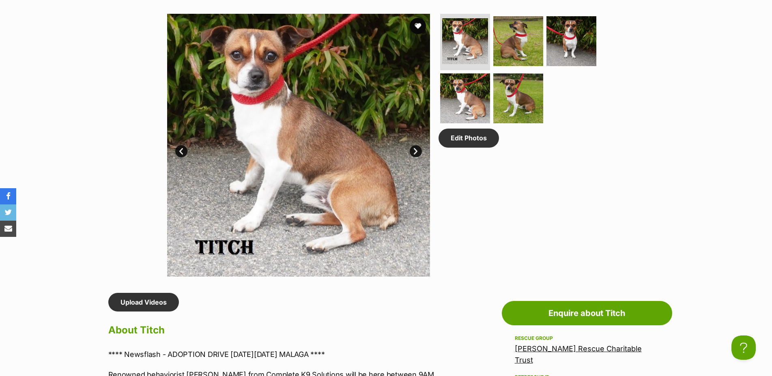
scroll to position [165, 0]
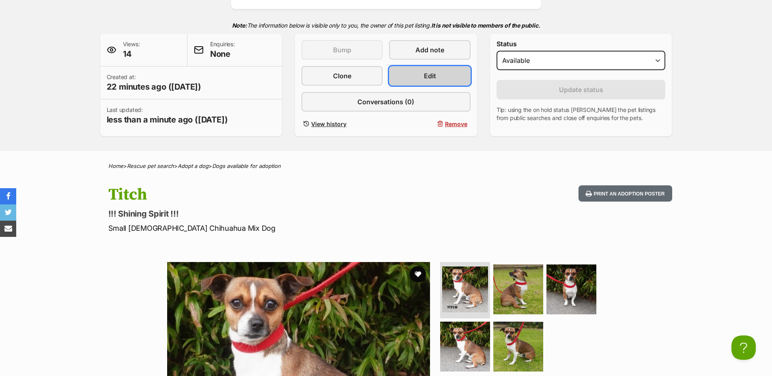
click at [429, 81] on span "Edit" at bounding box center [430, 76] width 12 height 10
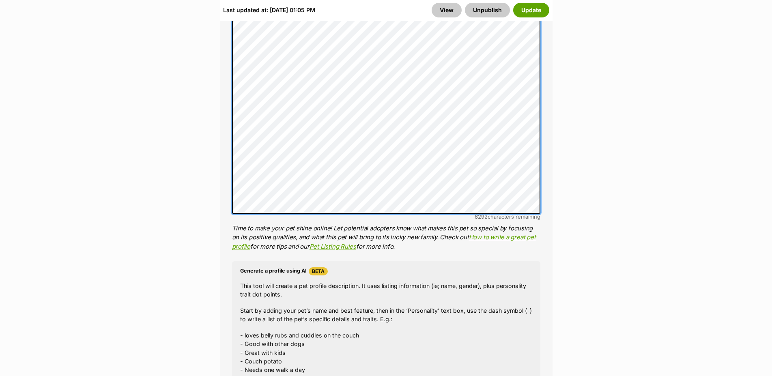
scroll to position [892, 0]
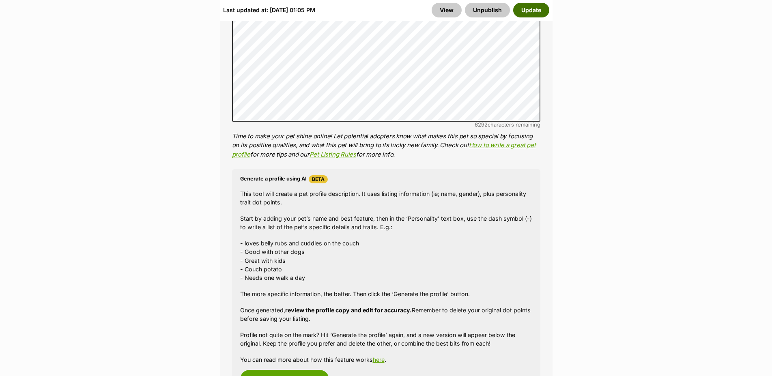
click at [523, 11] on button "Update" at bounding box center [531, 10] width 36 height 15
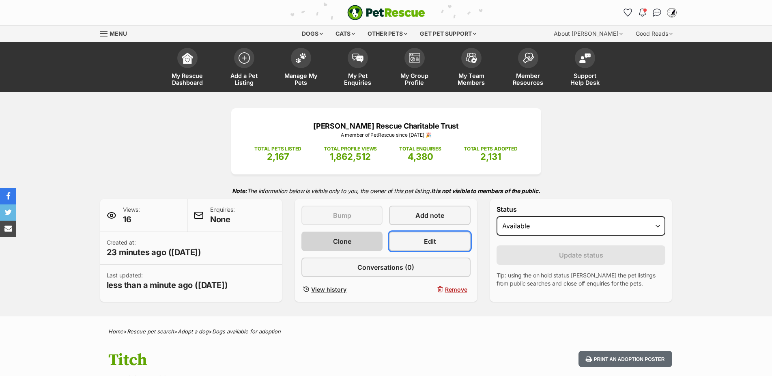
click at [432, 246] on span "Edit" at bounding box center [430, 241] width 12 height 10
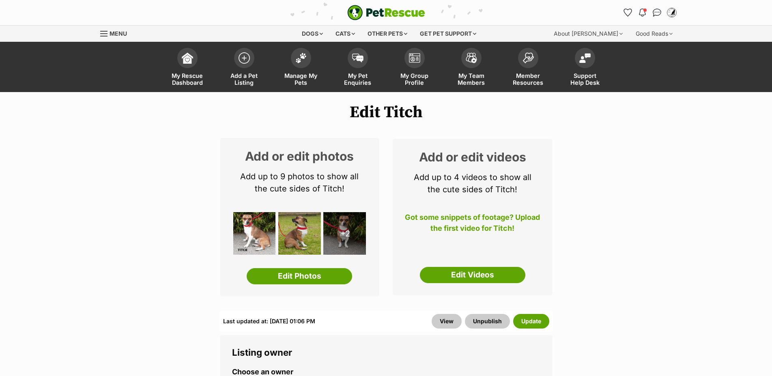
scroll to position [727, 0]
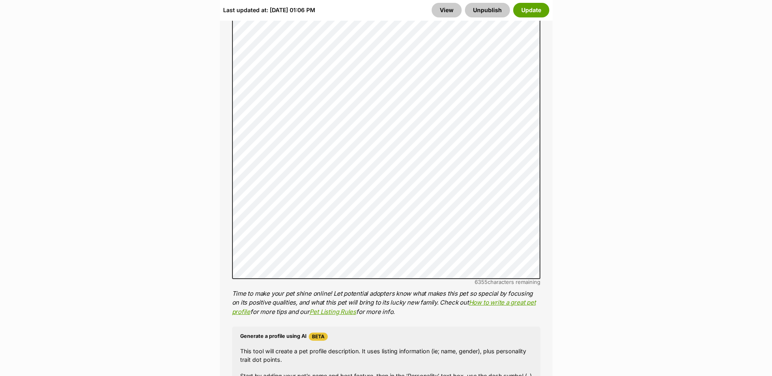
drag, startPoint x: 582, startPoint y: 227, endPoint x: 547, endPoint y: 71, distance: 159.5
click at [521, 9] on button "Update" at bounding box center [531, 10] width 36 height 15
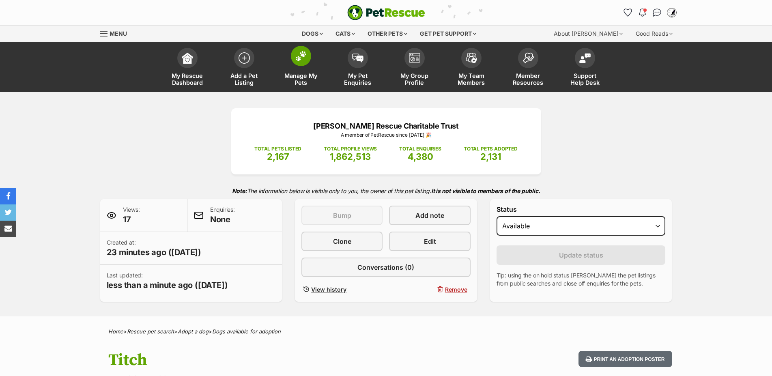
click at [300, 55] on img at bounding box center [300, 56] width 11 height 11
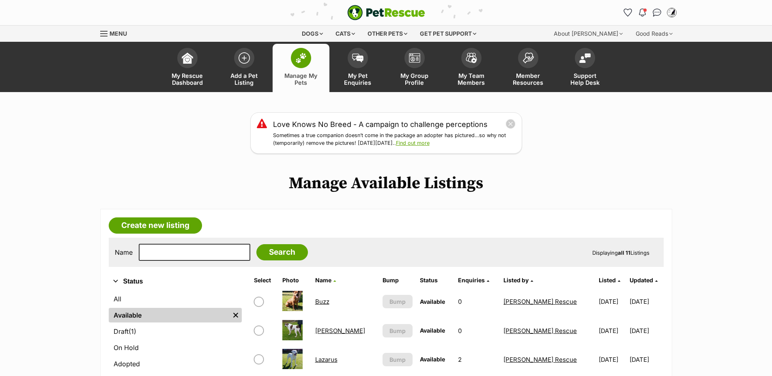
click at [325, 305] on link "Buzz" at bounding box center [322, 302] width 14 height 8
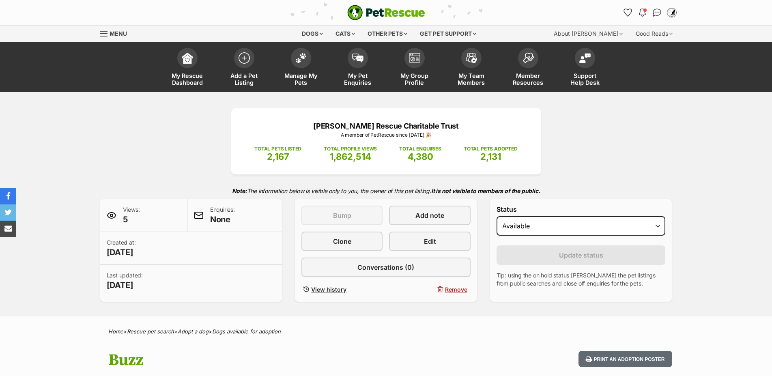
scroll to position [238, 0]
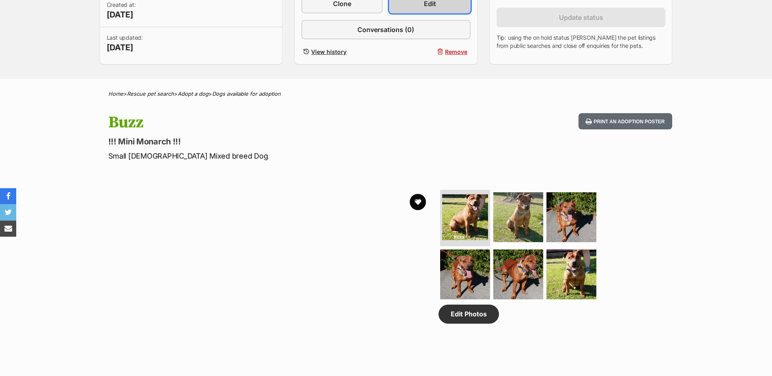
click at [419, 13] on link "Edit" at bounding box center [429, 3] width 81 height 19
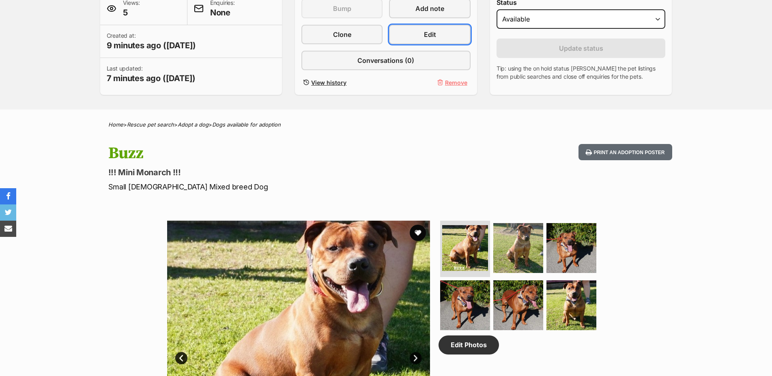
scroll to position [0, 0]
click at [429, 39] on span "Edit" at bounding box center [430, 35] width 12 height 10
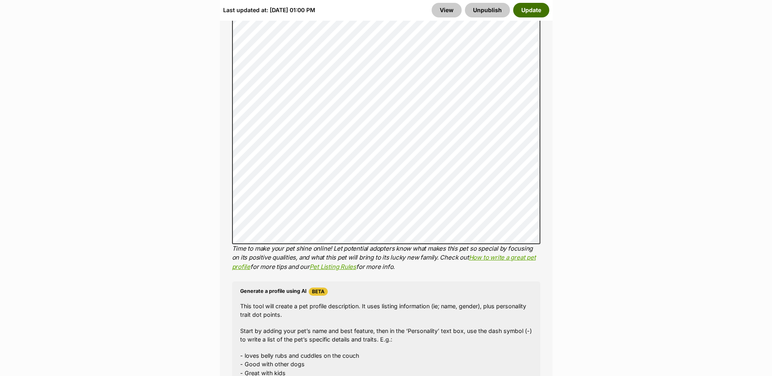
scroll to position [744, 0]
click at [530, 9] on button "Update" at bounding box center [531, 10] width 36 height 15
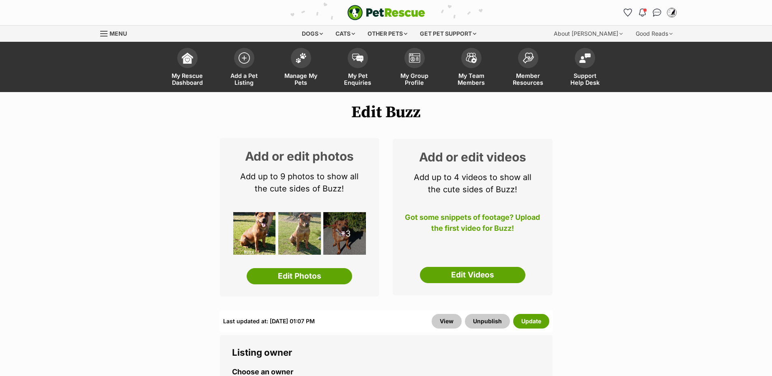
click at [307, 64] on link "Manage My Pets" at bounding box center [300, 68] width 57 height 48
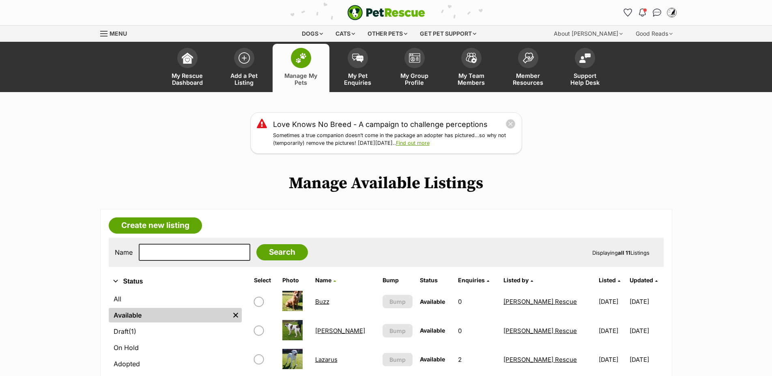
scroll to position [538, 0]
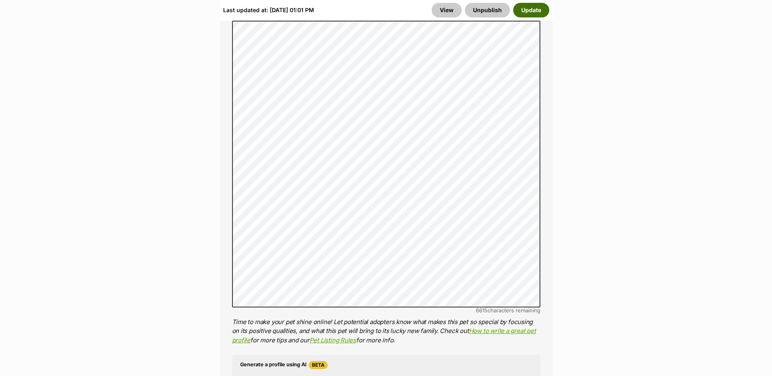
scroll to position [686, 0]
click at [535, 6] on button "Update" at bounding box center [531, 10] width 36 height 15
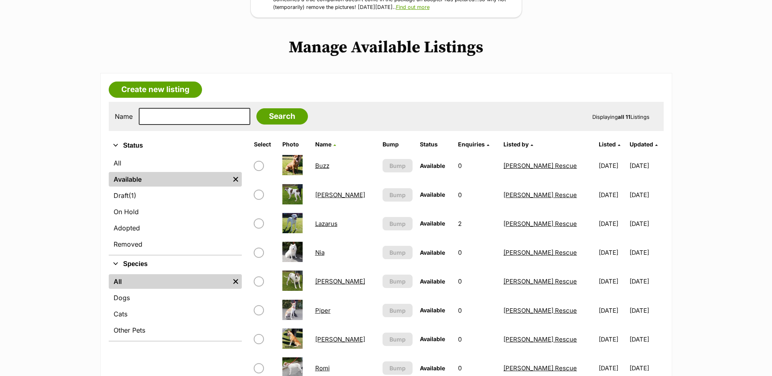
scroll to position [207, 0]
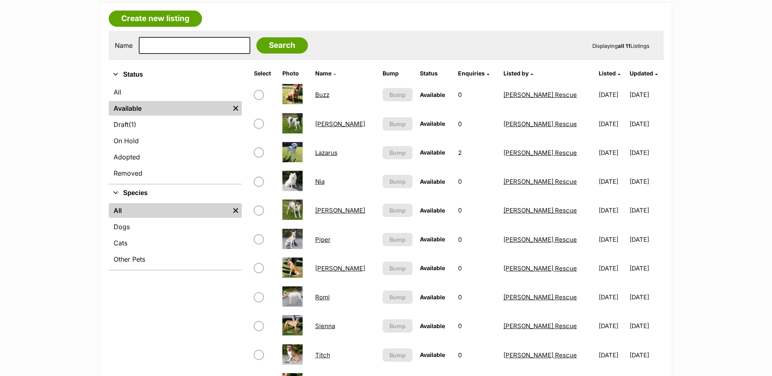
click at [324, 185] on link "Nia" at bounding box center [319, 182] width 9 height 8
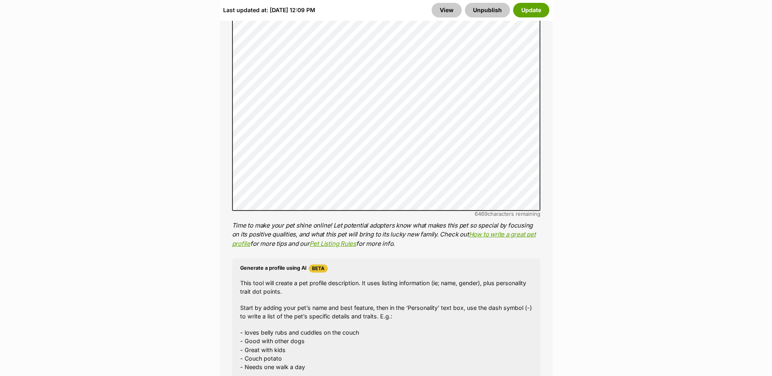
scroll to position [778, 0]
click at [536, 9] on button "Update" at bounding box center [531, 10] width 36 height 15
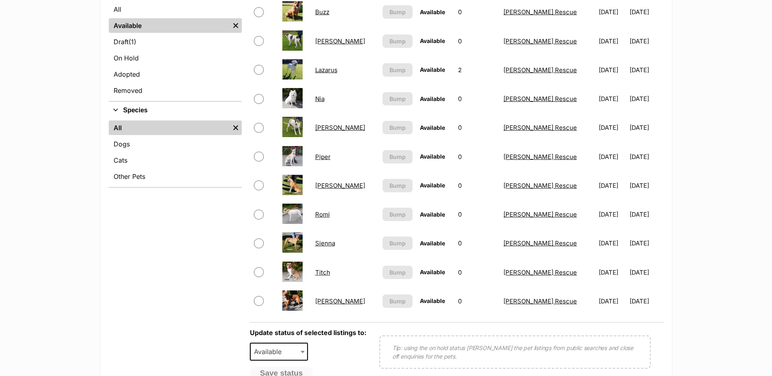
scroll to position [289, 0]
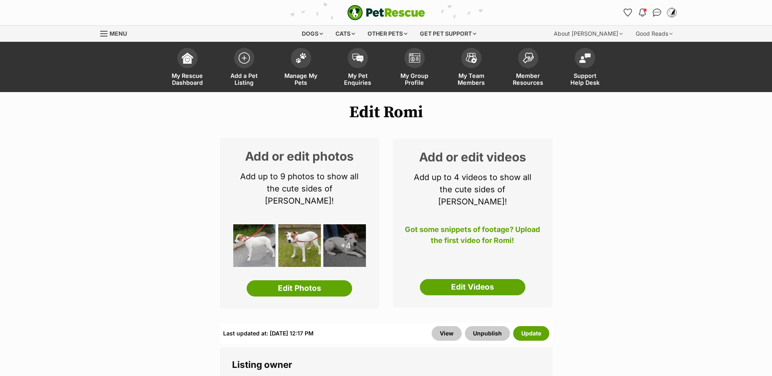
scroll to position [778, 0]
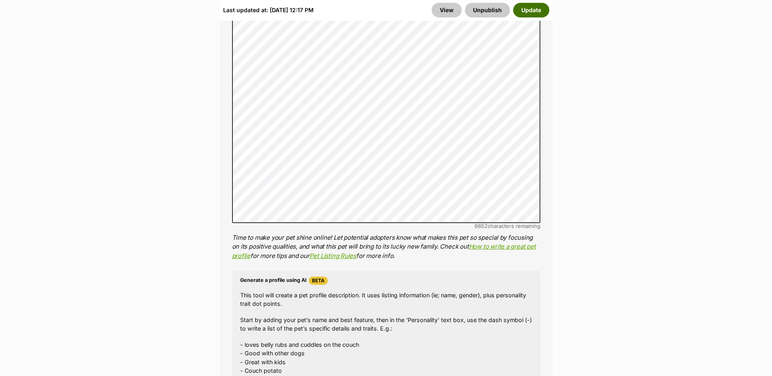
drag, startPoint x: 529, startPoint y: 11, endPoint x: 614, endPoint y: 84, distance: 112.7
click at [528, 11] on button "Update" at bounding box center [531, 10] width 36 height 15
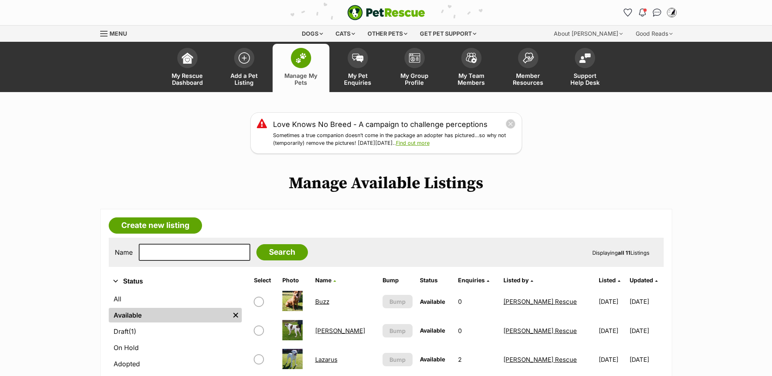
scroll to position [289, 0]
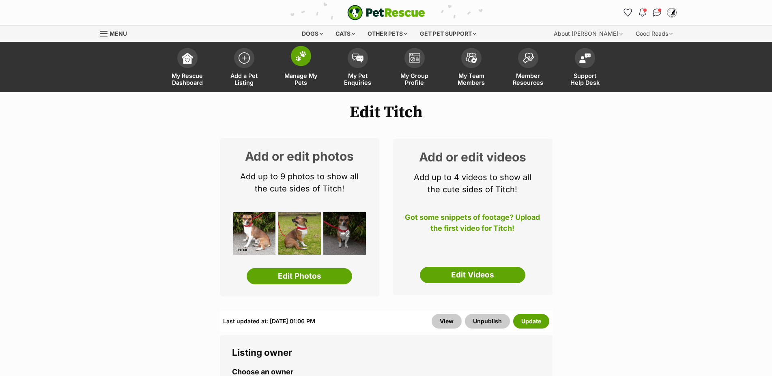
click at [300, 58] on img at bounding box center [300, 56] width 11 height 11
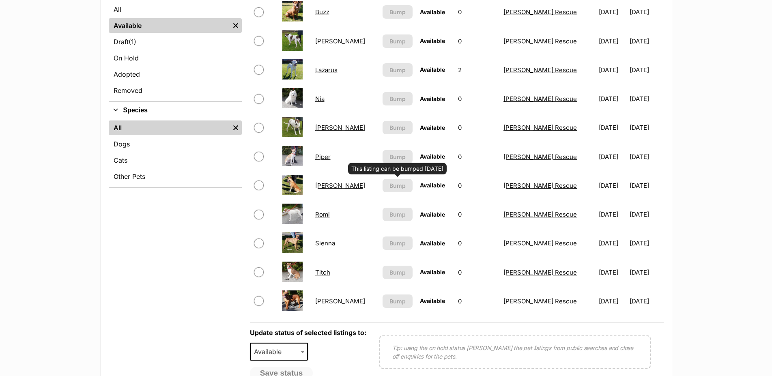
scroll to position [289, 0]
click at [326, 218] on link "Romi" at bounding box center [322, 214] width 15 height 8
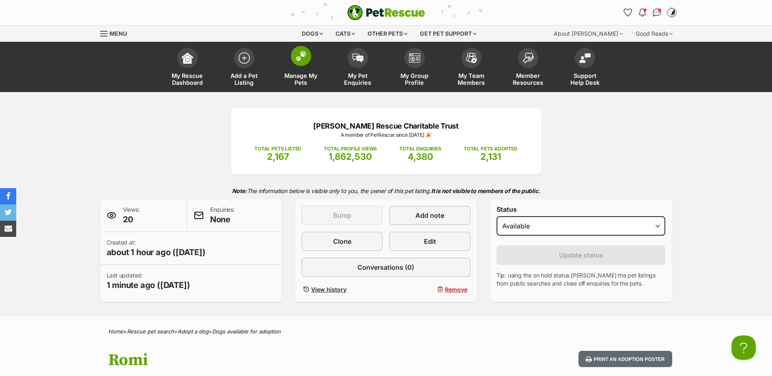
click at [303, 61] on img at bounding box center [300, 56] width 11 height 11
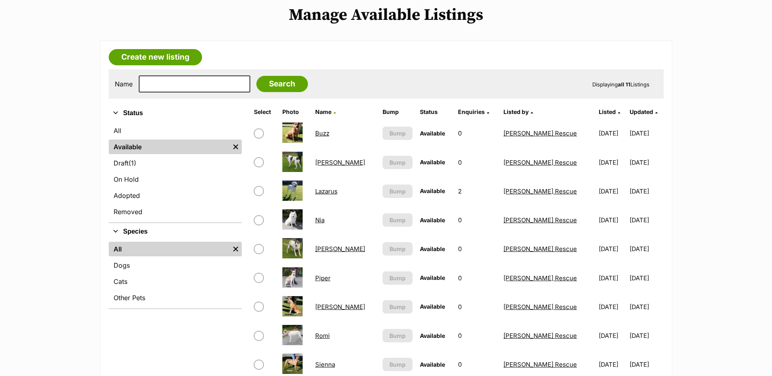
scroll to position [184, 0]
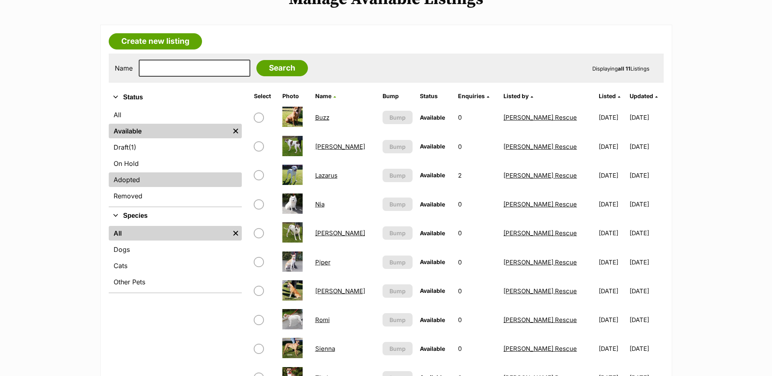
drag, startPoint x: 258, startPoint y: 153, endPoint x: 136, endPoint y: 187, distance: 127.2
click at [259, 151] on input "checkbox" at bounding box center [259, 147] width 10 height 10
checkbox input "true"
click at [328, 150] on link "[PERSON_NAME]" at bounding box center [340, 147] width 50 height 8
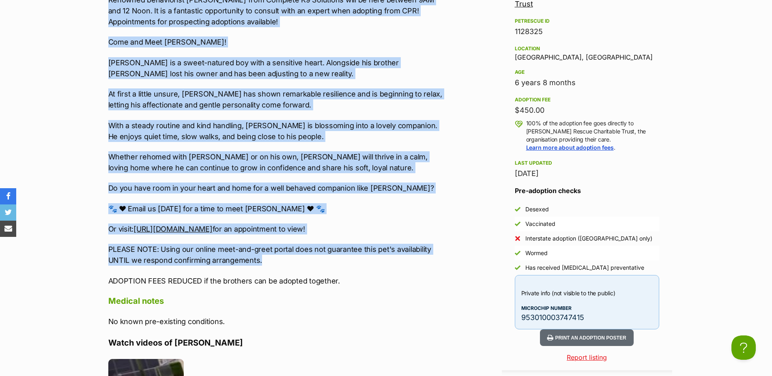
drag, startPoint x: 109, startPoint y: 217, endPoint x: 292, endPoint y: 279, distance: 193.5
click at [292, 279] on div "**** Newsflash - ADOPTION DRIVE [DATE][DATE] MALAGA **** Renowned behaviorist […" at bounding box center [275, 130] width 335 height 312
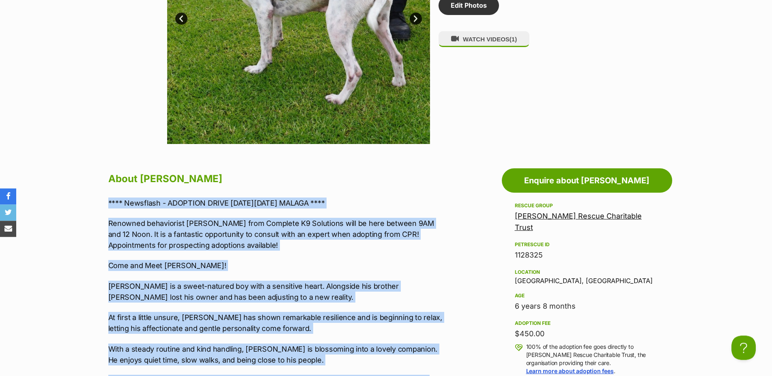
scroll to position [108, 0]
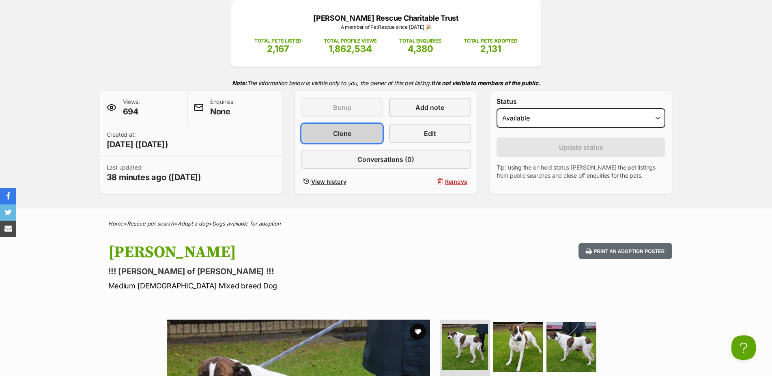
click at [342, 137] on span "Clone" at bounding box center [342, 134] width 18 height 10
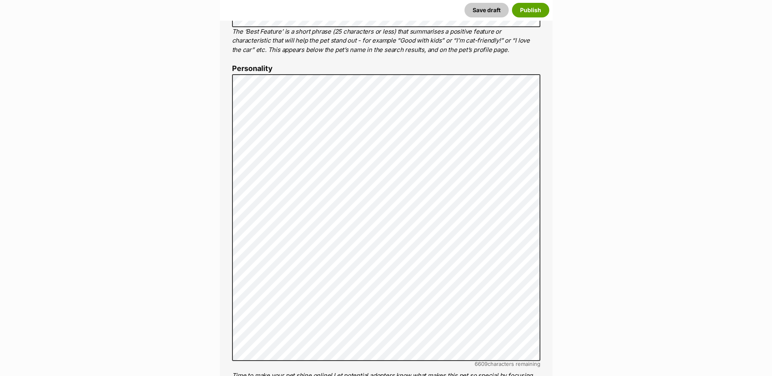
scroll to position [496, 0]
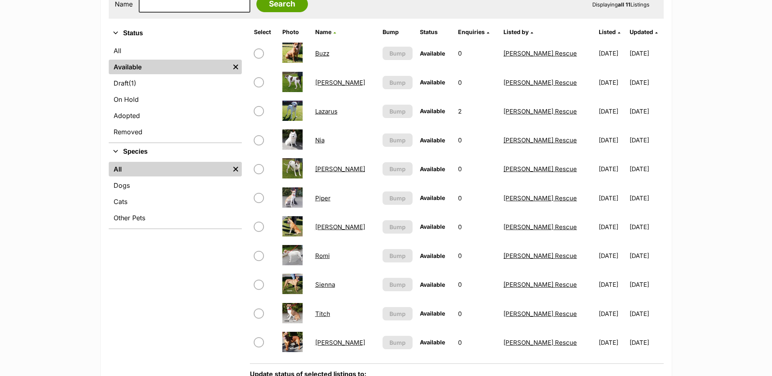
scroll to position [248, 0]
click at [259, 87] on input "checkbox" at bounding box center [259, 82] width 10 height 10
checkbox input "true"
drag, startPoint x: 150, startPoint y: 111, endPoint x: 453, endPoint y: 145, distance: 304.3
click at [151, 107] on link "On Hold" at bounding box center [175, 99] width 133 height 15
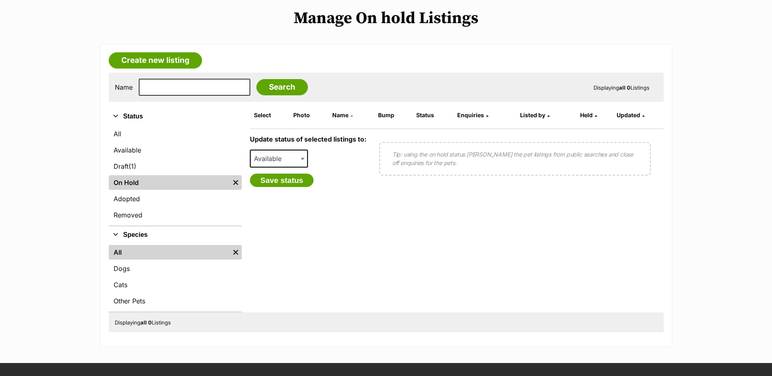
scroll to position [83, 0]
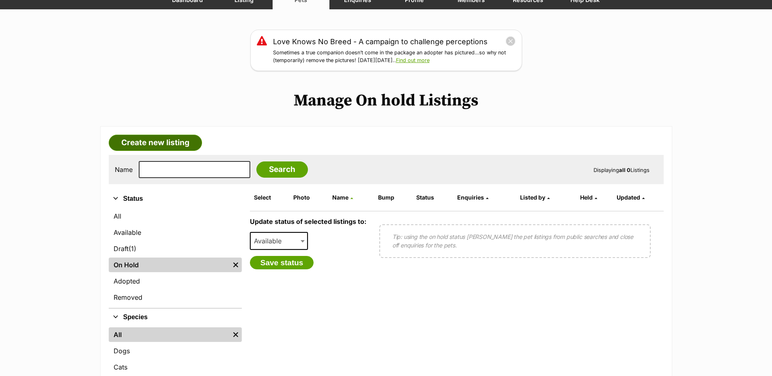
click at [166, 144] on link "Create new listing" at bounding box center [155, 143] width 93 height 16
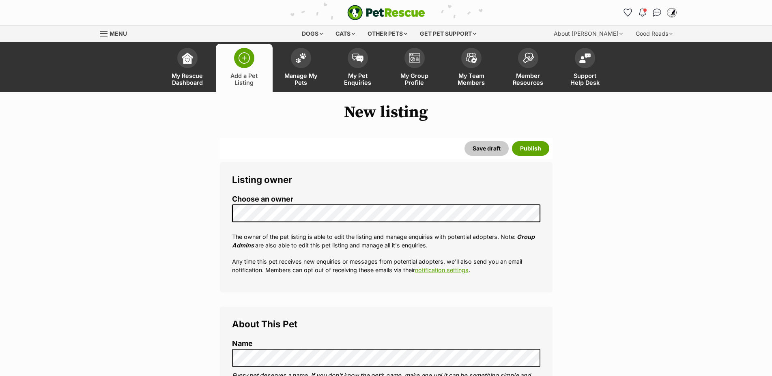
select select
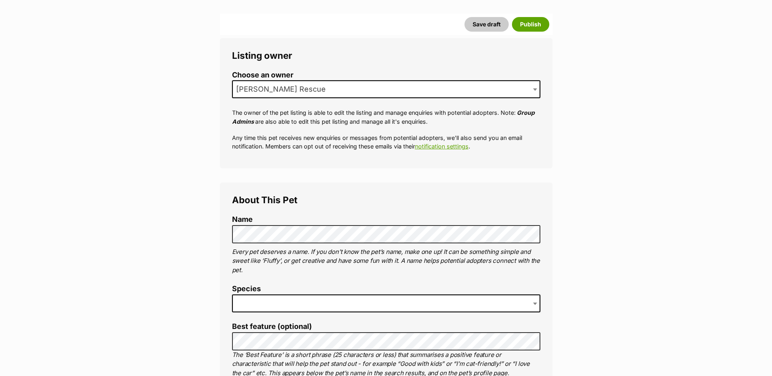
scroll to position [124, 0]
click at [273, 312] on span at bounding box center [386, 303] width 308 height 18
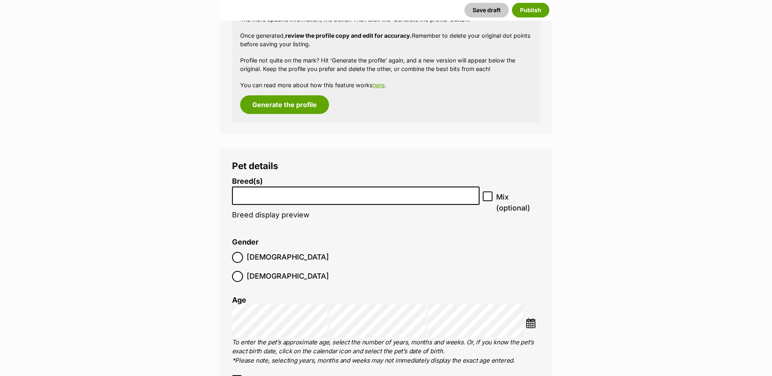
scroll to position [947, 0]
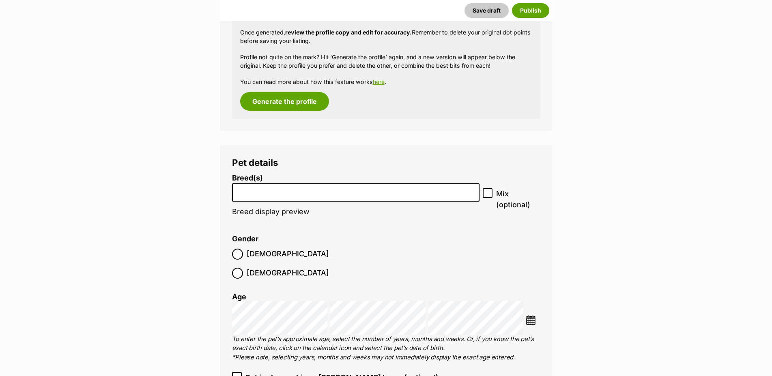
click at [344, 195] on input "search" at bounding box center [356, 190] width 242 height 9
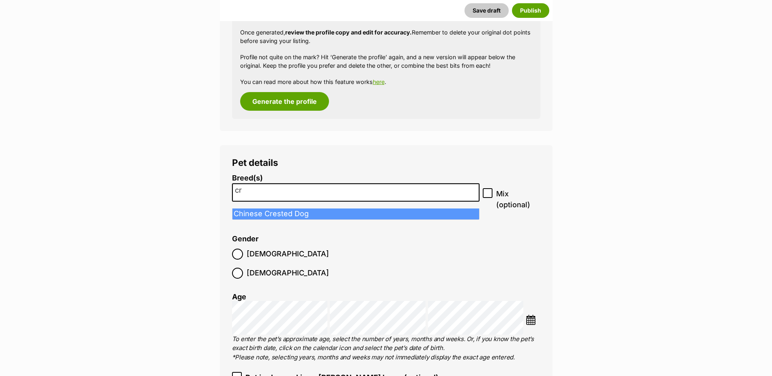
type input "cro"
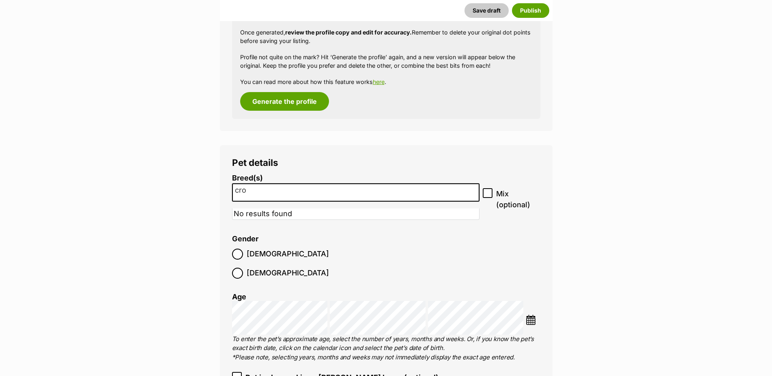
drag, startPoint x: 328, startPoint y: 195, endPoint x: 223, endPoint y: 187, distance: 105.0
click at [235, 195] on input "cro" at bounding box center [356, 190] width 242 height 9
click at [256, 201] on li at bounding box center [356, 192] width 242 height 17
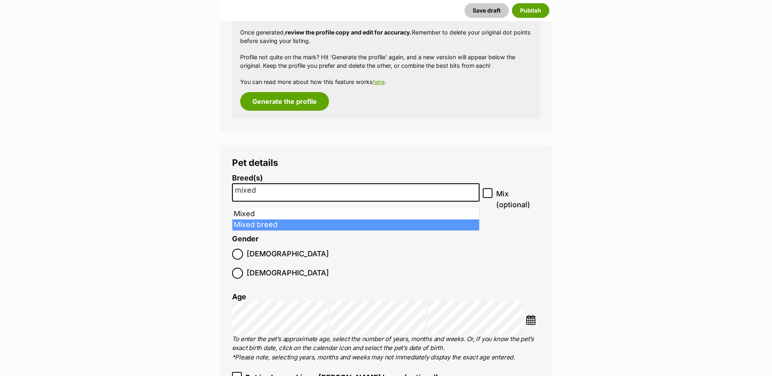
type input "mixed"
select select "252261"
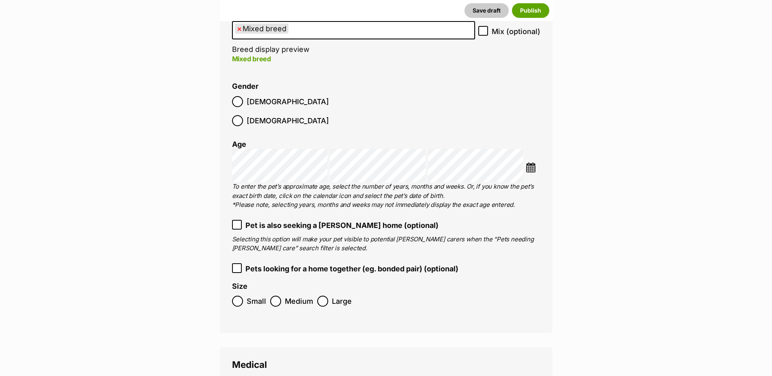
scroll to position [1154, 0]
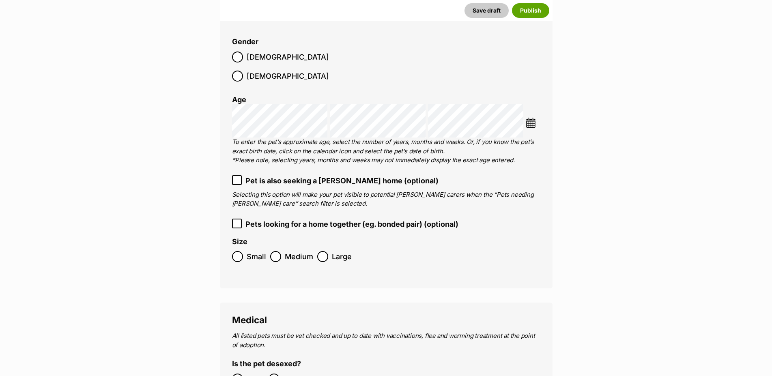
click at [532, 118] on img at bounding box center [530, 123] width 10 height 10
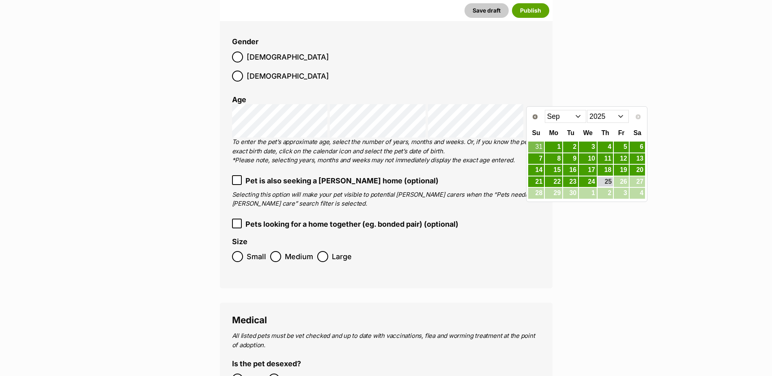
click at [617, 113] on select "2015 2016 2017 2018 2019 2020 2021 2022 2023 2024 2025" at bounding box center [608, 116] width 42 height 13
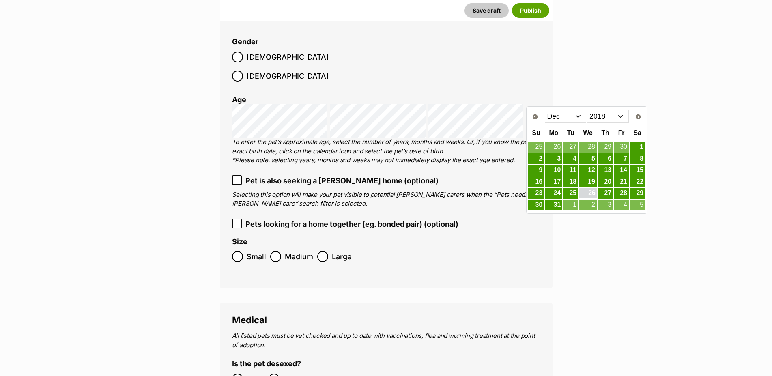
click at [591, 191] on link "26" at bounding box center [588, 193] width 18 height 10
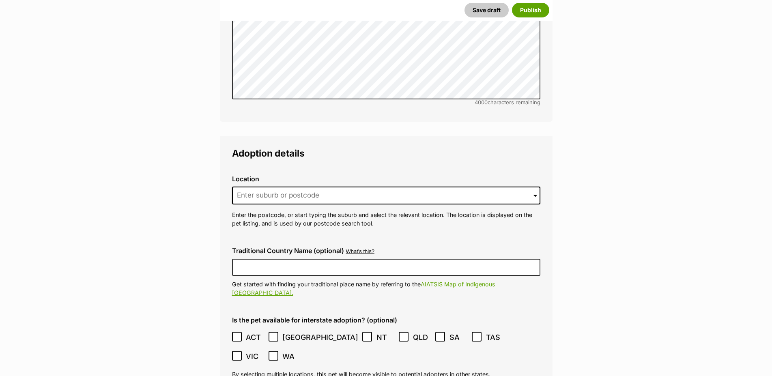
scroll to position [1898, 0]
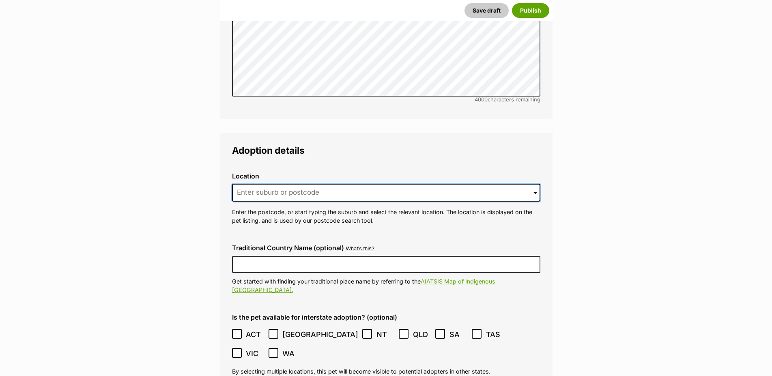
click at [275, 184] on input at bounding box center [386, 193] width 308 height 18
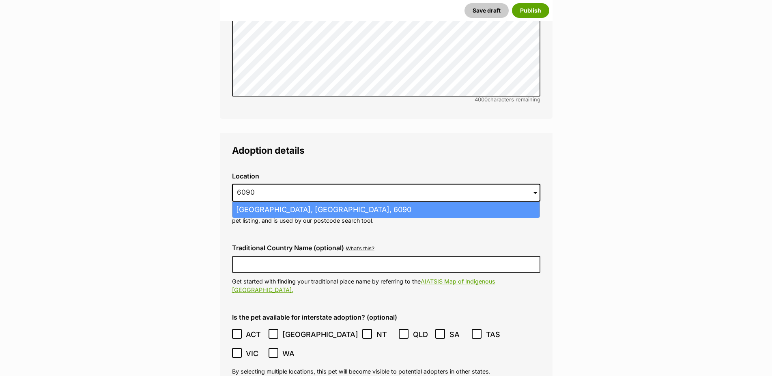
click at [302, 202] on li "Malaga, Western Australia, 6090" at bounding box center [385, 210] width 307 height 16
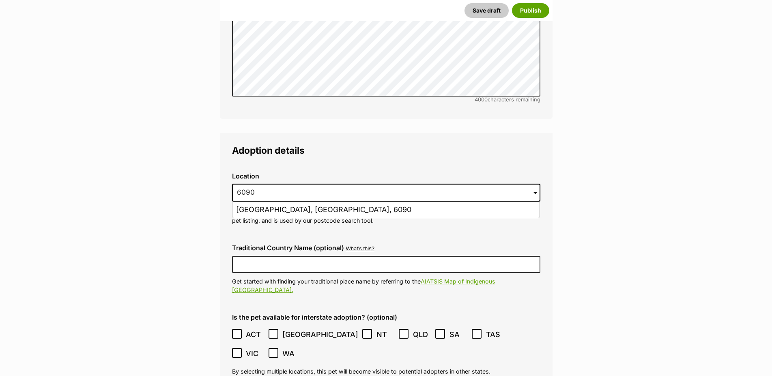
type input "Malaga, Western Australia, 6090"
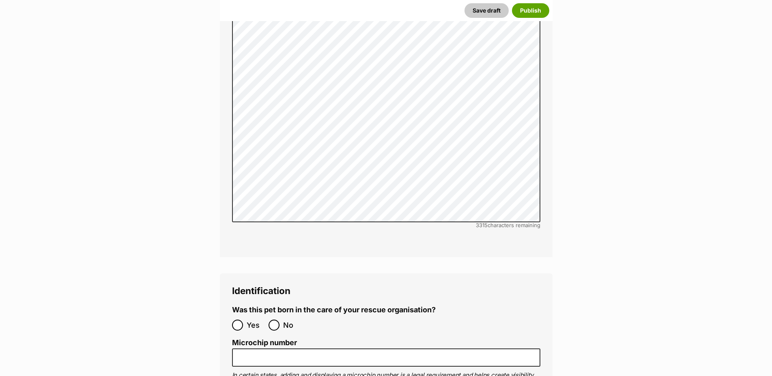
scroll to position [2643, 0]
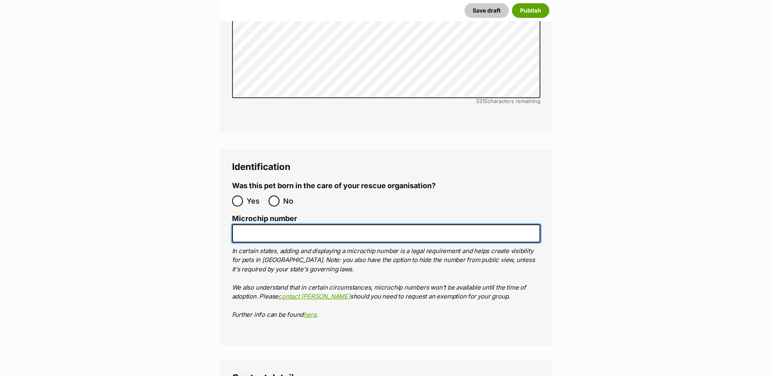
click at [338, 224] on input "Microchip number" at bounding box center [386, 233] width 308 height 18
paste input "953010003747415"
type input "953010003747415"
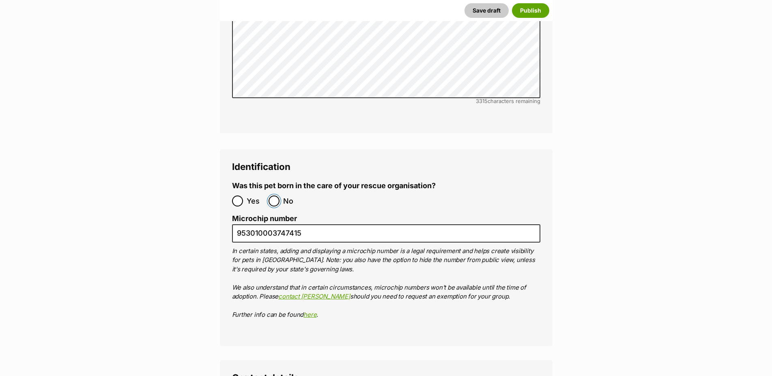
click at [274, 195] on input "No" at bounding box center [273, 200] width 11 height 11
radio input "true"
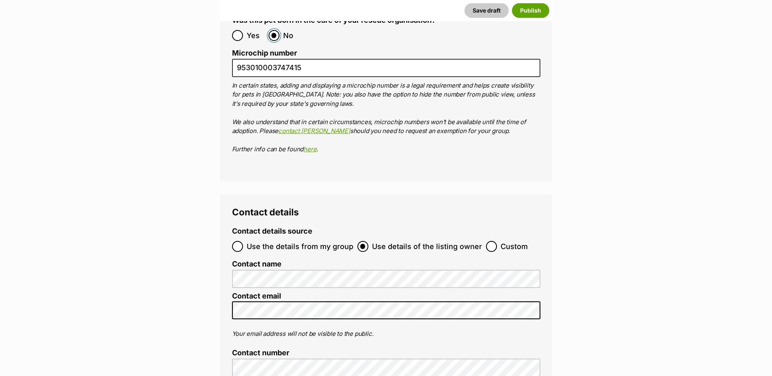
scroll to position [2932, 0]
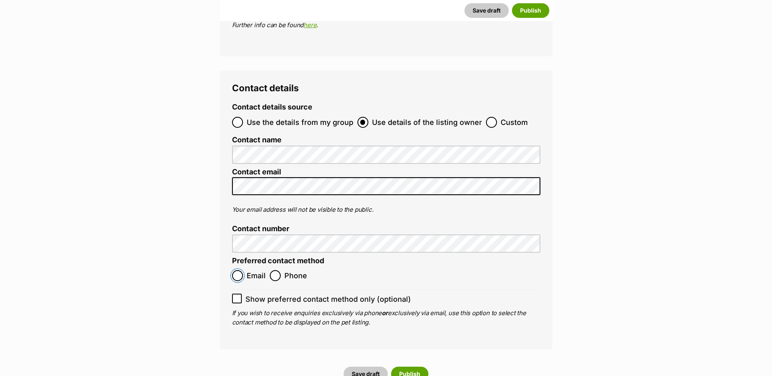
click at [238, 270] on input "Email" at bounding box center [237, 275] width 11 height 11
radio input "true"
click at [237, 297] on icon at bounding box center [236, 299] width 5 height 4
click at [237, 294] on input "Show preferred contact method only (optional)" at bounding box center [237, 299] width 10 height 10
checkbox input "true"
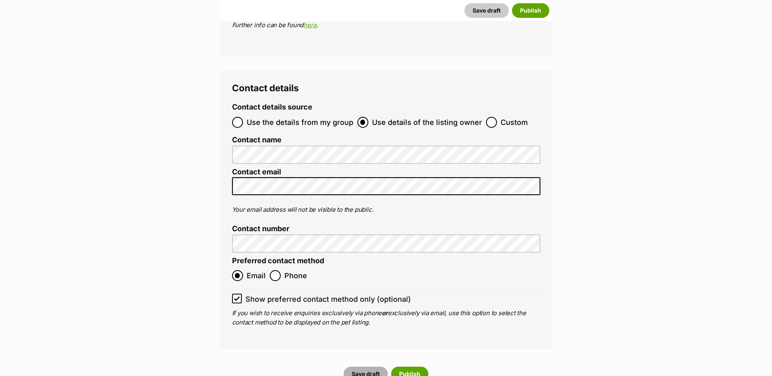
click at [362, 367] on button "Save draft" at bounding box center [365, 374] width 44 height 15
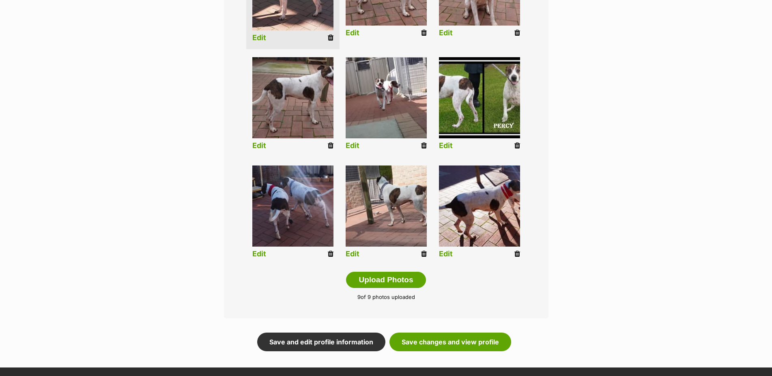
scroll to position [289, 0]
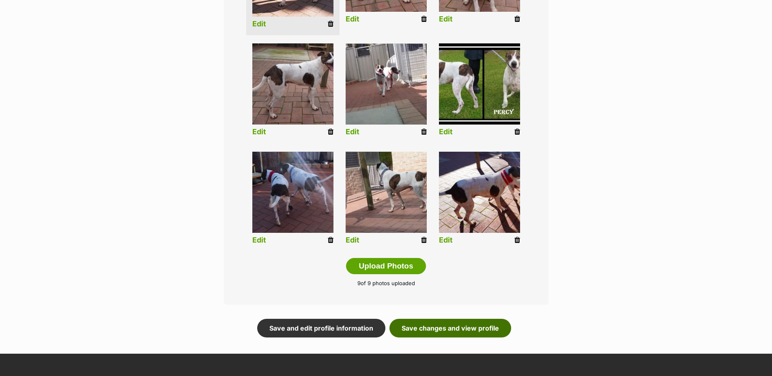
click at [455, 332] on link "Save changes and view profile" at bounding box center [450, 328] width 122 height 19
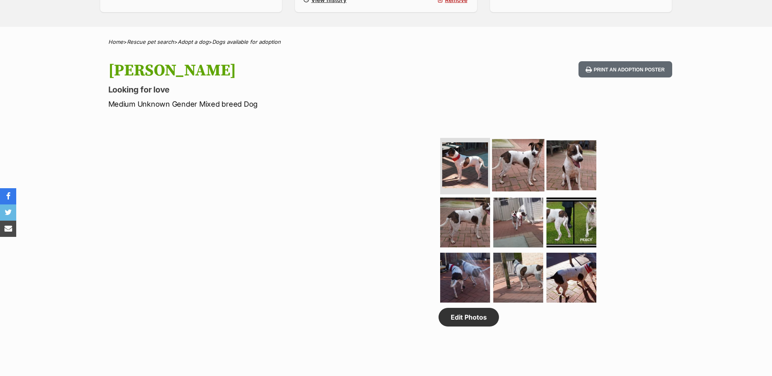
click at [464, 171] on img at bounding box center [465, 165] width 46 height 46
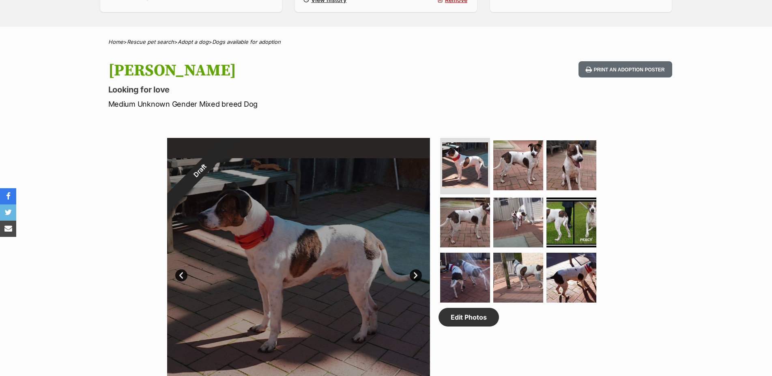
scroll to position [293, 0]
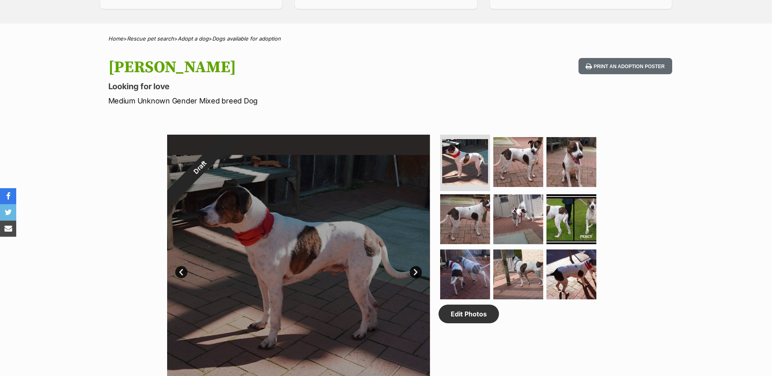
click at [414, 266] on link "Next" at bounding box center [416, 272] width 12 height 12
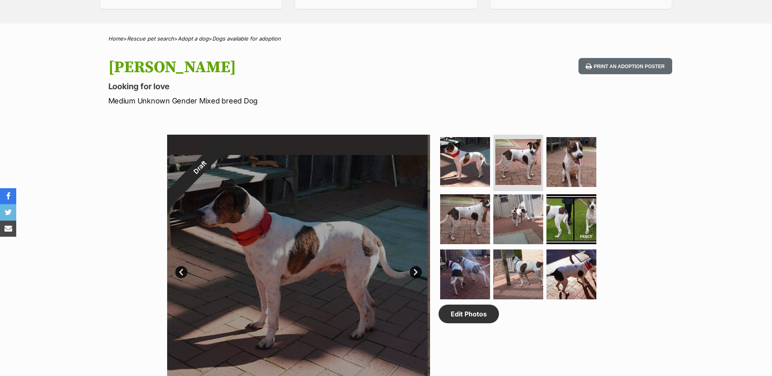
scroll to position [414, 0]
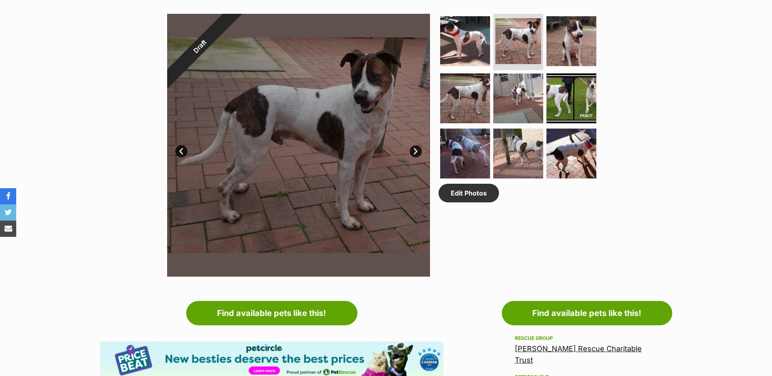
click at [416, 157] on link "Next" at bounding box center [416, 151] width 12 height 12
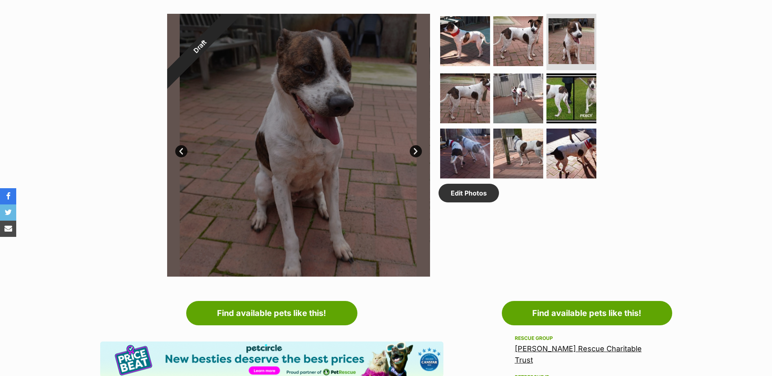
click at [415, 157] on link "Next" at bounding box center [416, 151] width 12 height 12
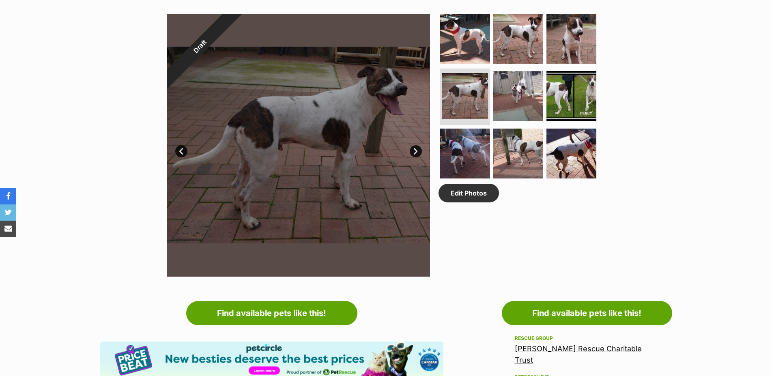
click at [415, 157] on link "Next" at bounding box center [416, 151] width 12 height 12
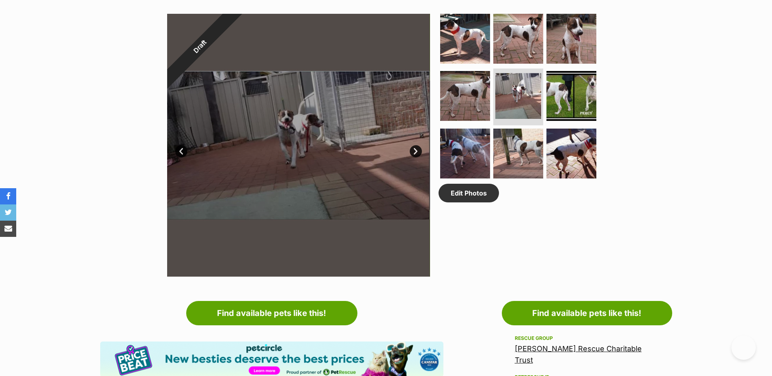
click at [415, 157] on link "Next" at bounding box center [416, 151] width 12 height 12
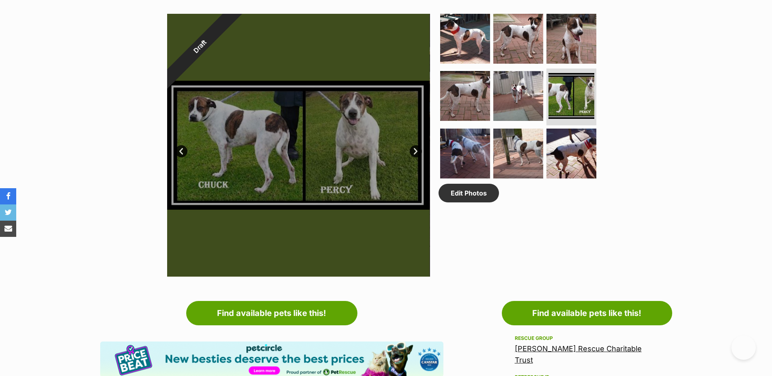
click at [415, 155] on link "Next" at bounding box center [416, 151] width 12 height 12
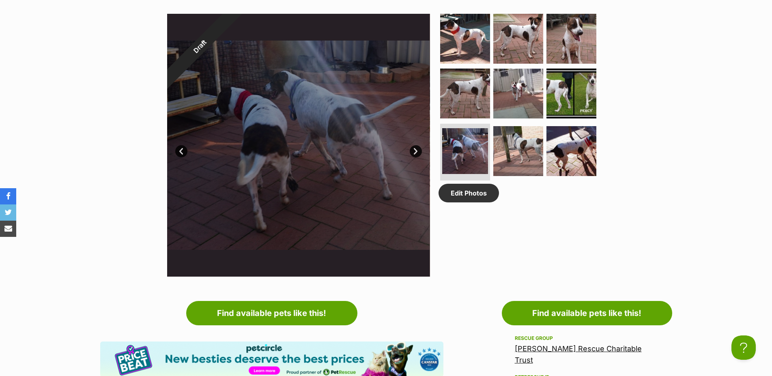
click at [415, 155] on link "Next" at bounding box center [416, 151] width 12 height 12
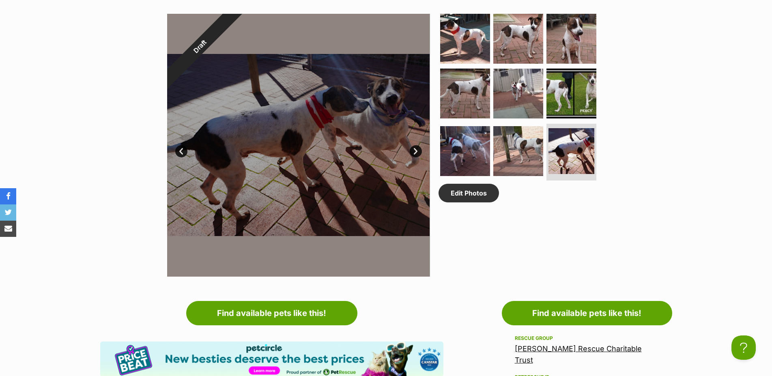
click at [415, 155] on link "Next" at bounding box center [416, 151] width 12 height 12
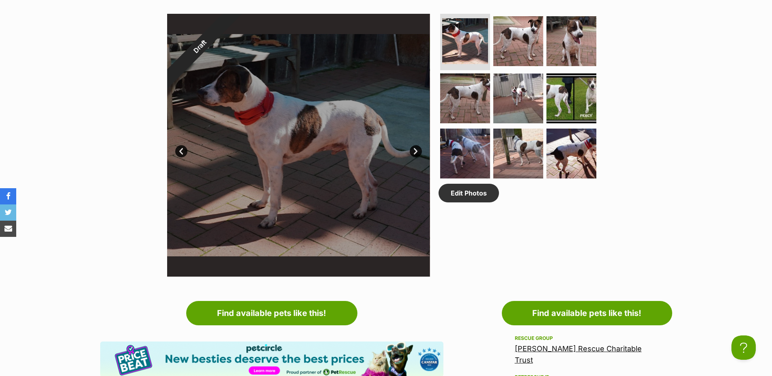
scroll to position [207, 0]
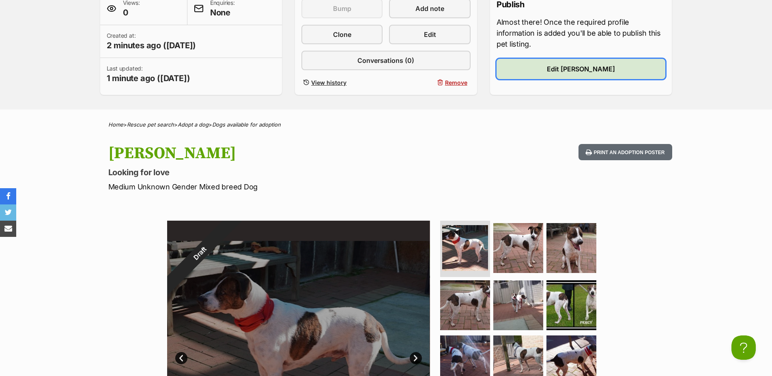
click at [560, 77] on link "Edit [PERSON_NAME]" at bounding box center [580, 69] width 169 height 20
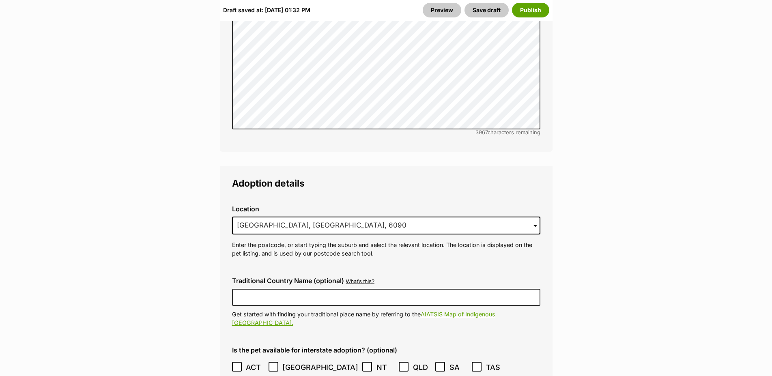
scroll to position [2174, 0]
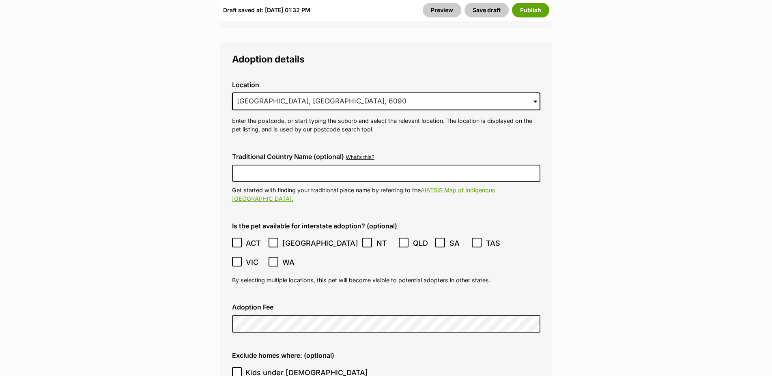
click at [491, 352] on label "Exclude homes where: (optional)" at bounding box center [386, 355] width 308 height 7
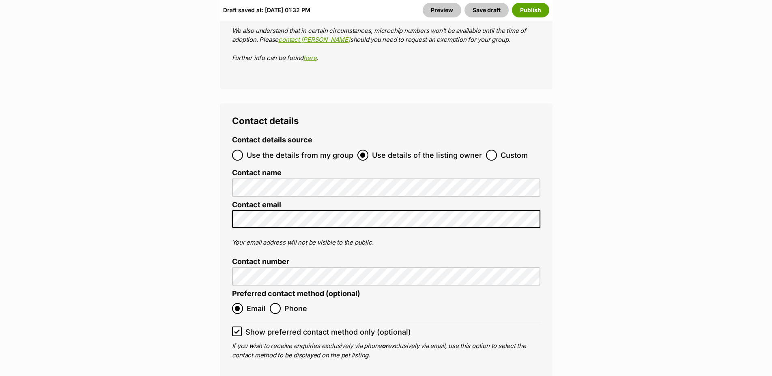
scroll to position [3126, 0]
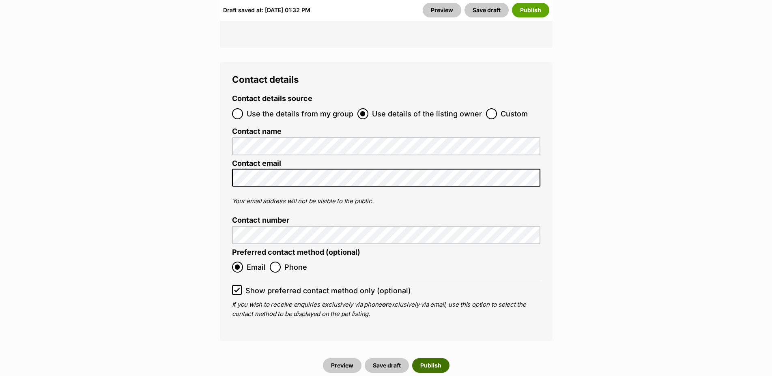
click at [433, 358] on button "Publish" at bounding box center [430, 365] width 37 height 15
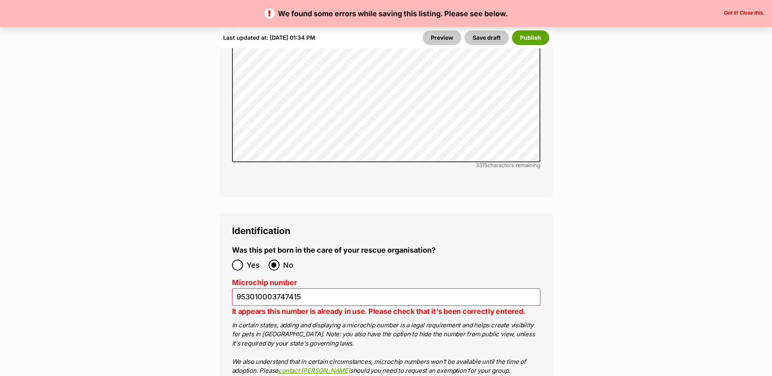
scroll to position [2836, 0]
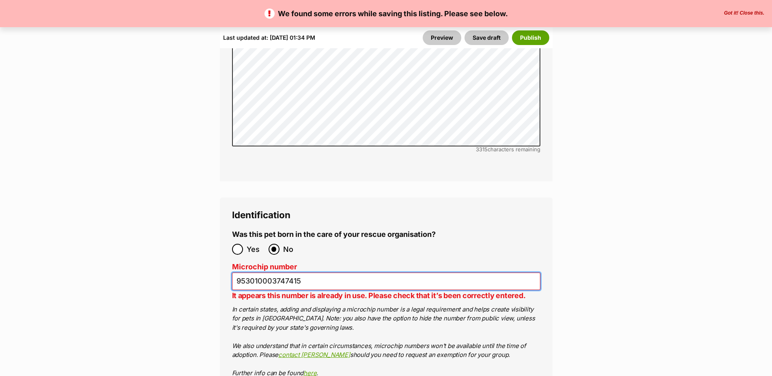
drag, startPoint x: 303, startPoint y: 230, endPoint x: 307, endPoint y: 232, distance: 4.6
click at [303, 272] on input "953010003747415" at bounding box center [386, 280] width 308 height 17
type input "953010003747416"
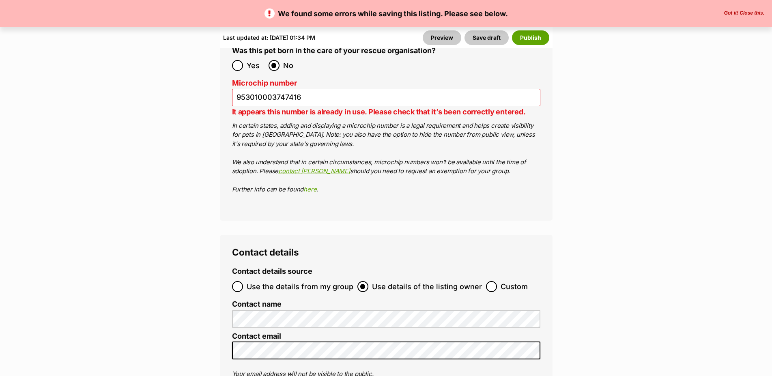
scroll to position [3043, 0]
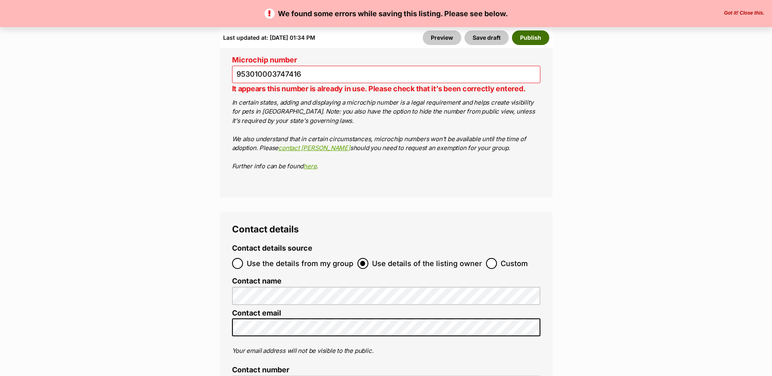
click at [530, 36] on button "Publish" at bounding box center [530, 37] width 37 height 15
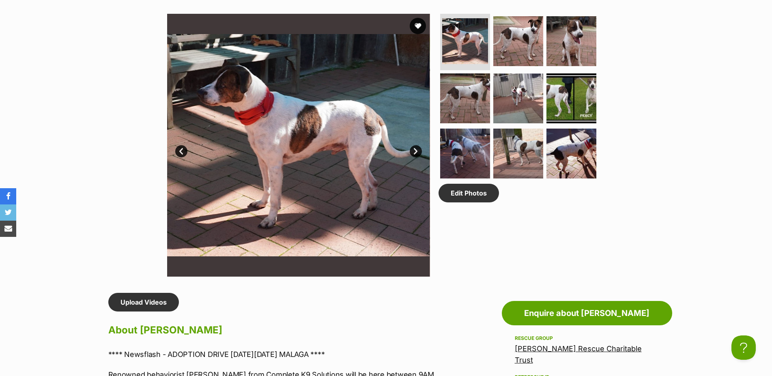
click at [416, 155] on link "Next" at bounding box center [416, 151] width 12 height 12
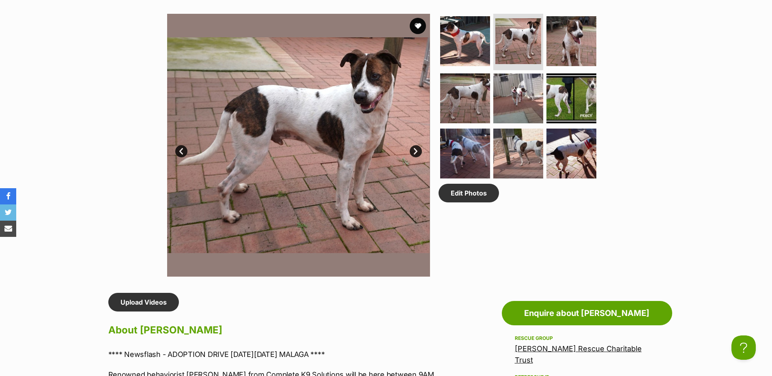
click at [416, 155] on link "Next" at bounding box center [416, 151] width 12 height 12
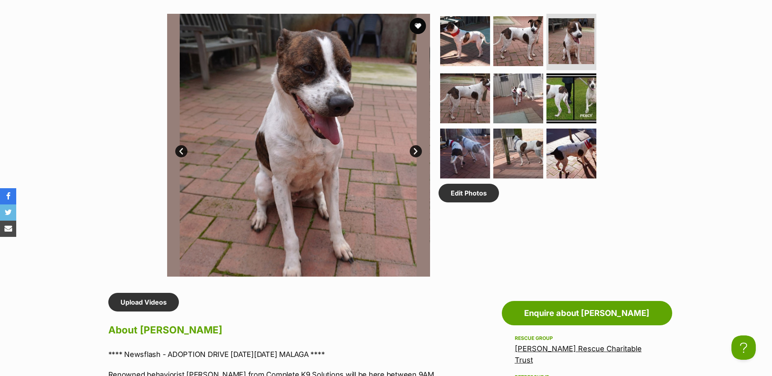
click at [416, 155] on link "Next" at bounding box center [416, 151] width 12 height 12
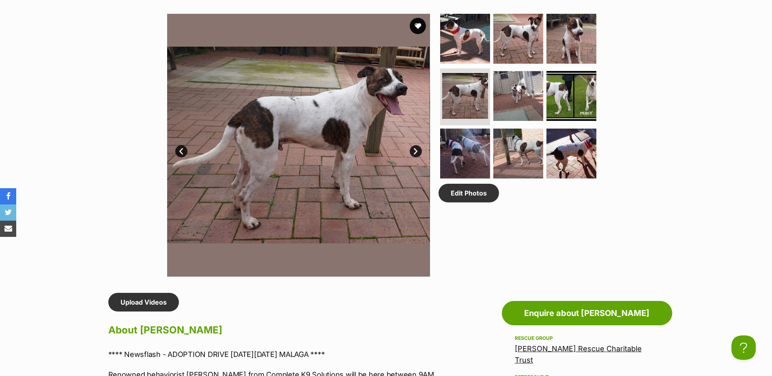
click at [416, 155] on link "Next" at bounding box center [416, 151] width 12 height 12
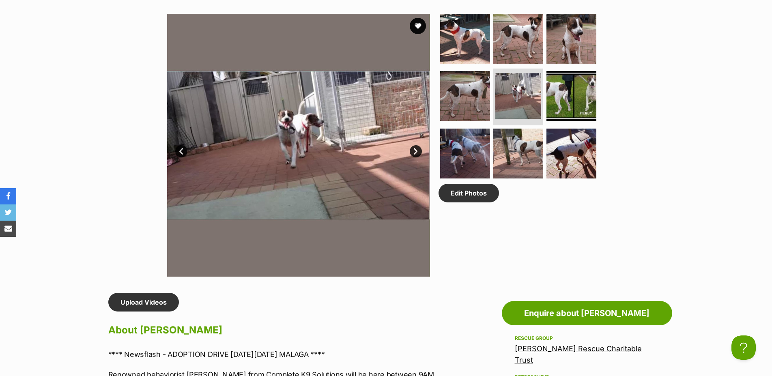
click at [416, 155] on link "Next" at bounding box center [416, 151] width 12 height 12
click at [415, 156] on link "Next" at bounding box center [416, 151] width 12 height 12
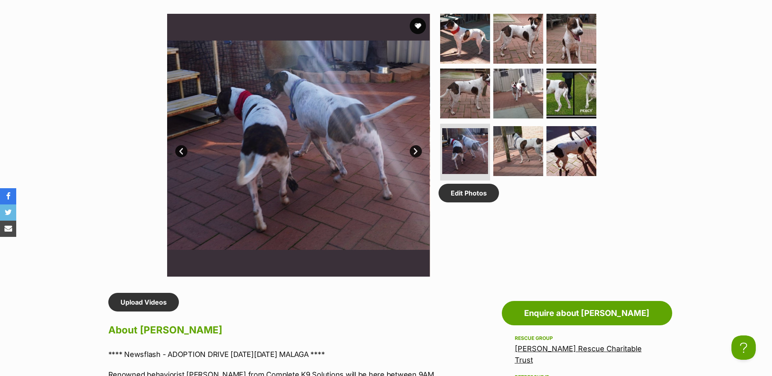
click at [417, 156] on link "Next" at bounding box center [416, 151] width 12 height 12
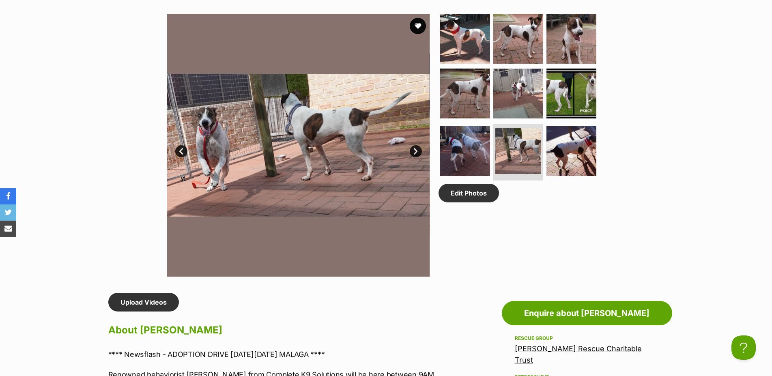
click at [417, 156] on link "Next" at bounding box center [416, 151] width 12 height 12
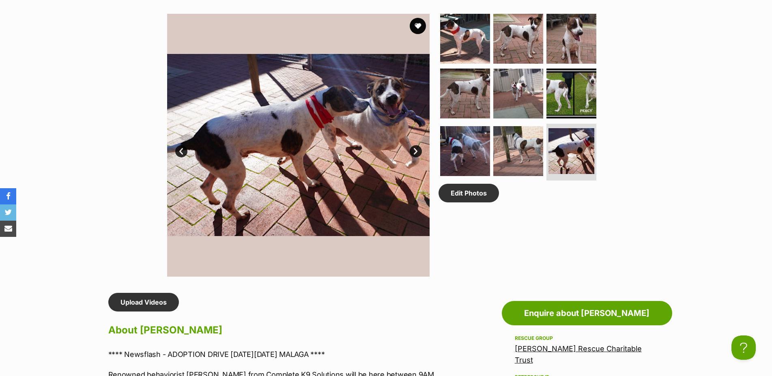
click at [415, 157] on link "Next" at bounding box center [416, 151] width 12 height 12
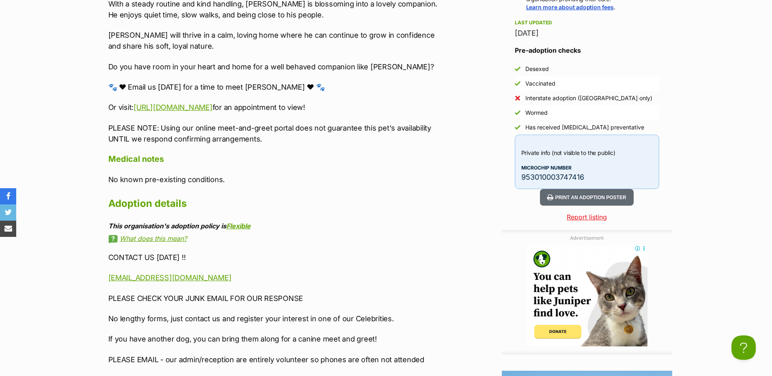
scroll to position [744, 0]
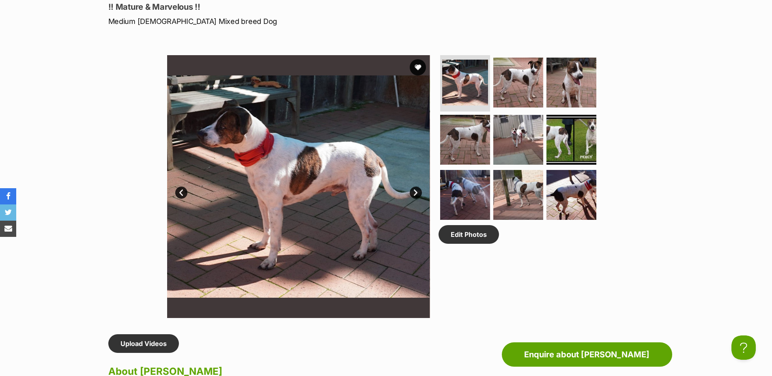
scroll to position [496, 0]
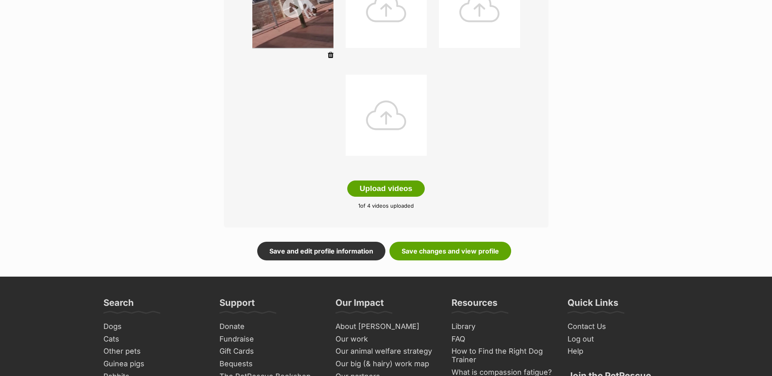
scroll to position [207, 0]
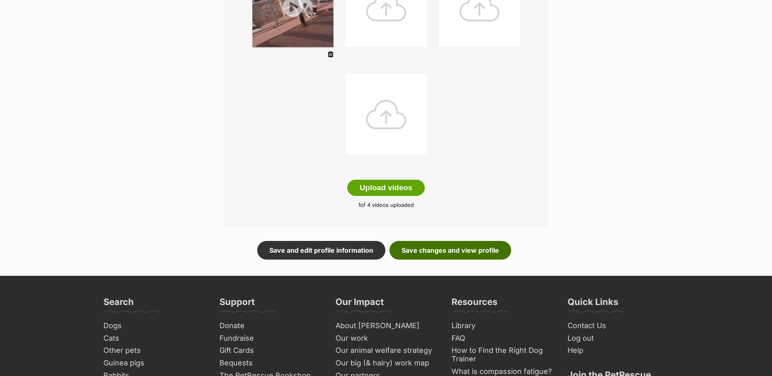
click at [463, 259] on link "Save changes and view profile" at bounding box center [450, 250] width 122 height 19
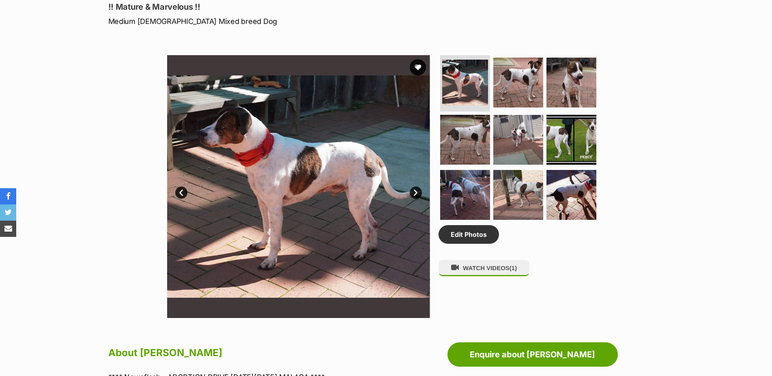
scroll to position [662, 0]
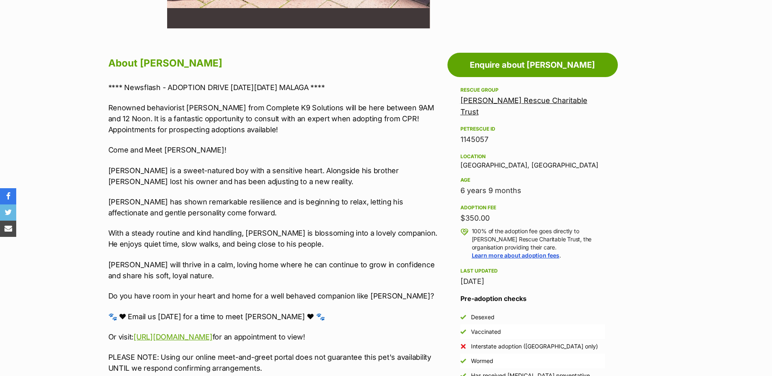
click at [109, 93] on p "**** Newsflash - ADOPTION DRIVE [DATE][DATE] MALAGA ****" at bounding box center [275, 87] width 335 height 11
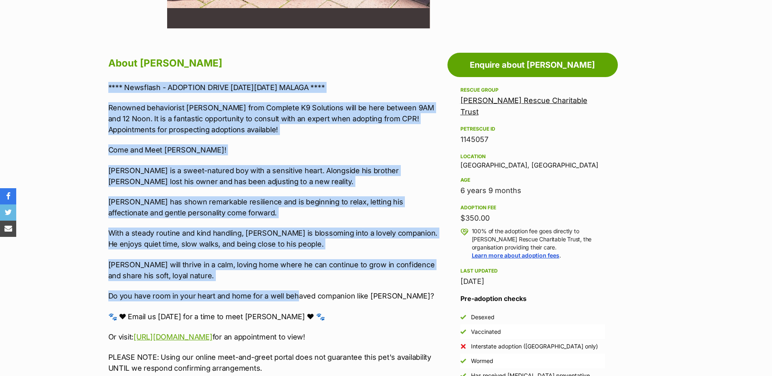
drag, startPoint x: 198, startPoint y: 262, endPoint x: 378, endPoint y: 277, distance: 181.0
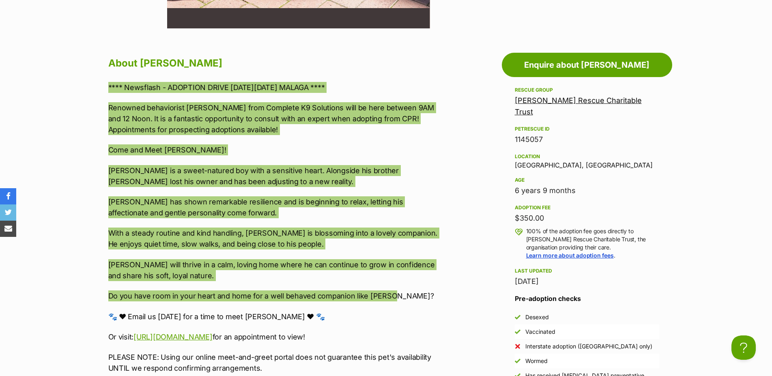
scroll to position [0, 0]
